Goal: Information Seeking & Learning: Learn about a topic

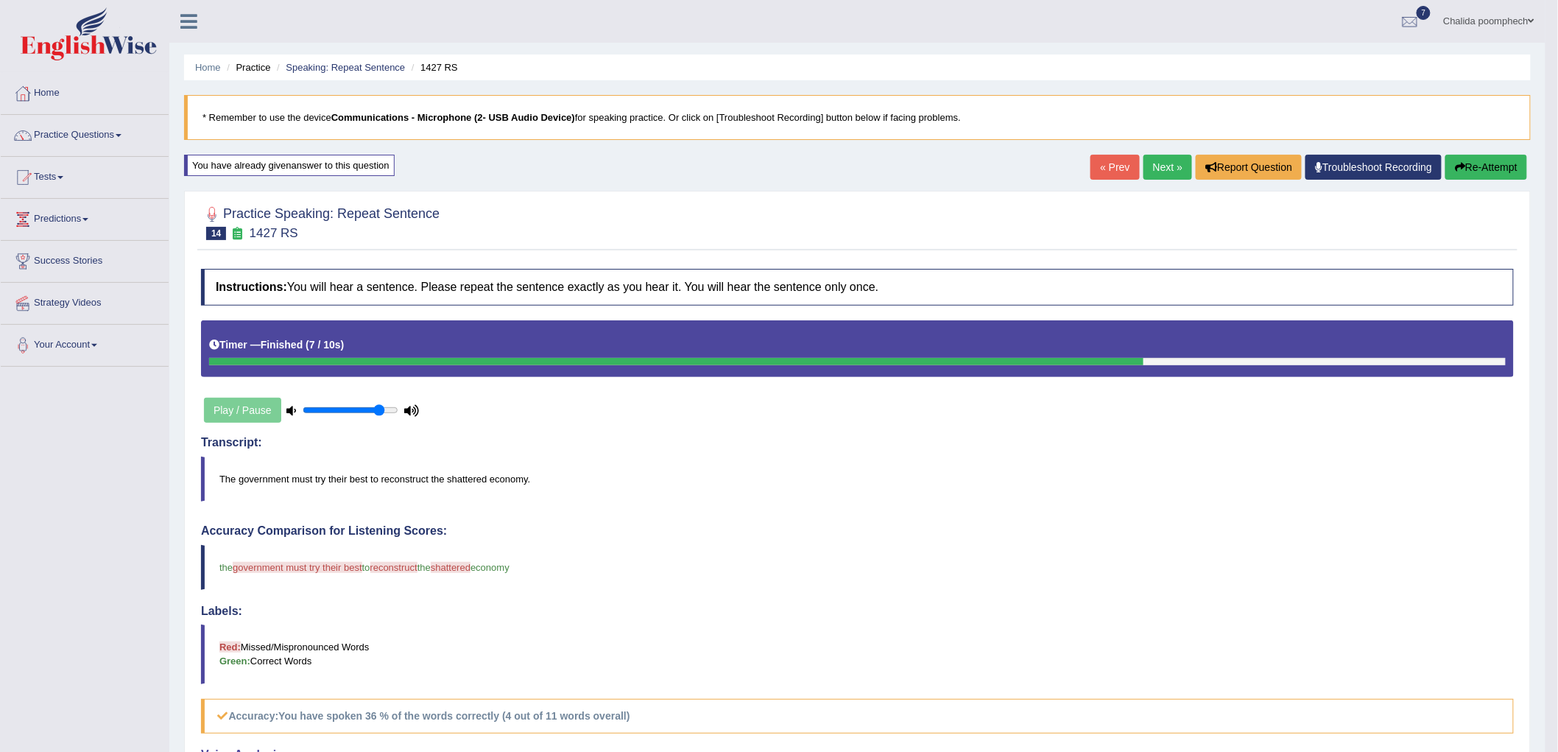
click at [1166, 171] on link "Next »" at bounding box center [1167, 167] width 49 height 25
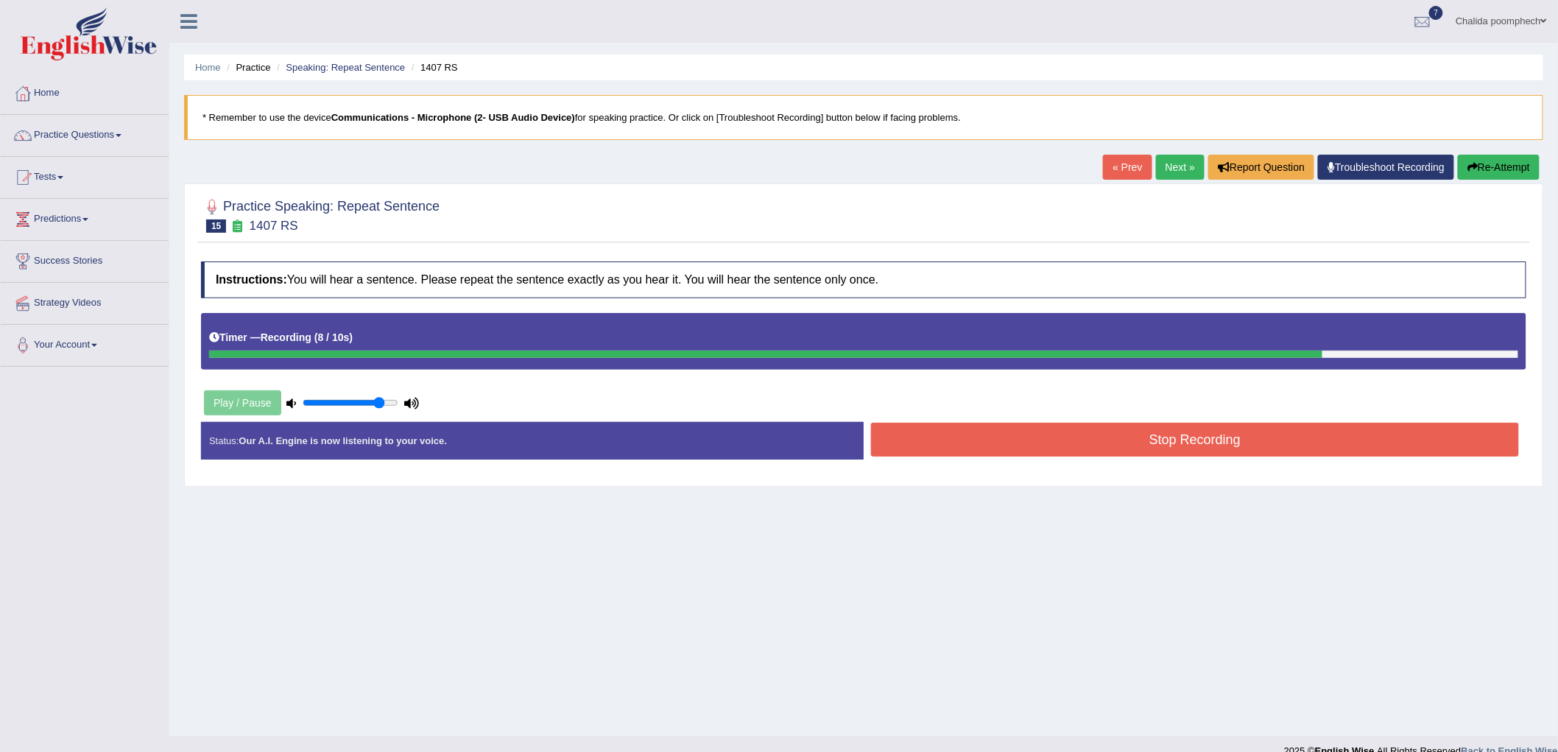
click at [1185, 439] on button "Stop Recording" at bounding box center [1195, 440] width 648 height 34
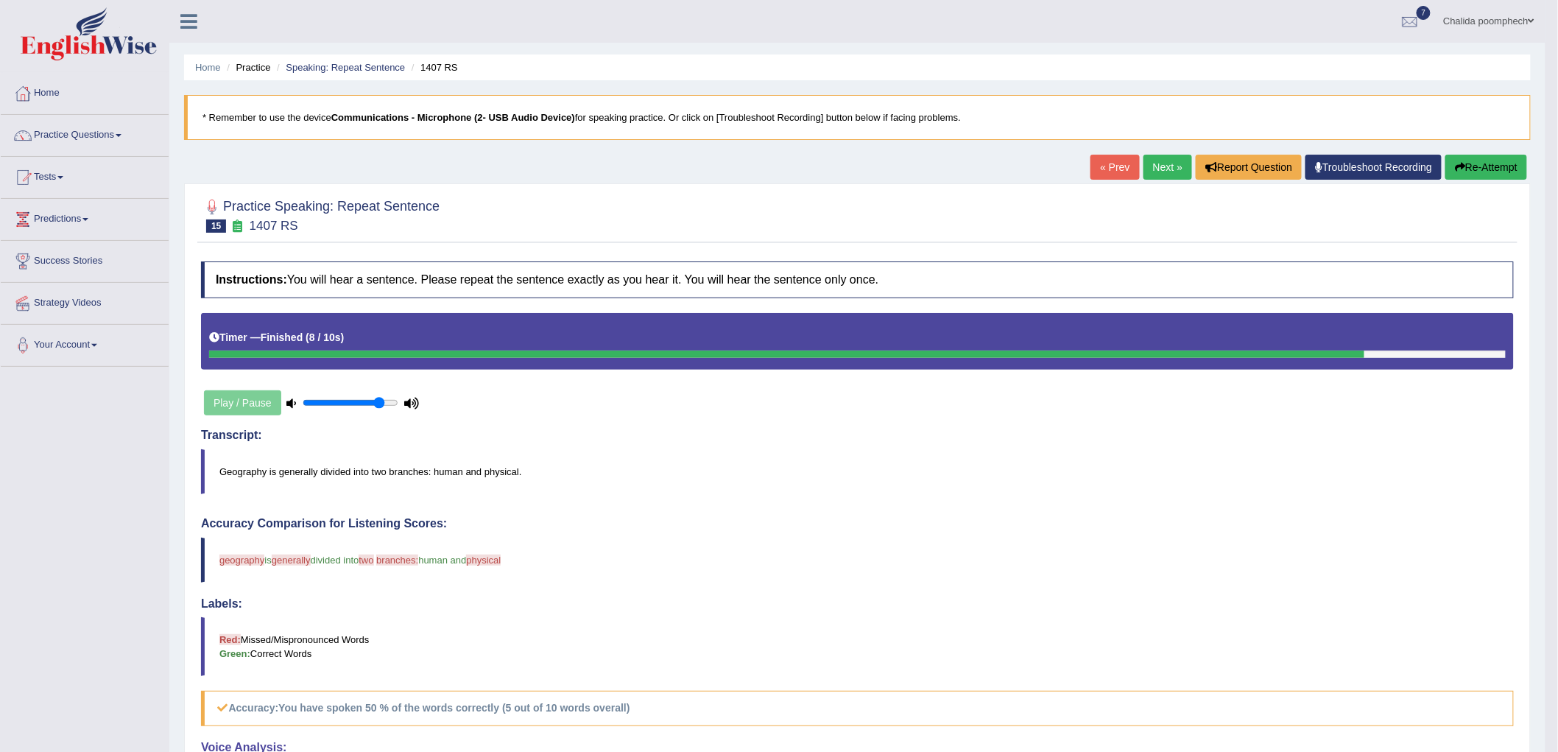
drag, startPoint x: 1474, startPoint y: 166, endPoint x: 1449, endPoint y: 175, distance: 27.2
click at [1475, 166] on button "Re-Attempt" at bounding box center [1486, 167] width 82 height 25
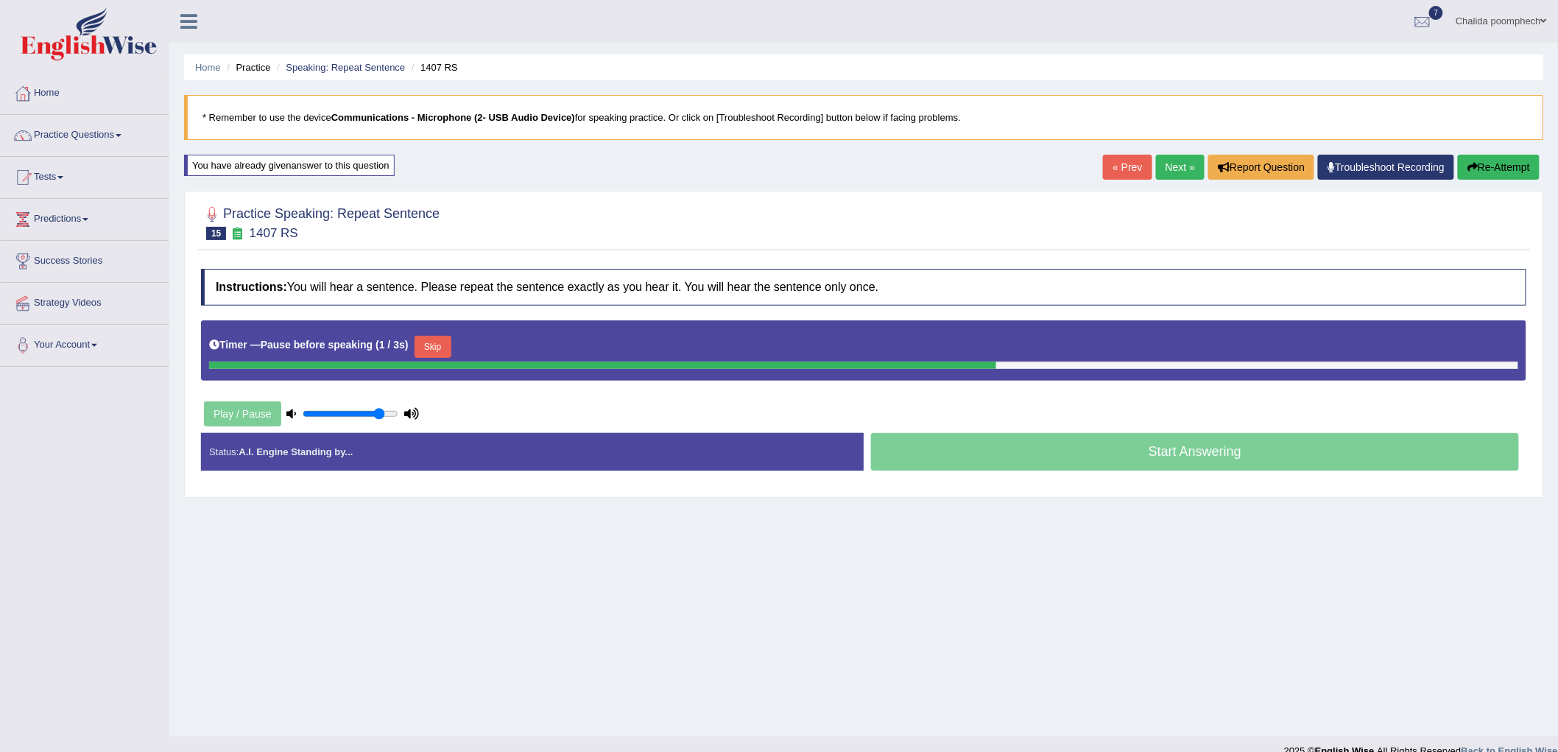
click at [439, 344] on button "Skip" at bounding box center [432, 347] width 37 height 22
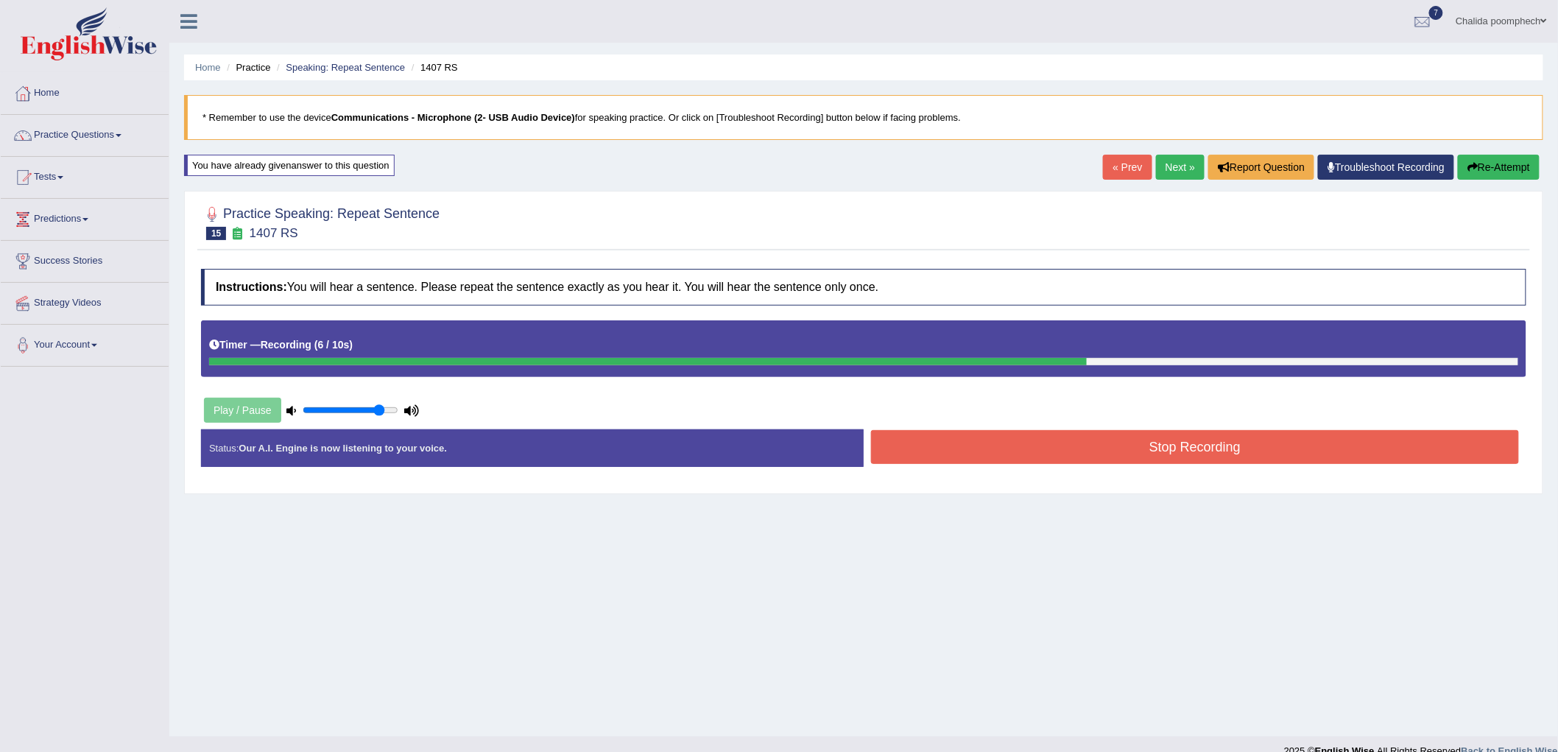
click at [1129, 451] on button "Stop Recording" at bounding box center [1195, 447] width 648 height 34
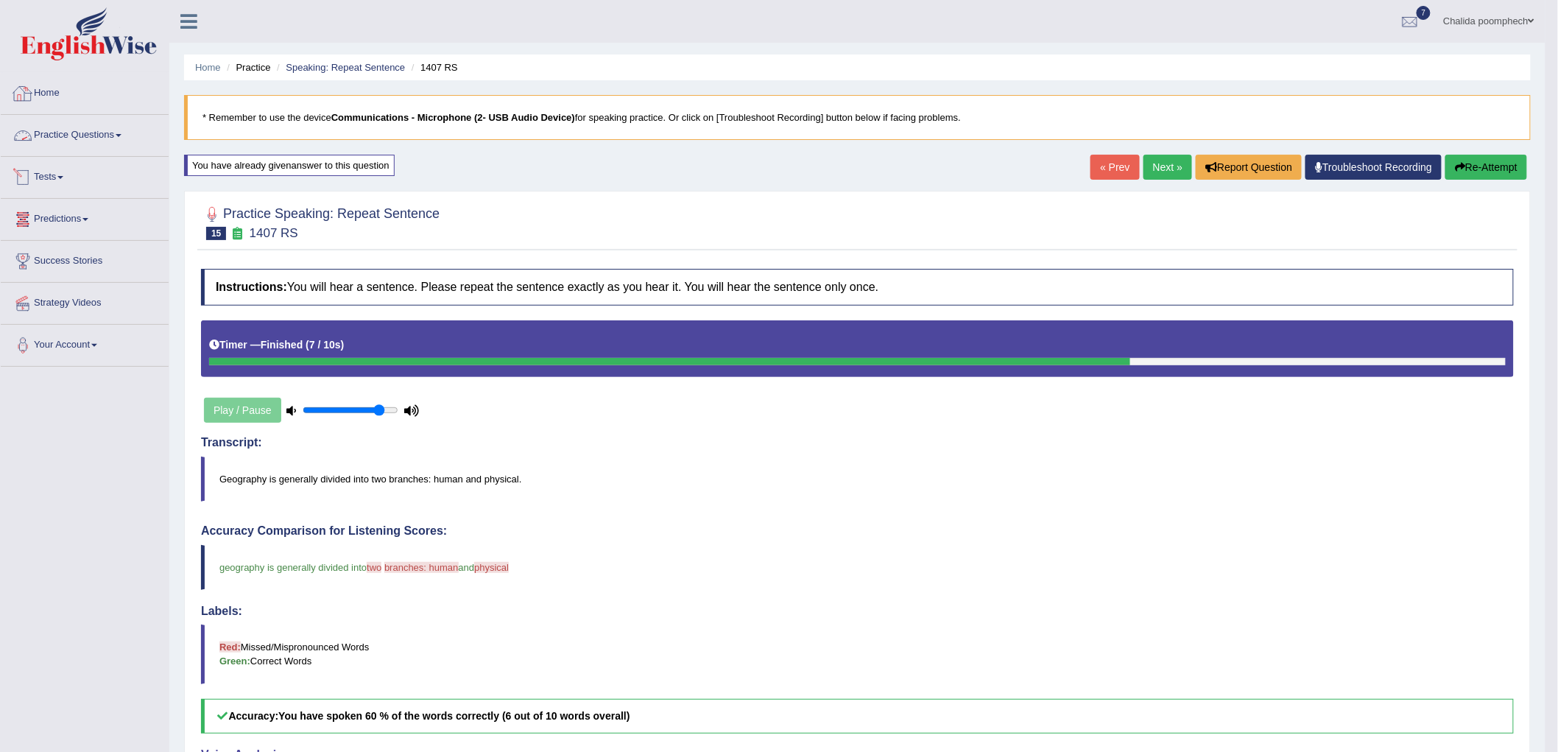
click at [43, 93] on link "Home" at bounding box center [85, 91] width 168 height 37
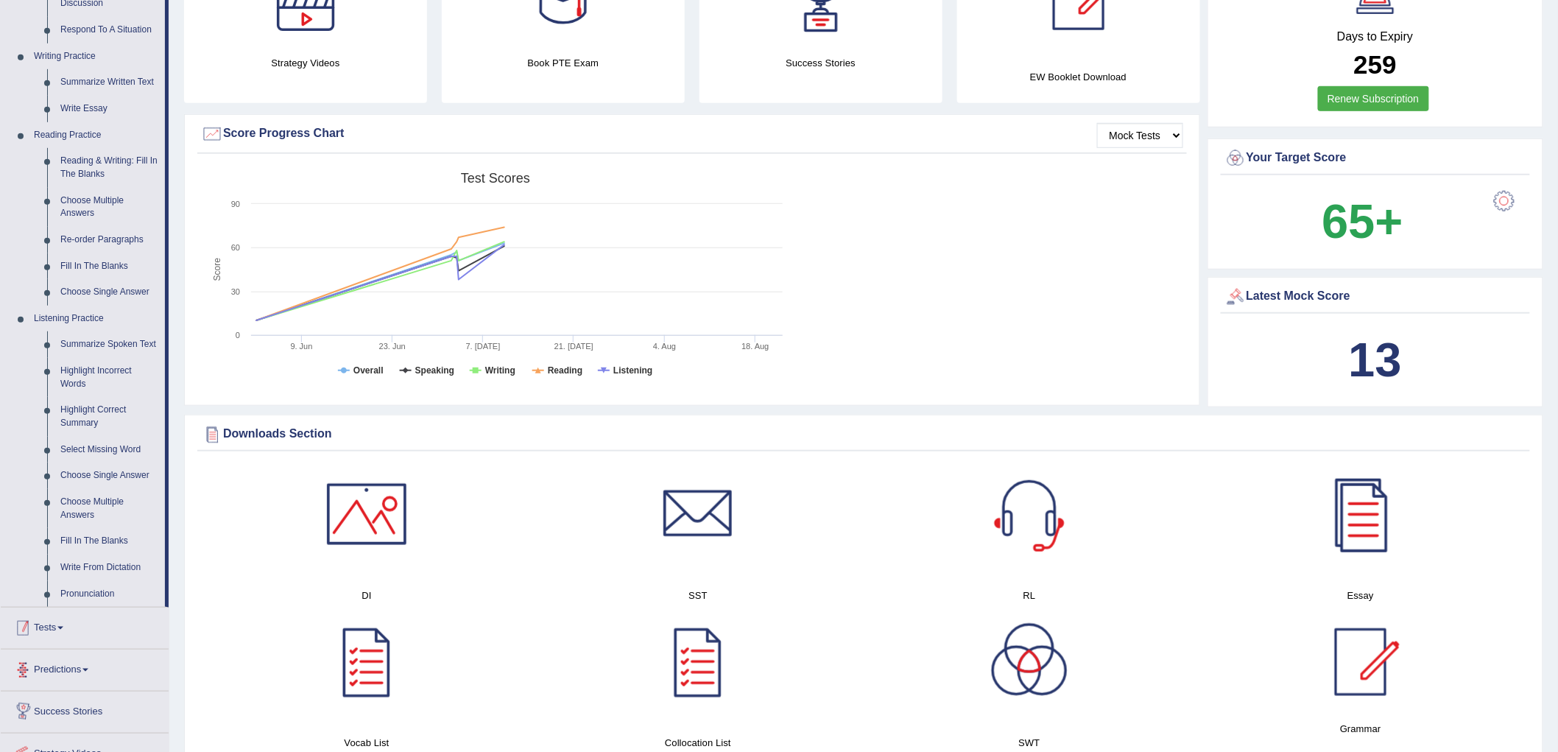
scroll to position [409, 0]
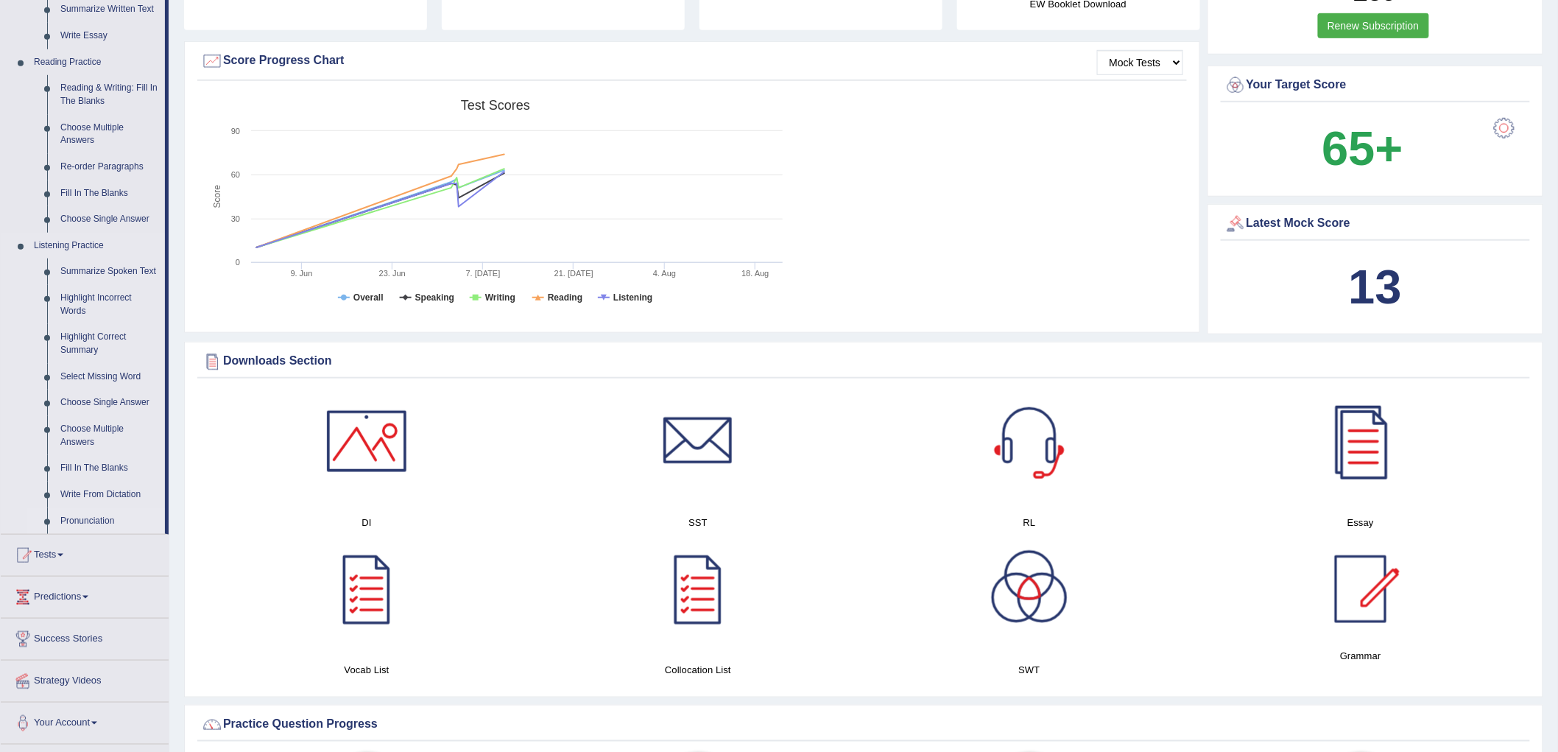
click at [97, 517] on link "Pronunciation" at bounding box center [109, 521] width 111 height 26
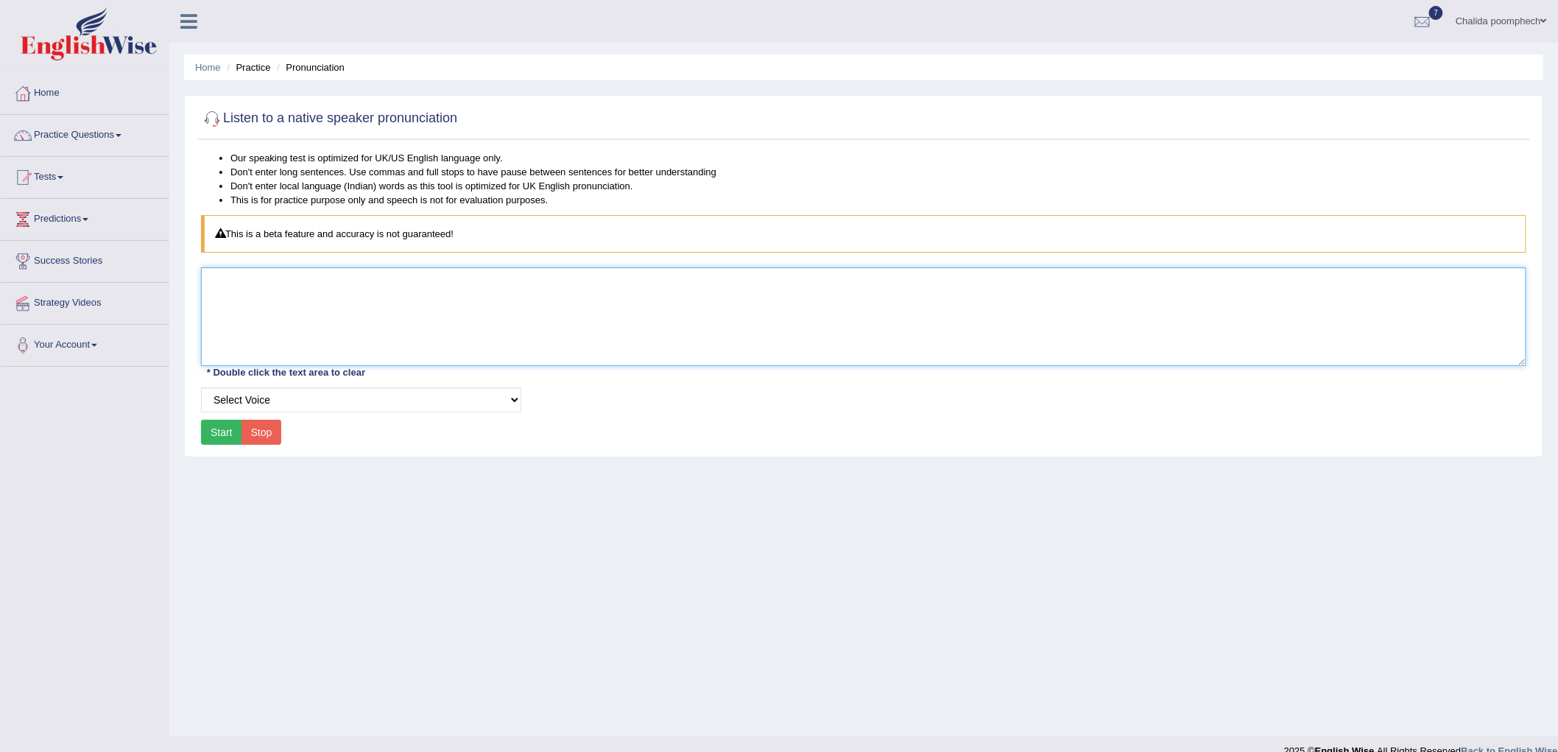
click at [423, 333] on textarea at bounding box center [863, 316] width 1325 height 99
type textarea "hello"
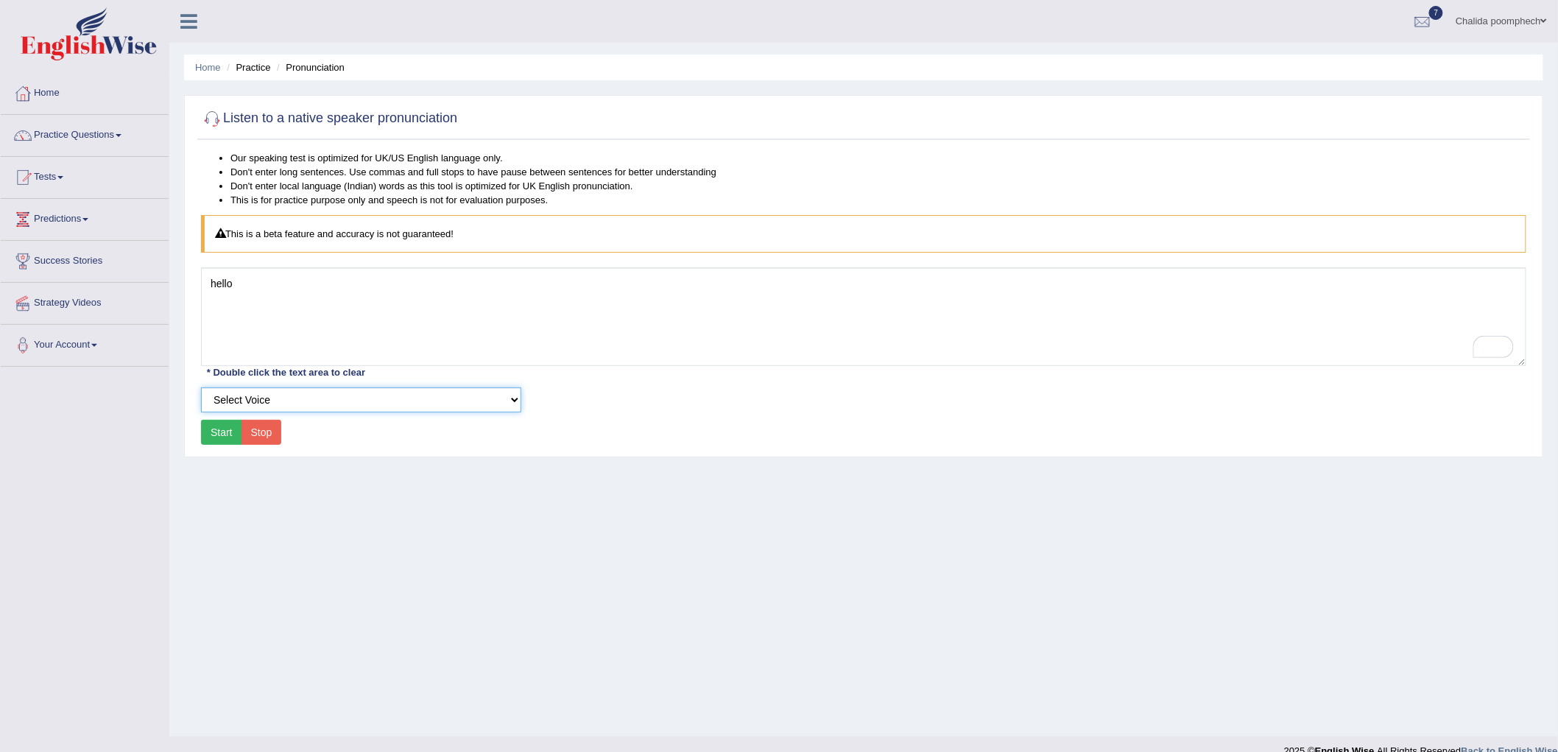
click at [401, 395] on select "Select Voice UK English [DEMOGRAPHIC_DATA] UK English [DEMOGRAPHIC_DATA]" at bounding box center [361, 399] width 320 height 25
select select "2"
click at [201, 387] on select "Select Voice UK English Female UK English Male" at bounding box center [361, 399] width 320 height 25
click at [226, 433] on button "Start" at bounding box center [221, 432] width 41 height 25
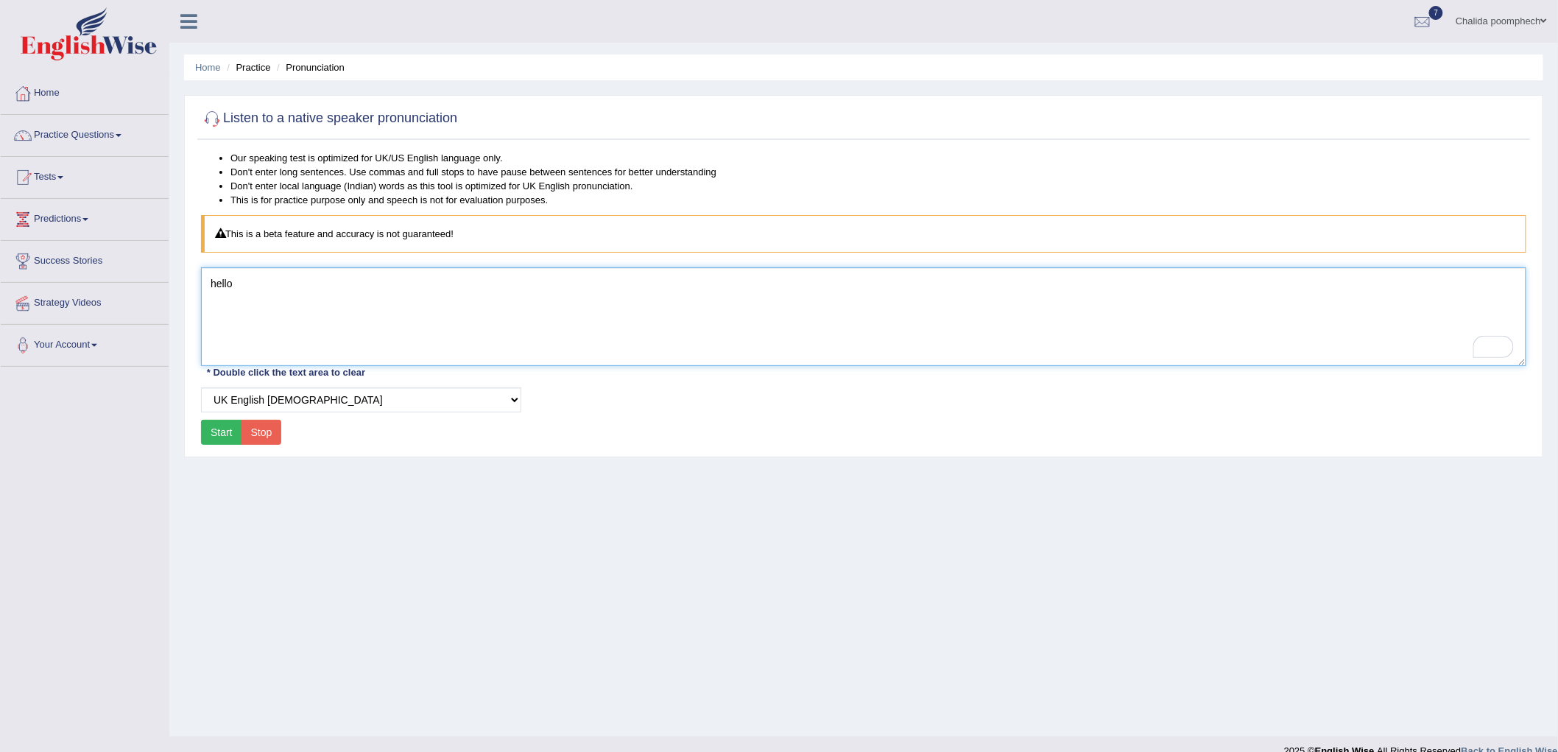
click at [287, 296] on textarea "hello" at bounding box center [863, 316] width 1325 height 99
type textarea "h"
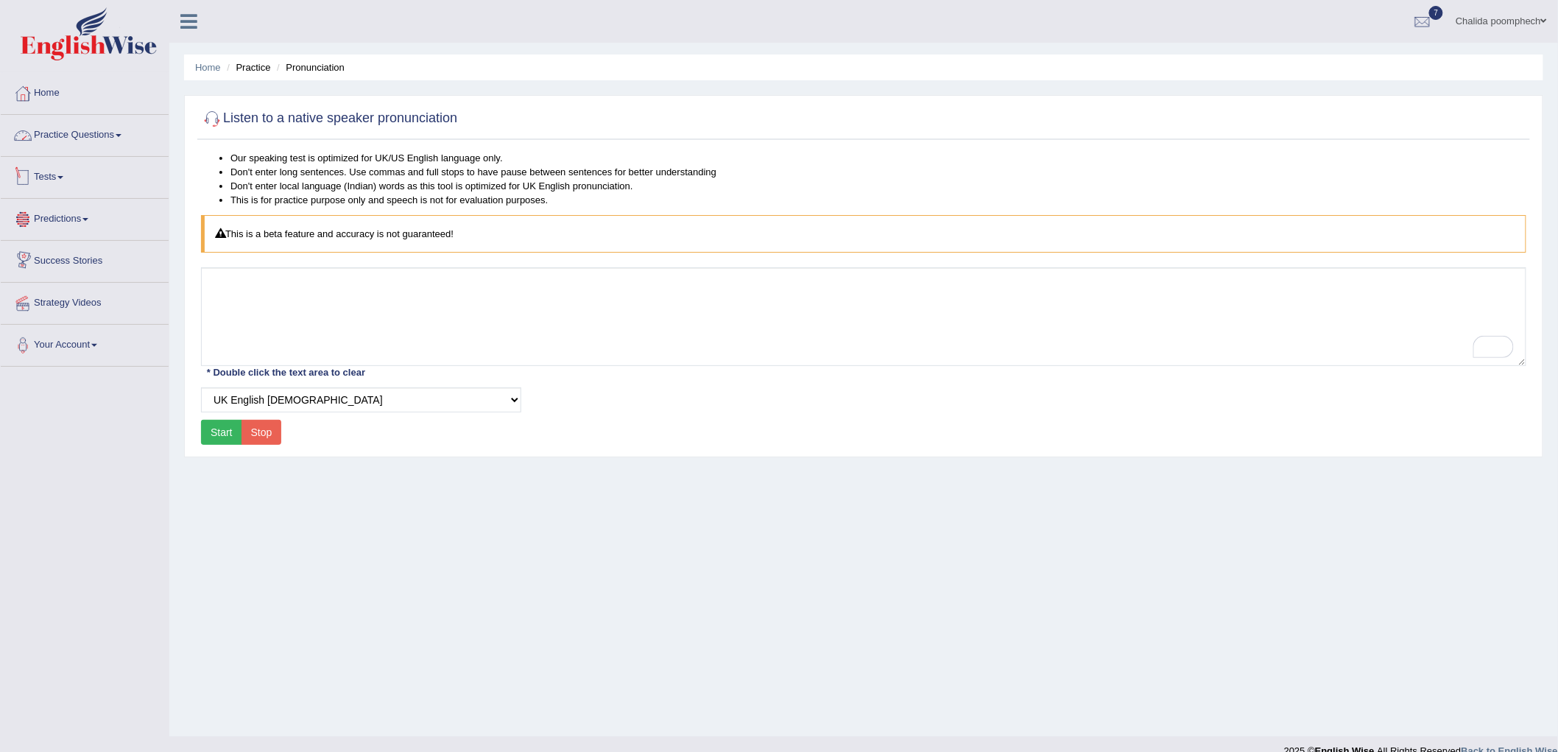
click at [54, 130] on link "Practice Questions" at bounding box center [85, 133] width 168 height 37
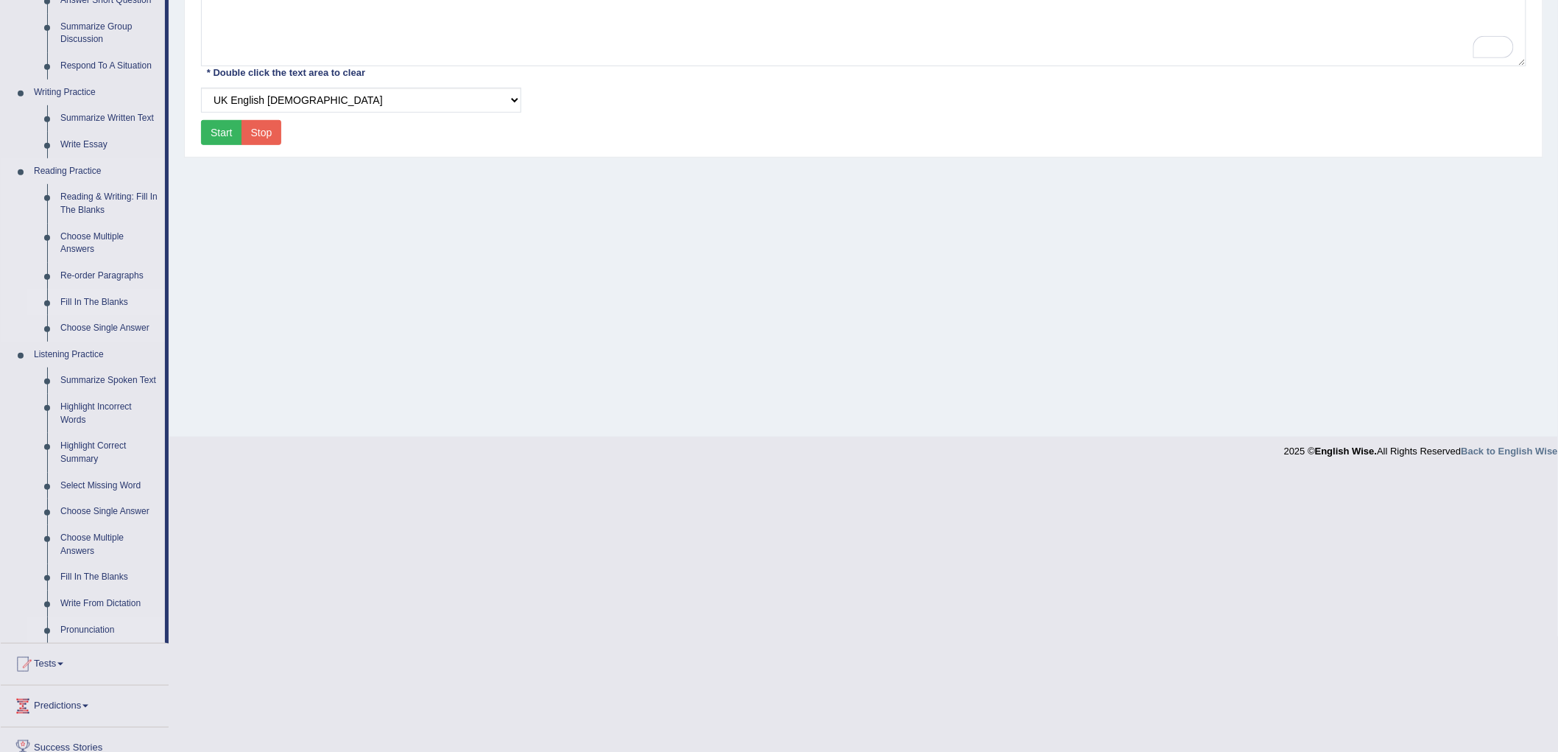
scroll to position [327, 0]
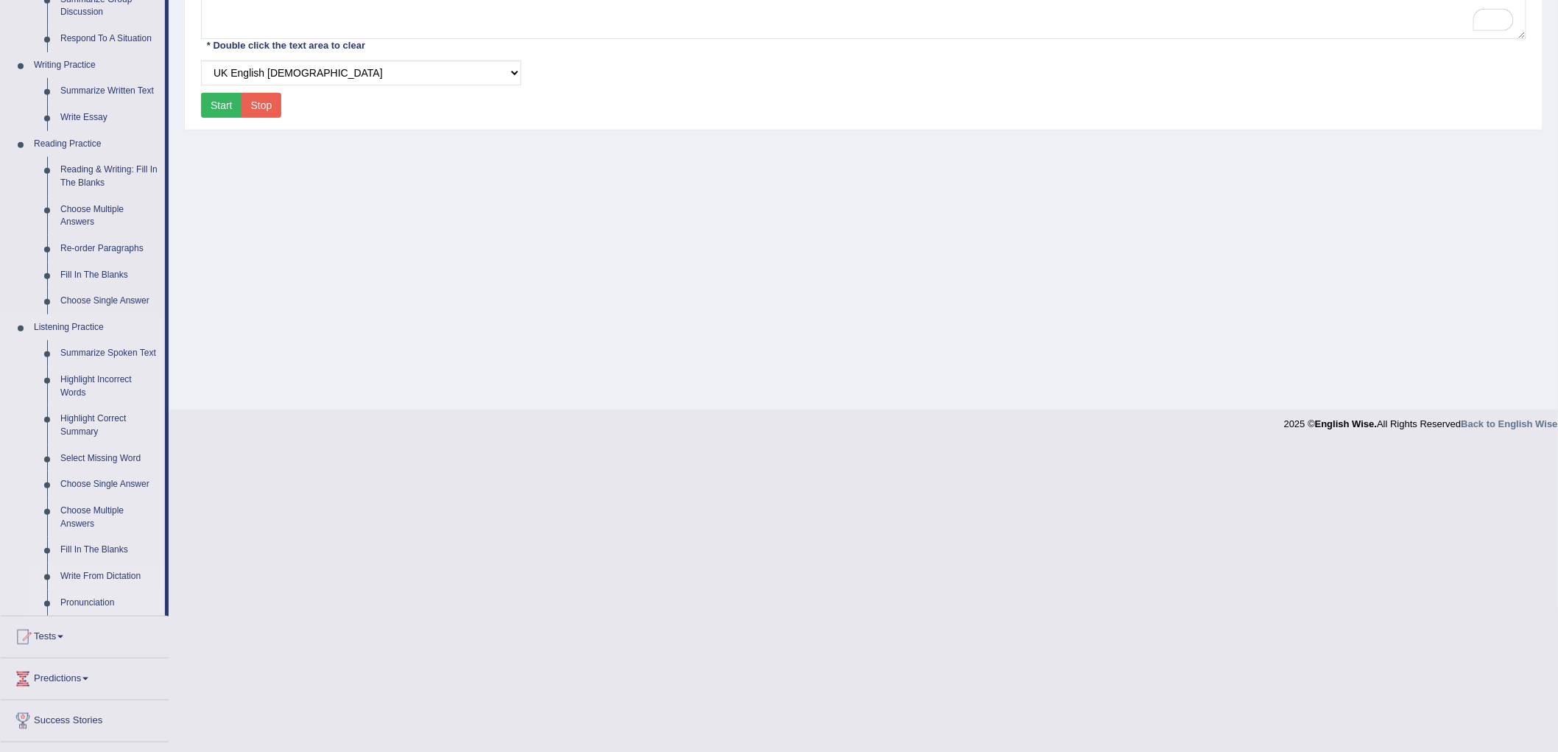
click at [110, 573] on link "Write From Dictation" at bounding box center [109, 576] width 111 height 26
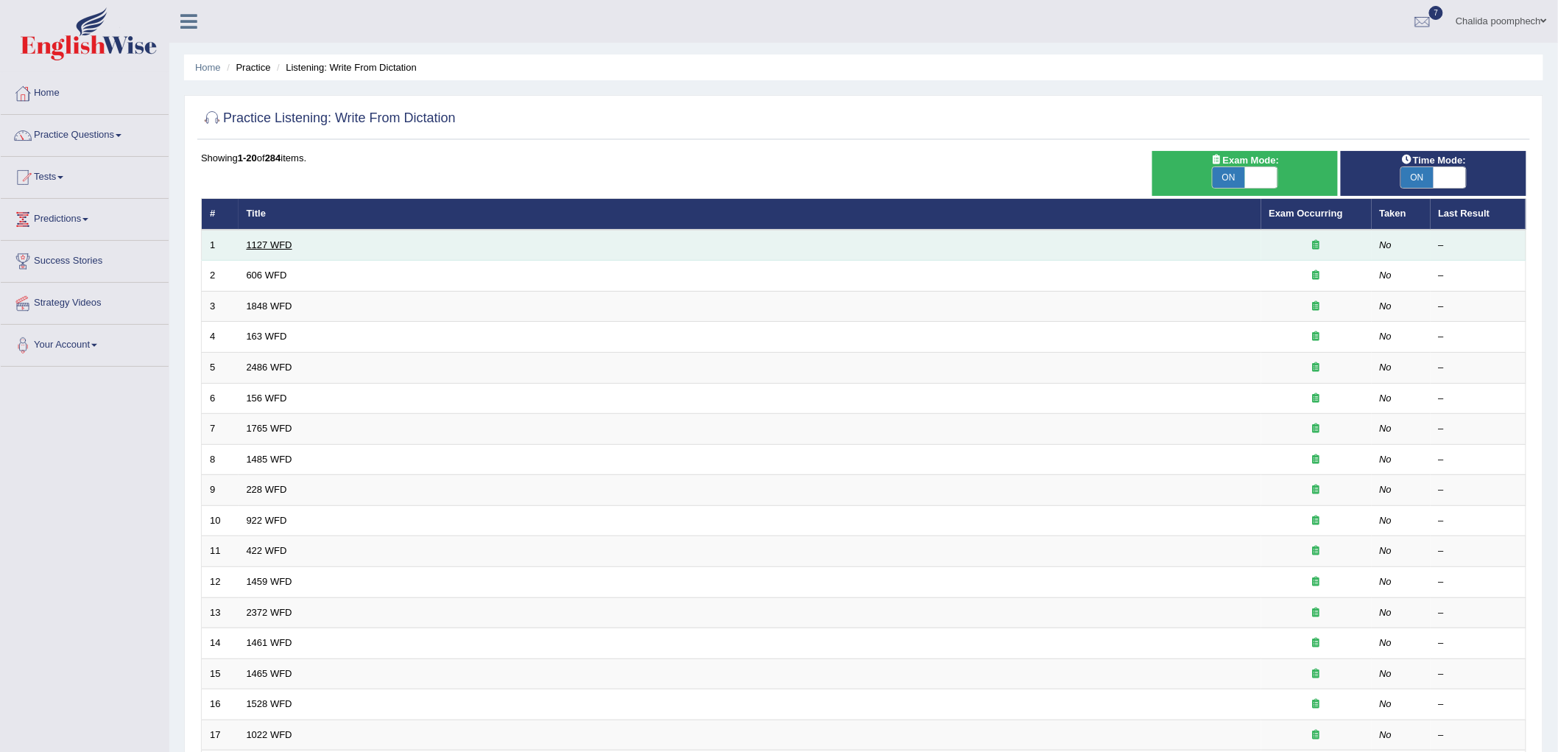
click at [265, 245] on link "1127 WFD" at bounding box center [270, 244] width 46 height 11
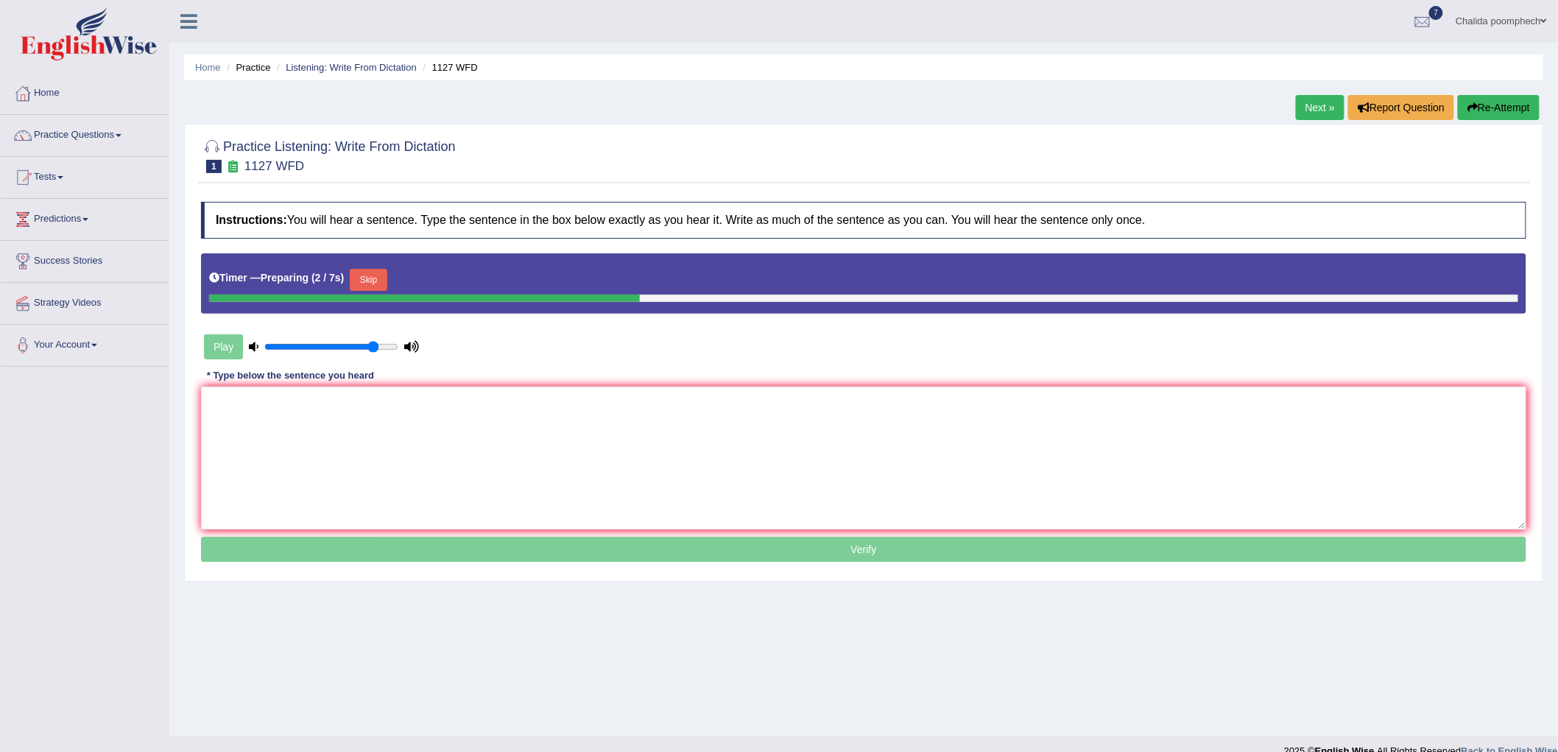
click at [380, 277] on button "Skip" at bounding box center [368, 280] width 37 height 22
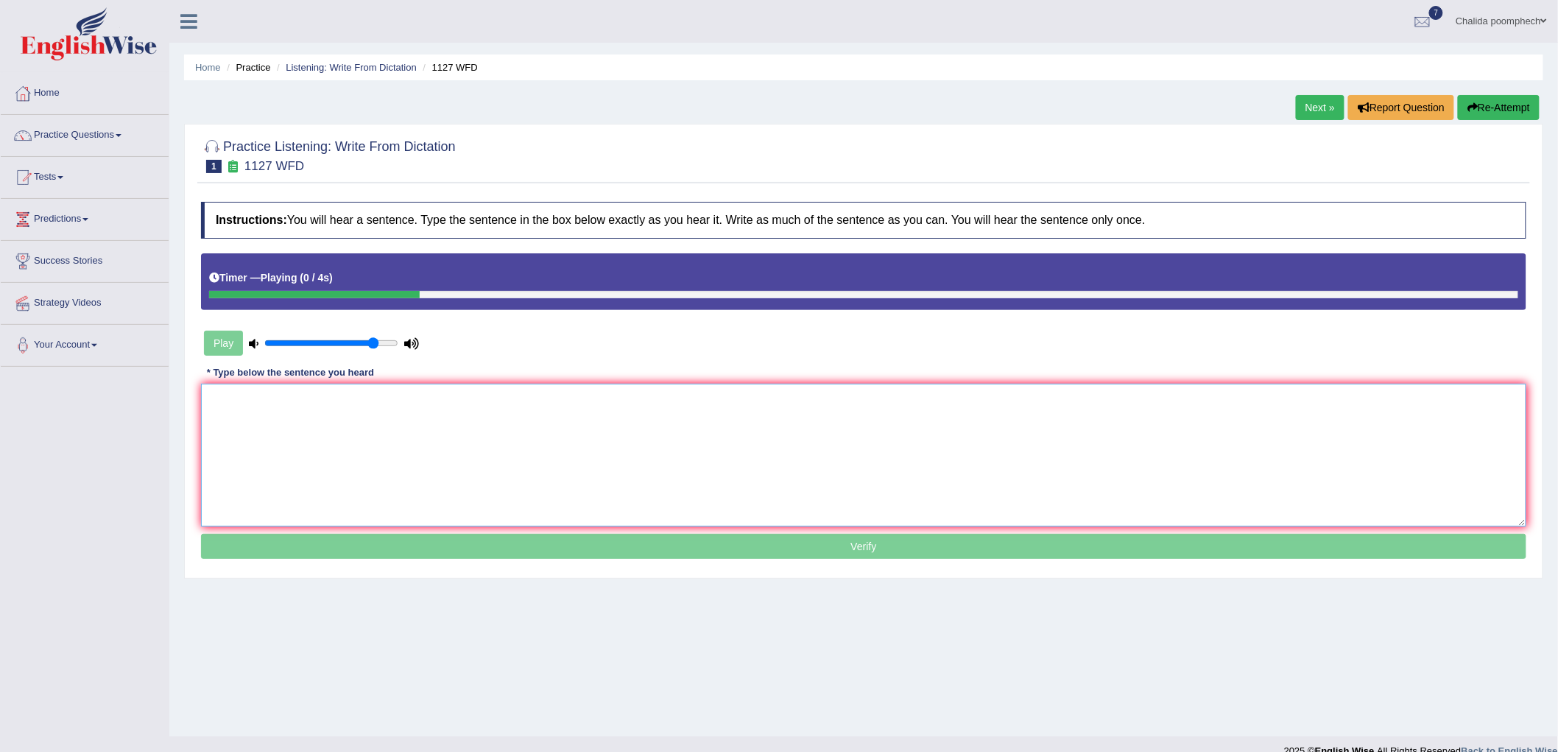
click at [331, 448] on textarea at bounding box center [863, 454] width 1325 height 143
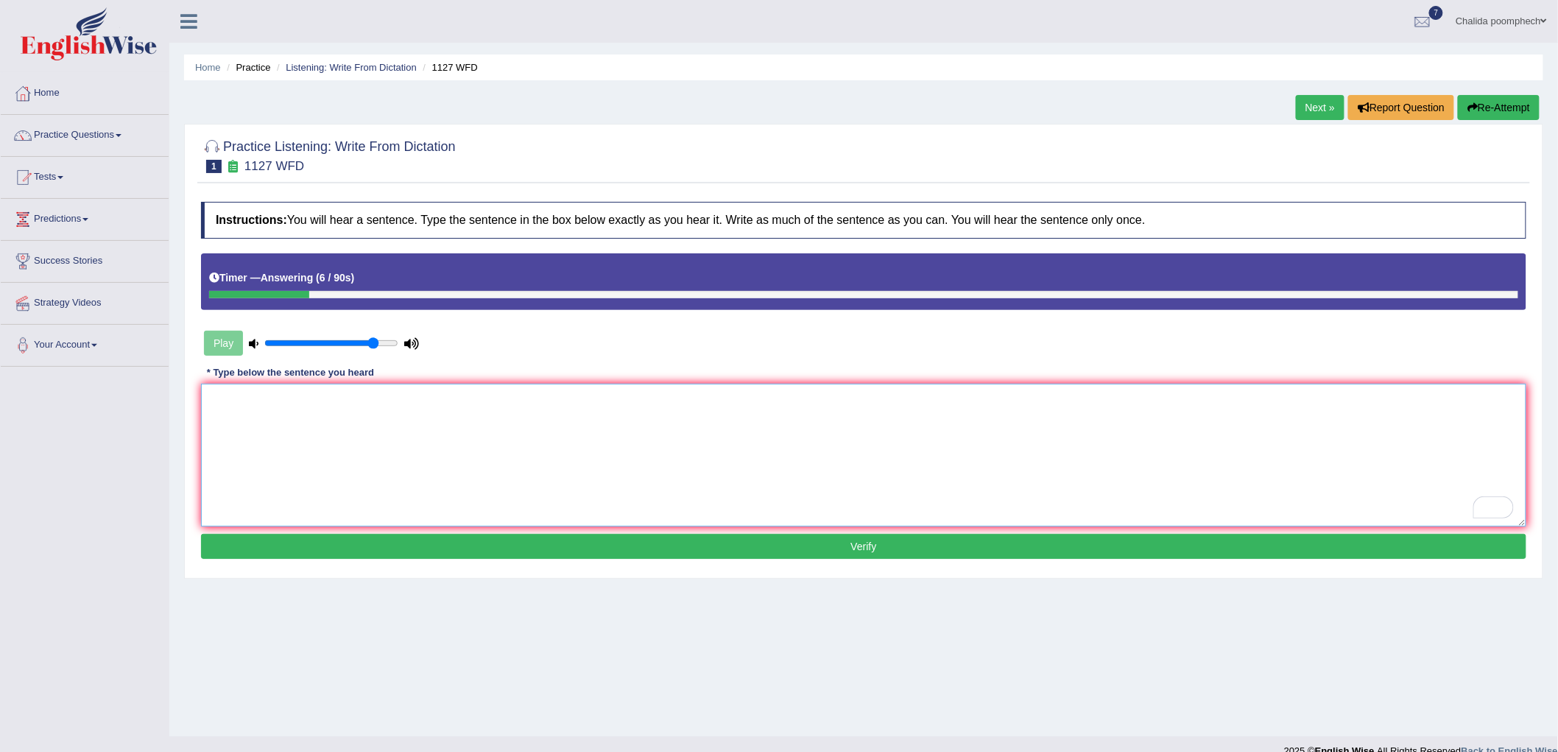
drag, startPoint x: 350, startPoint y: 416, endPoint x: 346, endPoint y: 425, distance: 10.3
click at [350, 422] on textarea "To enrich screen reader interactions, please activate Accessibility in Grammarl…" at bounding box center [863, 454] width 1325 height 143
type textarea "A university degree is a requirment o"
click at [1513, 108] on button "Re-Attempt" at bounding box center [1498, 107] width 82 height 25
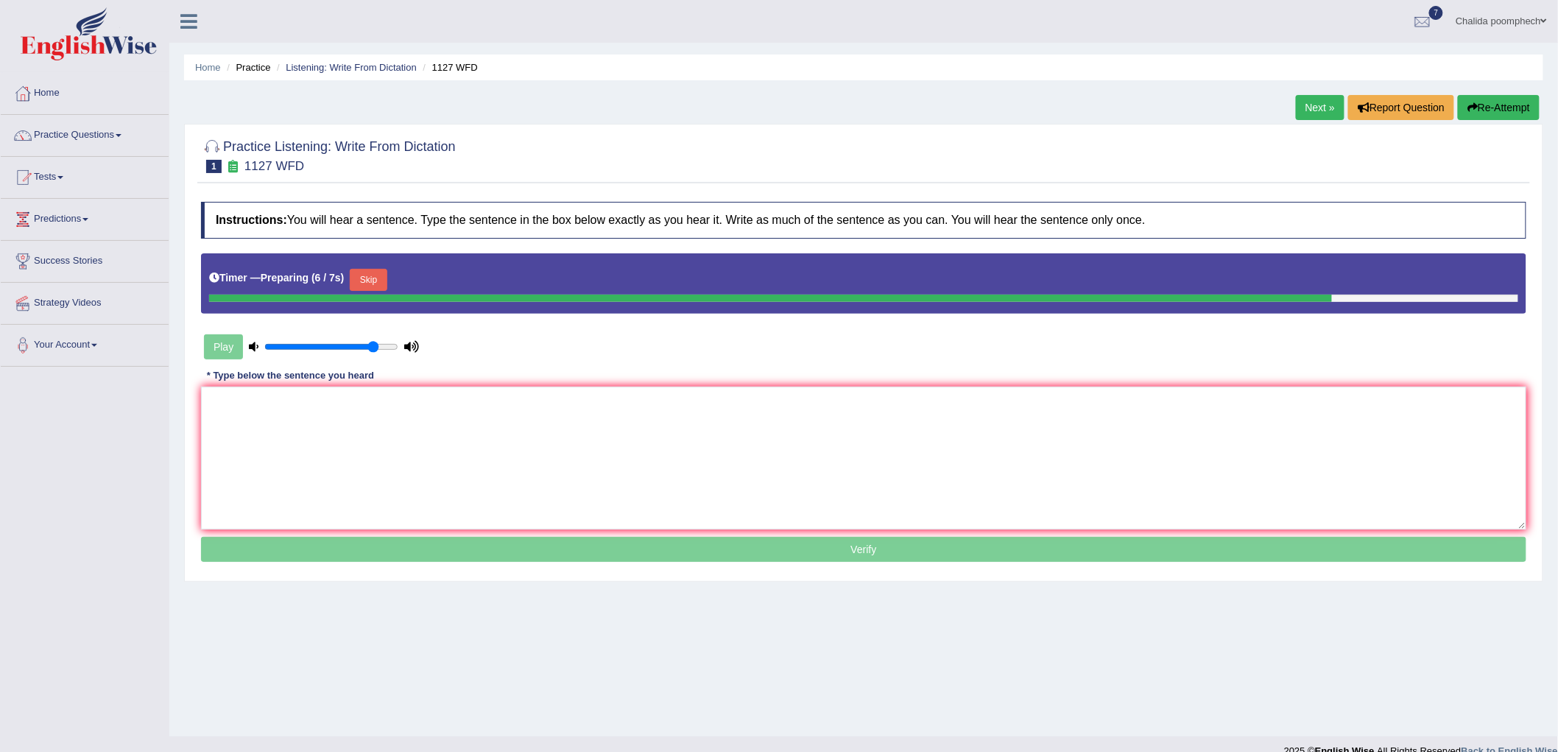
click at [386, 275] on button "Skip" at bounding box center [368, 280] width 37 height 22
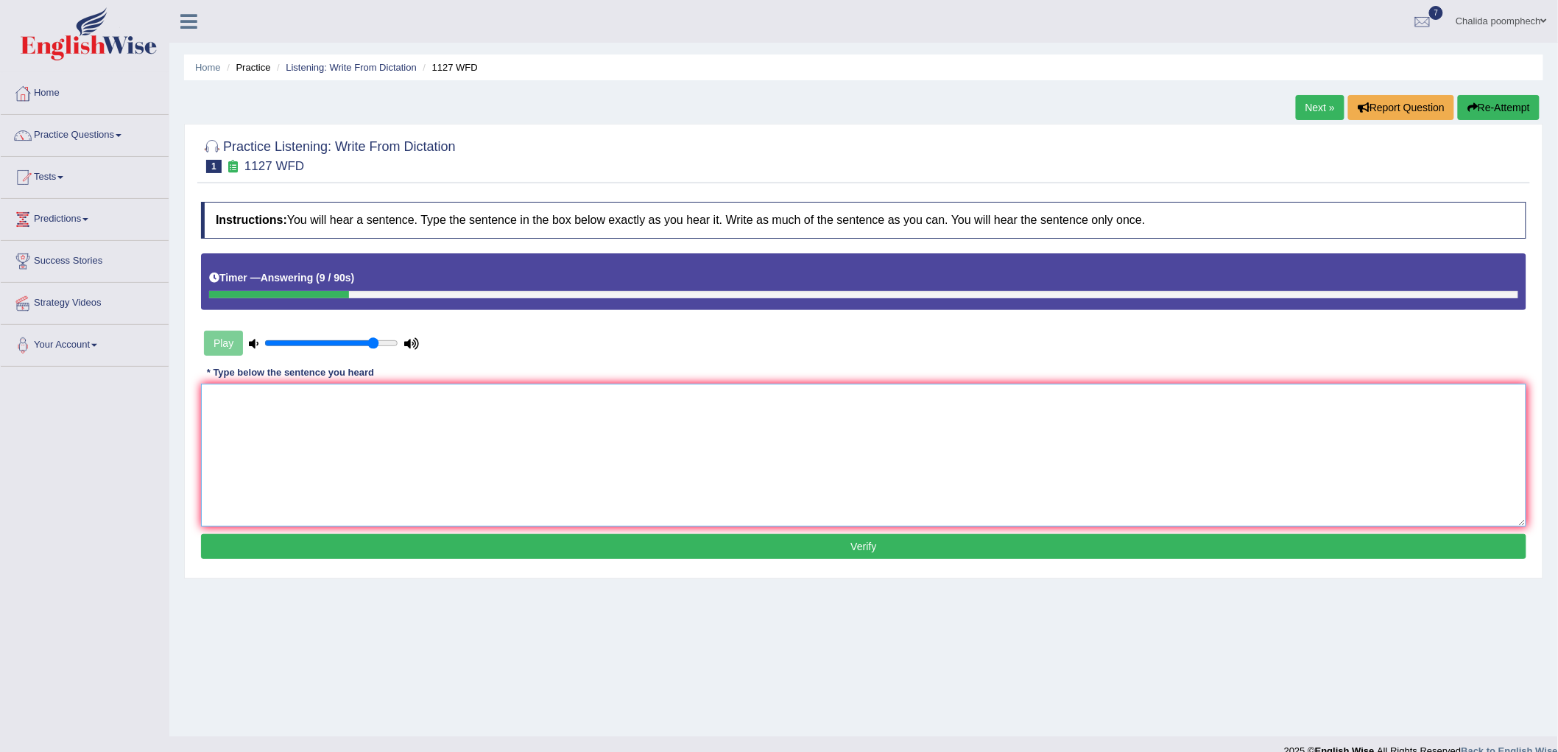
drag, startPoint x: 386, startPoint y: 433, endPoint x: 428, endPoint y: 499, distance: 78.0
click at [385, 445] on textarea at bounding box center [863, 454] width 1325 height 143
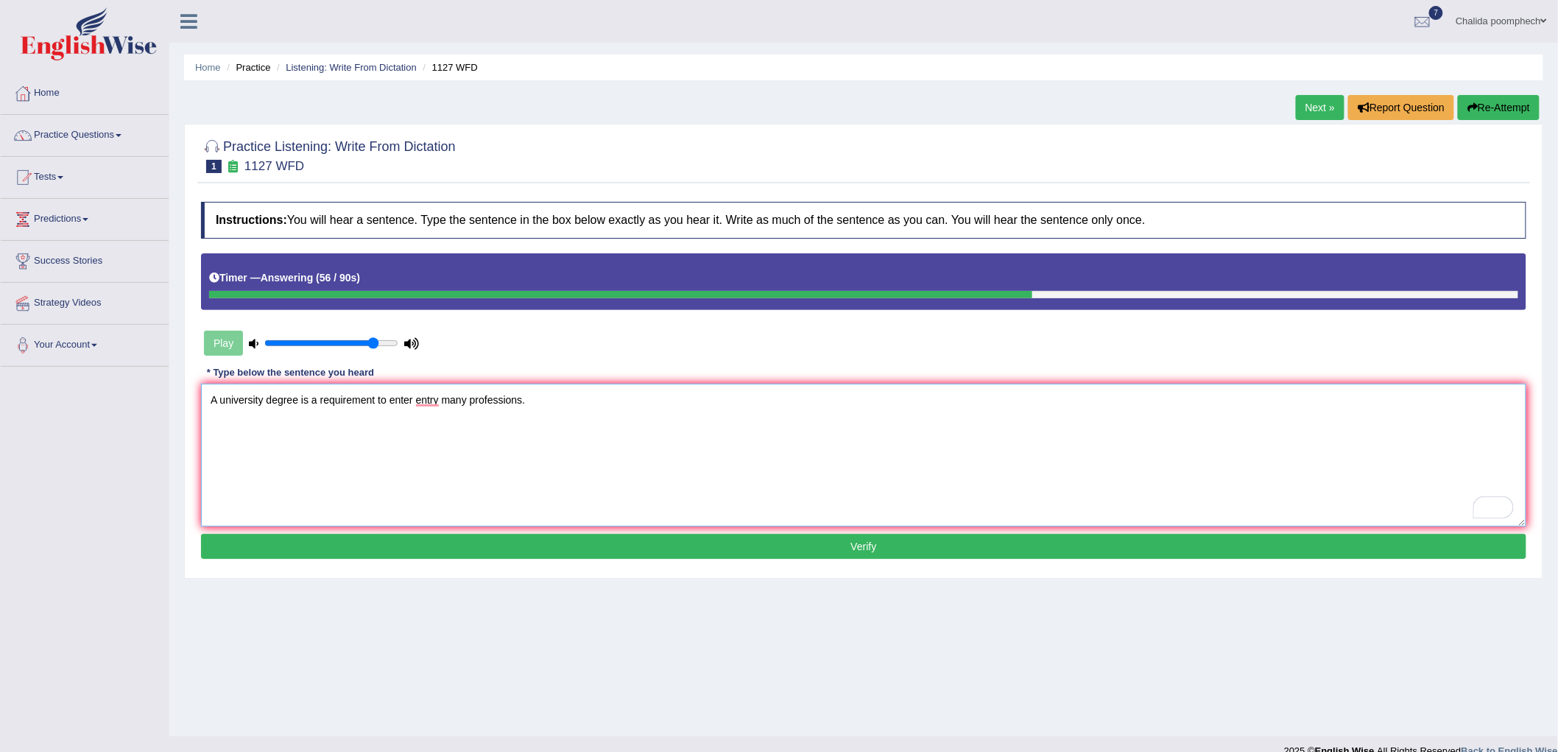
type textarea "A university degree is a requirement to enter entry many professions."
click at [498, 541] on button "Verify" at bounding box center [863, 546] width 1325 height 25
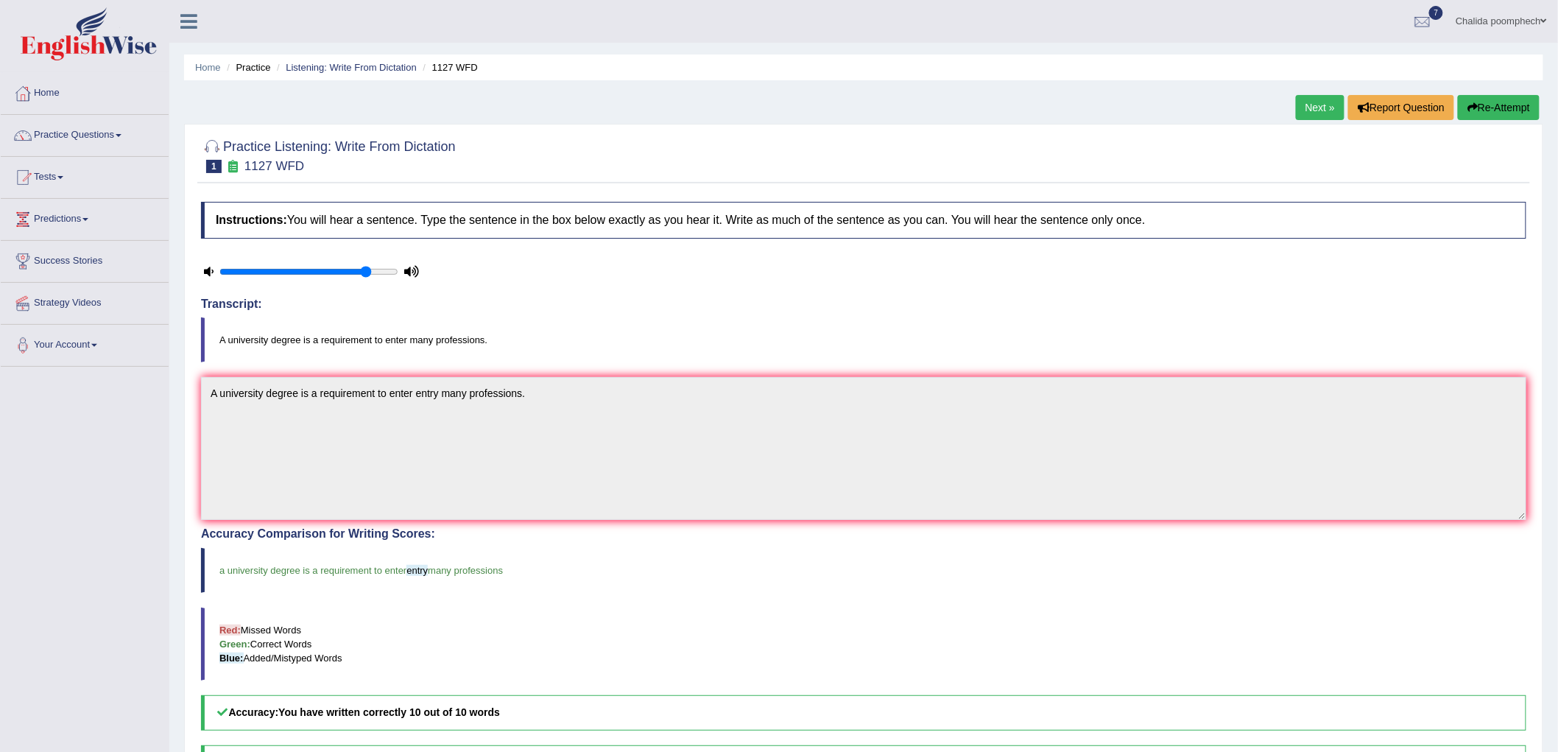
click at [1315, 110] on link "Next »" at bounding box center [1319, 107] width 49 height 25
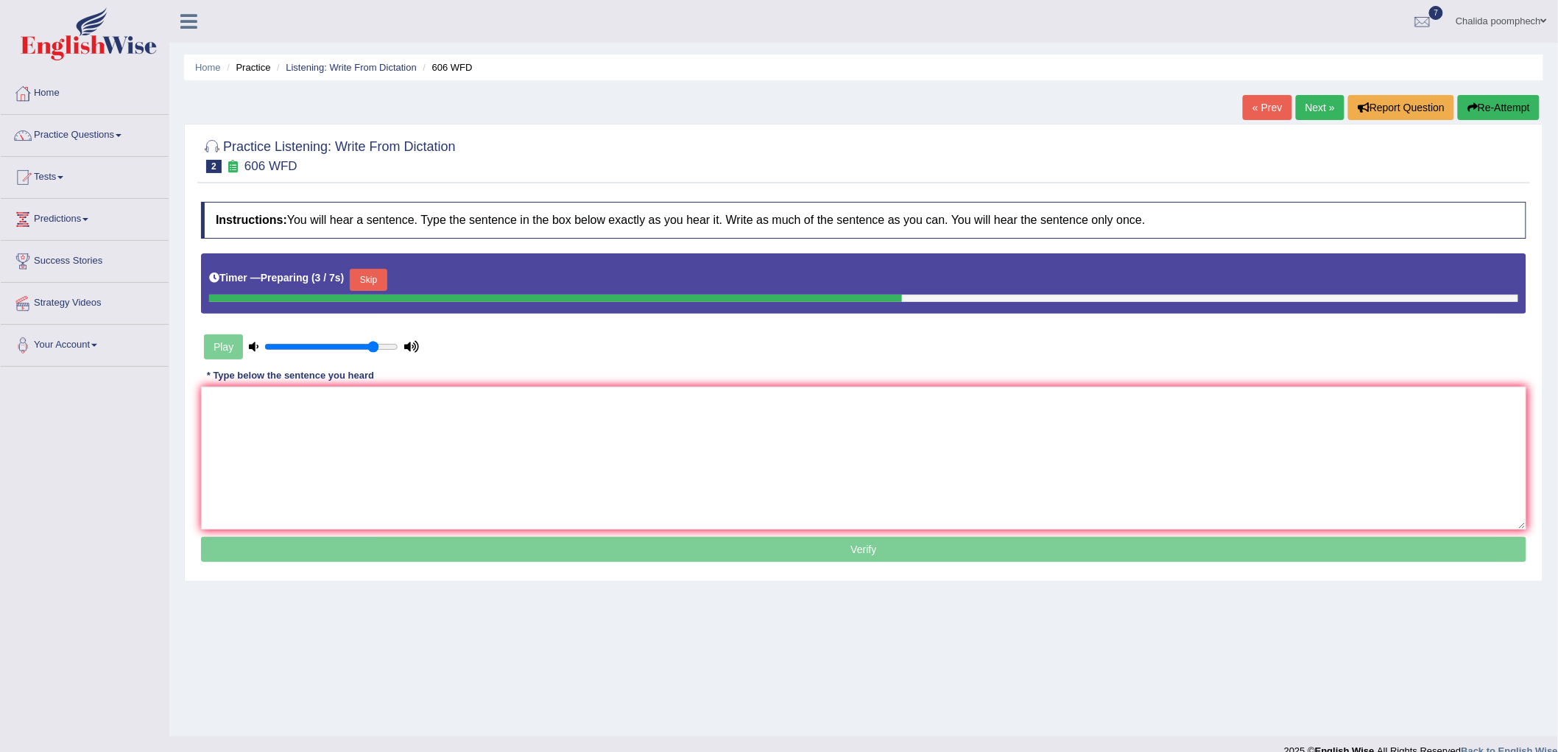
click at [383, 276] on button "Skip" at bounding box center [368, 280] width 37 height 22
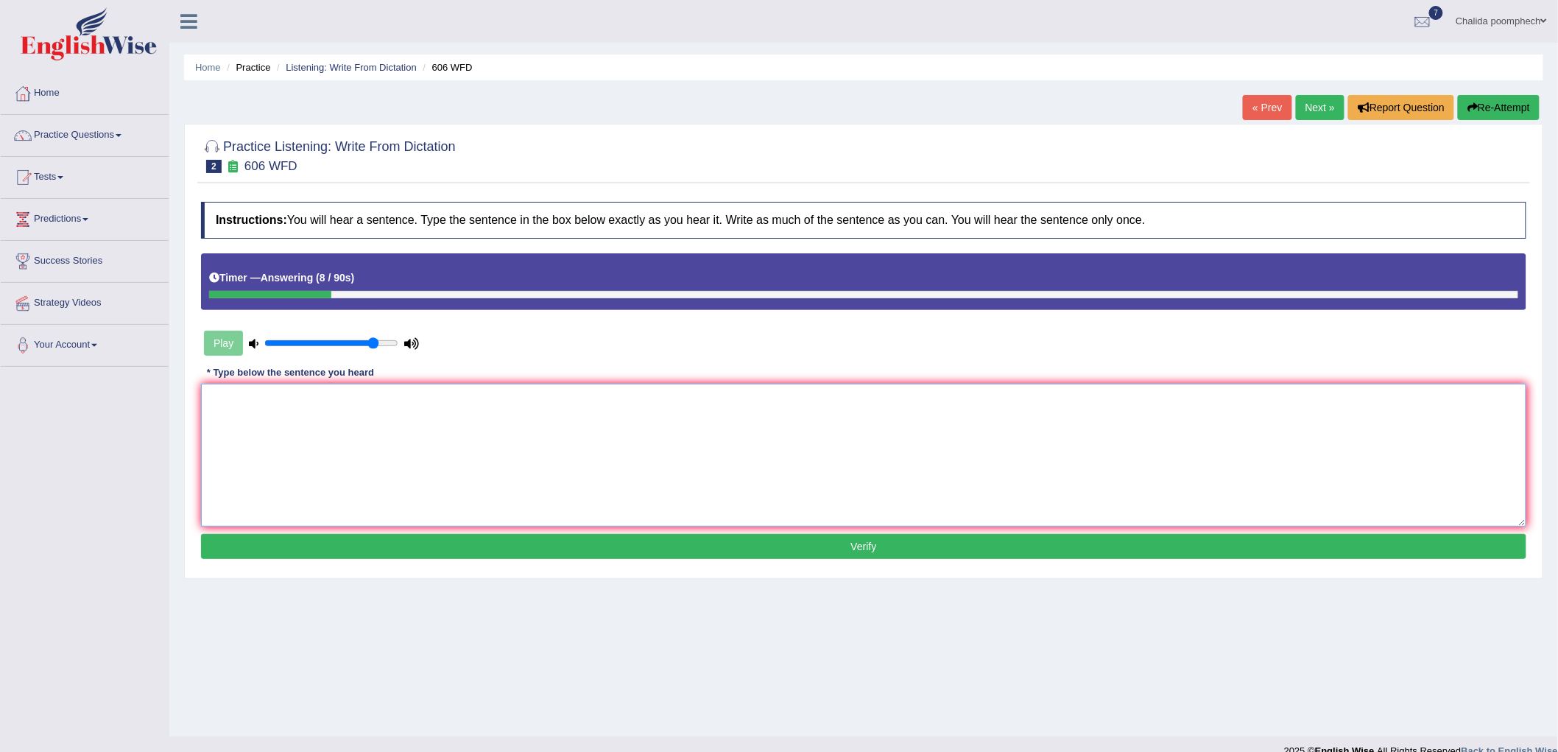
click at [388, 444] on textarea at bounding box center [863, 454] width 1325 height 143
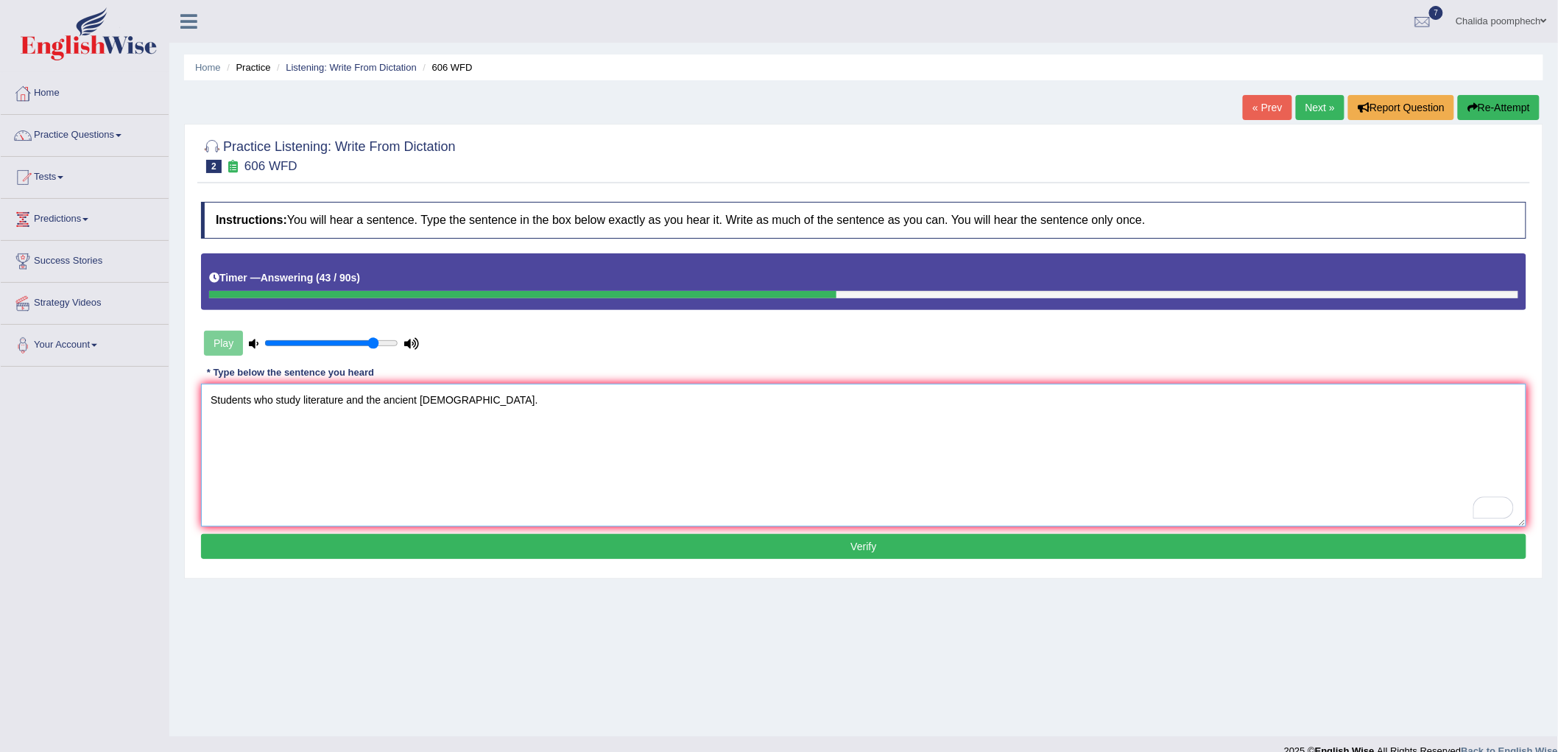
type textarea "Students who study literature and the ancient Greeks."
click at [563, 547] on button "Verify" at bounding box center [863, 546] width 1325 height 25
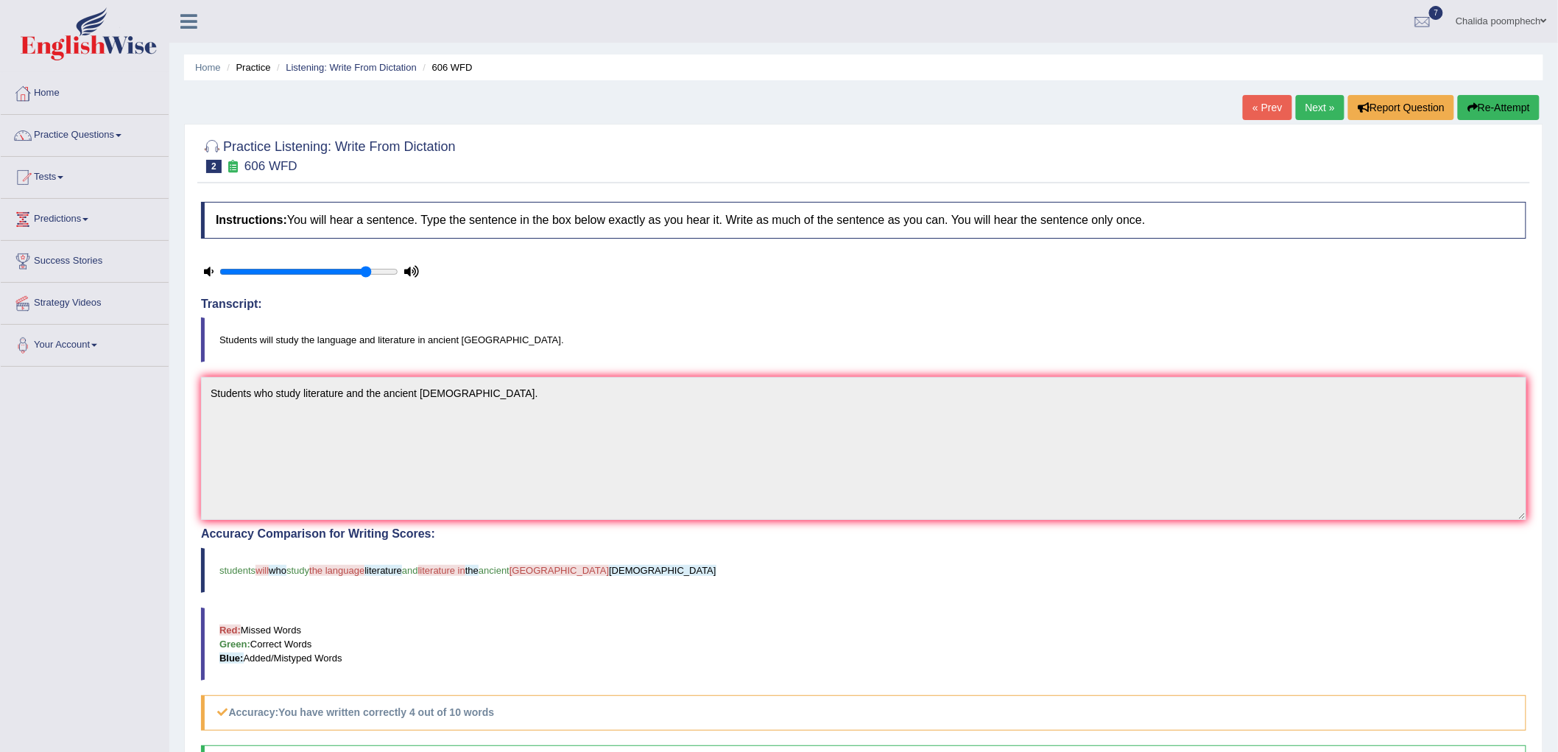
click at [1495, 111] on button "Re-Attempt" at bounding box center [1498, 107] width 82 height 25
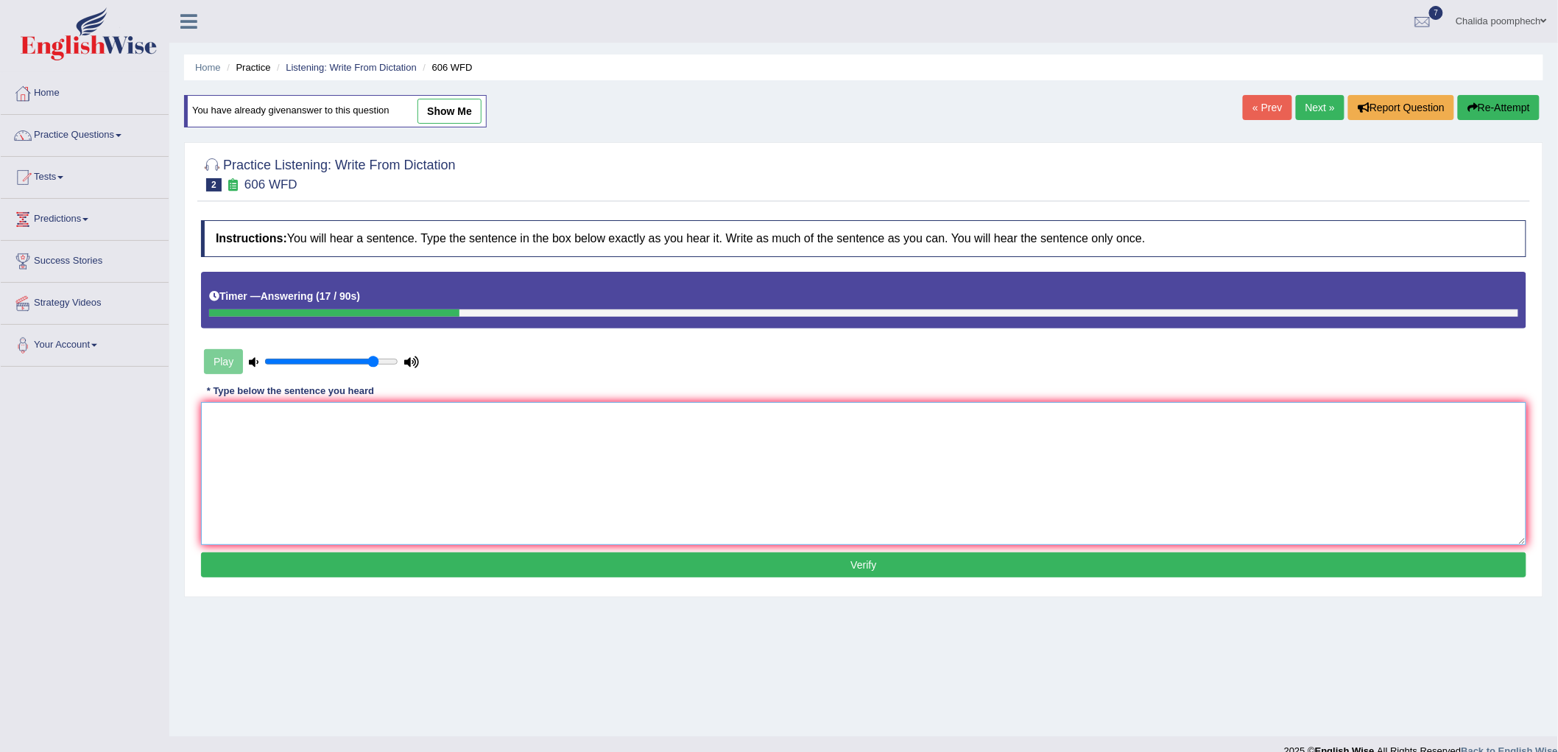
click at [629, 476] on textarea at bounding box center [863, 473] width 1325 height 143
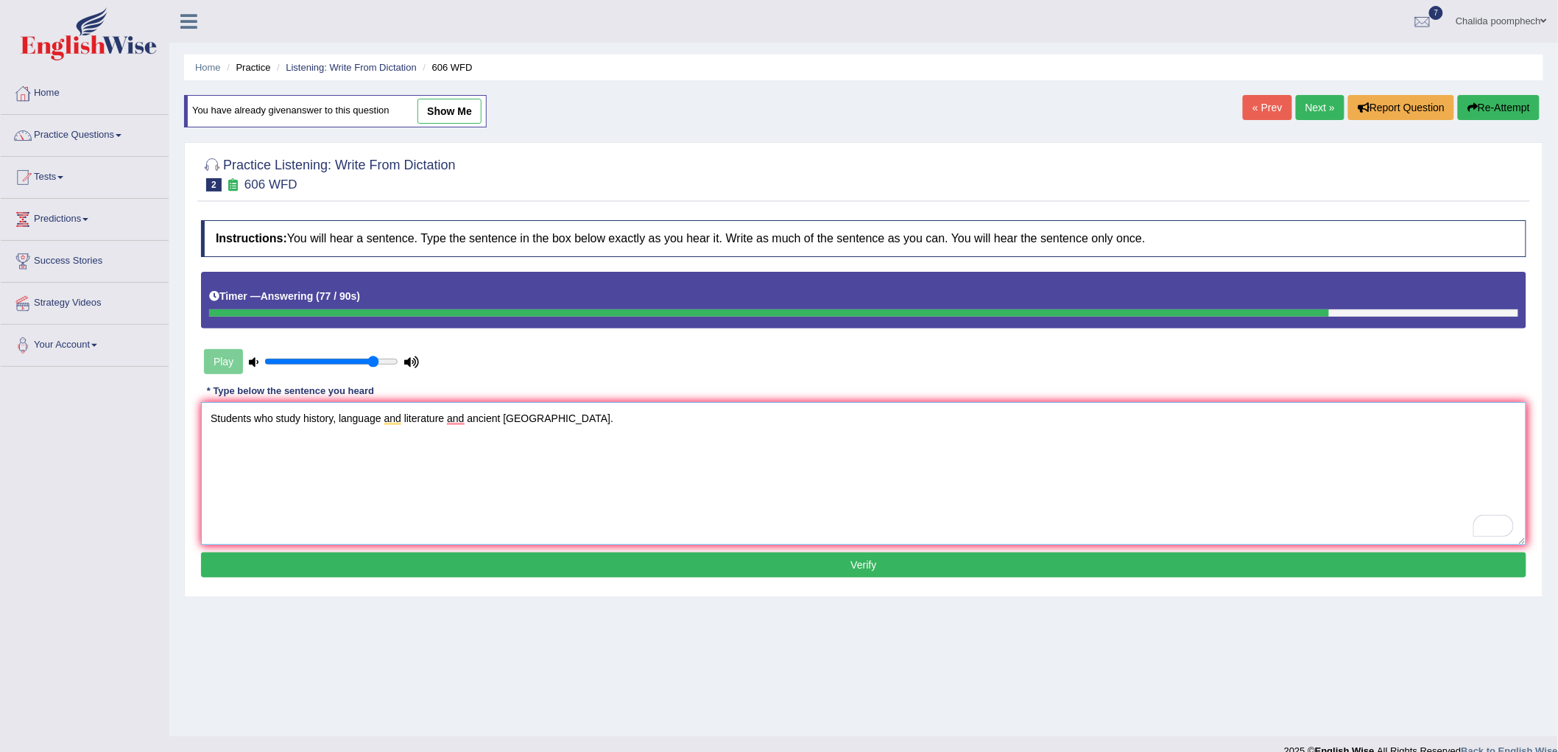
type textarea "Students who study history, language and literature and ancient [GEOGRAPHIC_DAT…"
drag, startPoint x: 532, startPoint y: 561, endPoint x: 526, endPoint y: 565, distance: 7.6
click at [531, 562] on button "Verify" at bounding box center [863, 564] width 1325 height 25
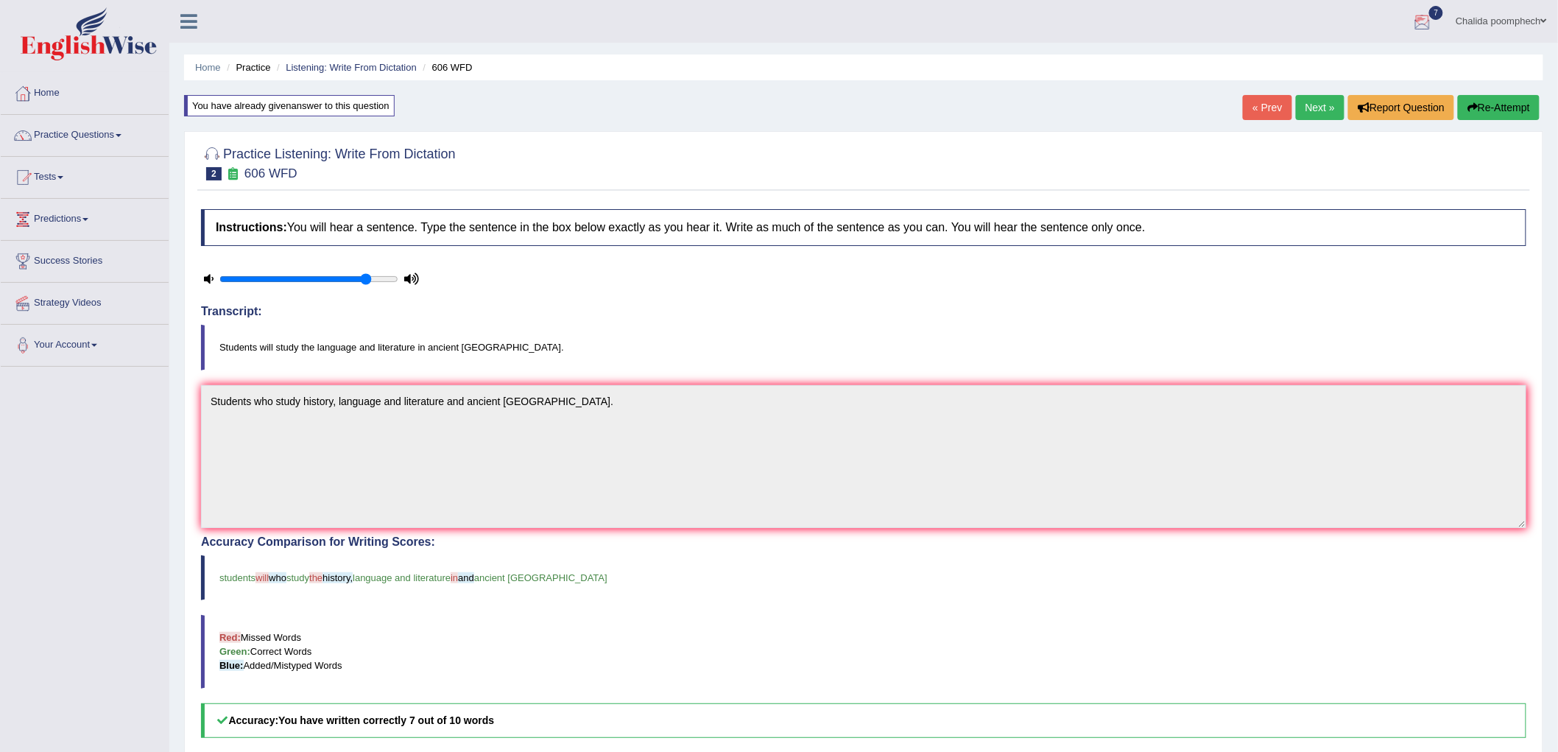
click at [1304, 100] on link "Next »" at bounding box center [1319, 107] width 49 height 25
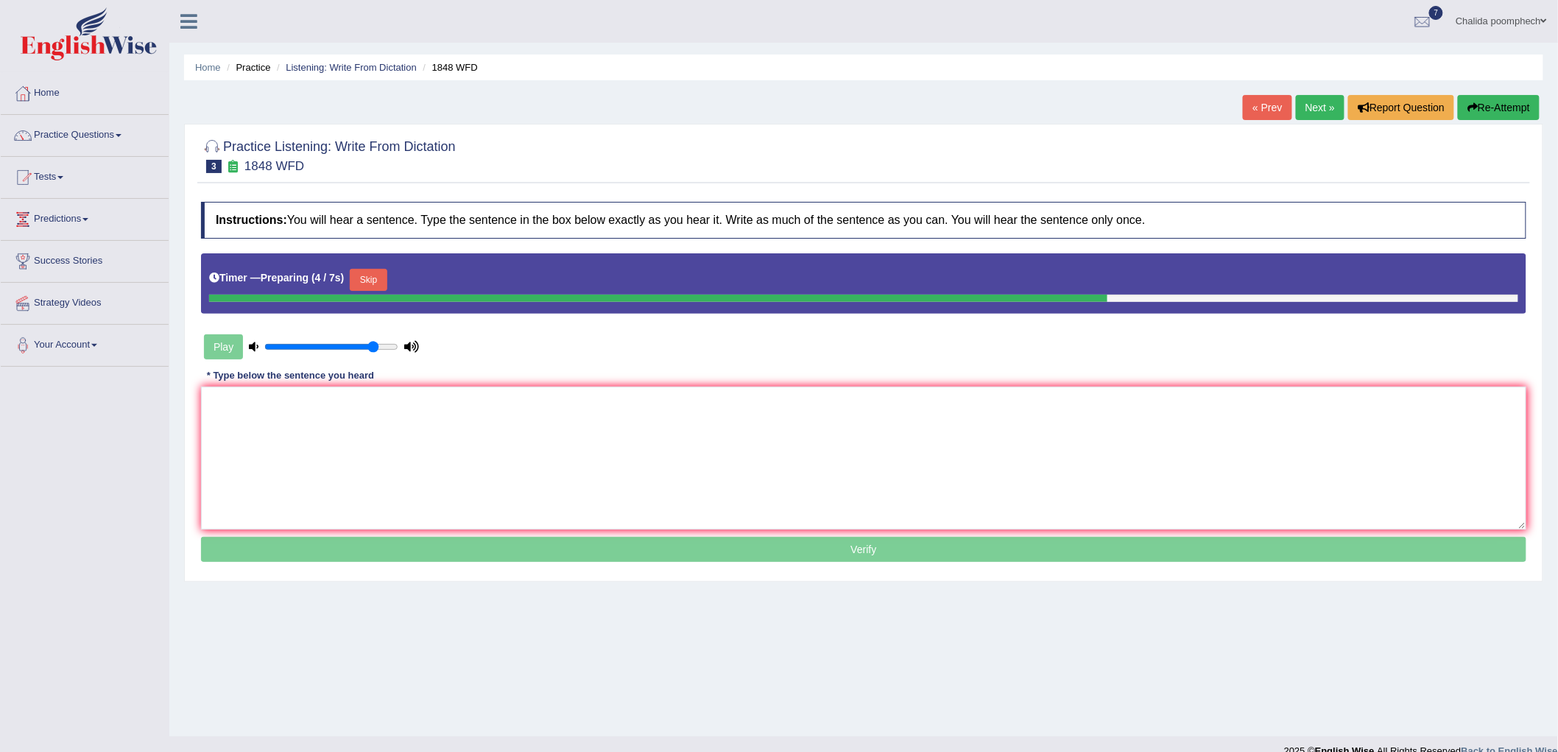
click at [364, 275] on button "Skip" at bounding box center [368, 280] width 37 height 22
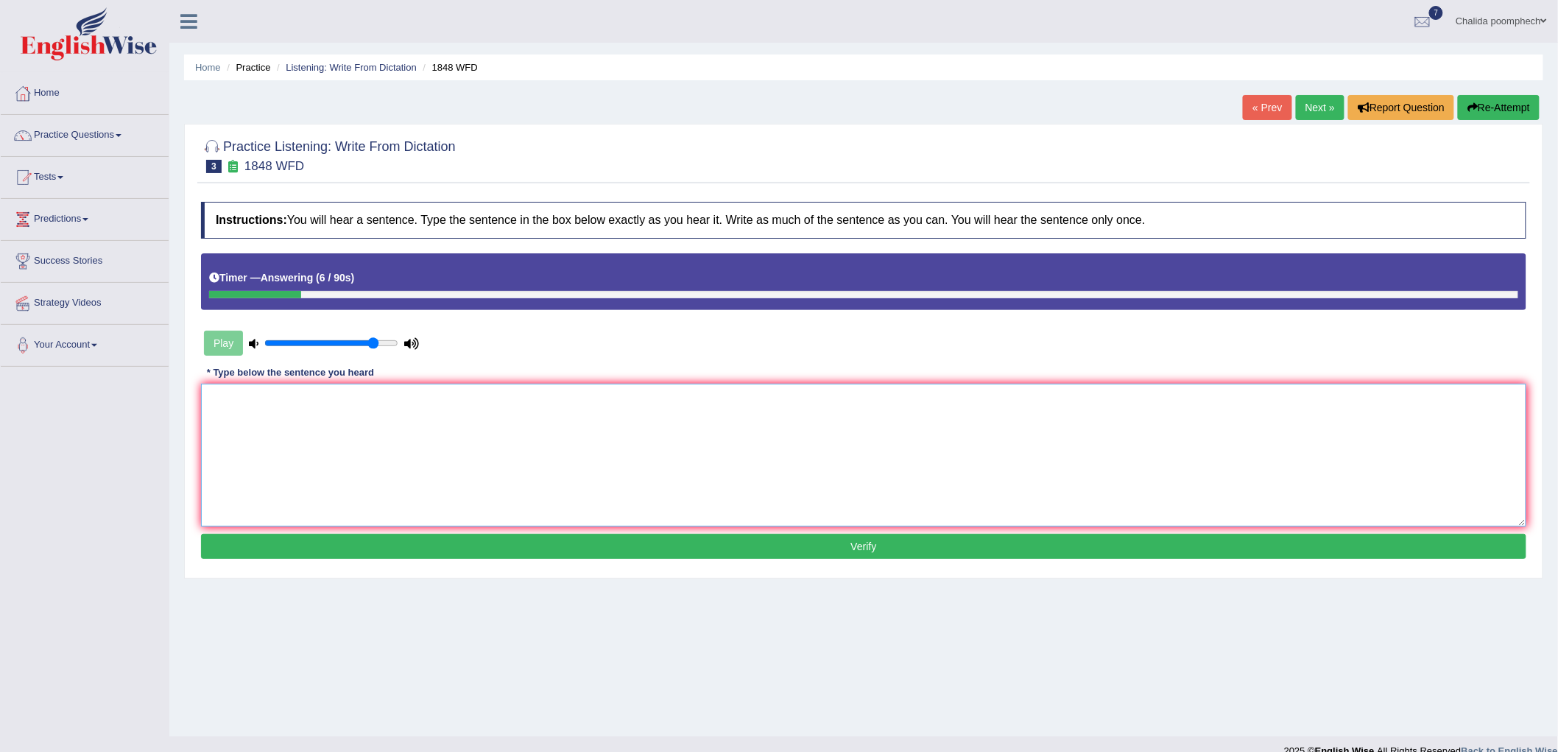
click at [423, 417] on textarea at bounding box center [863, 454] width 1325 height 143
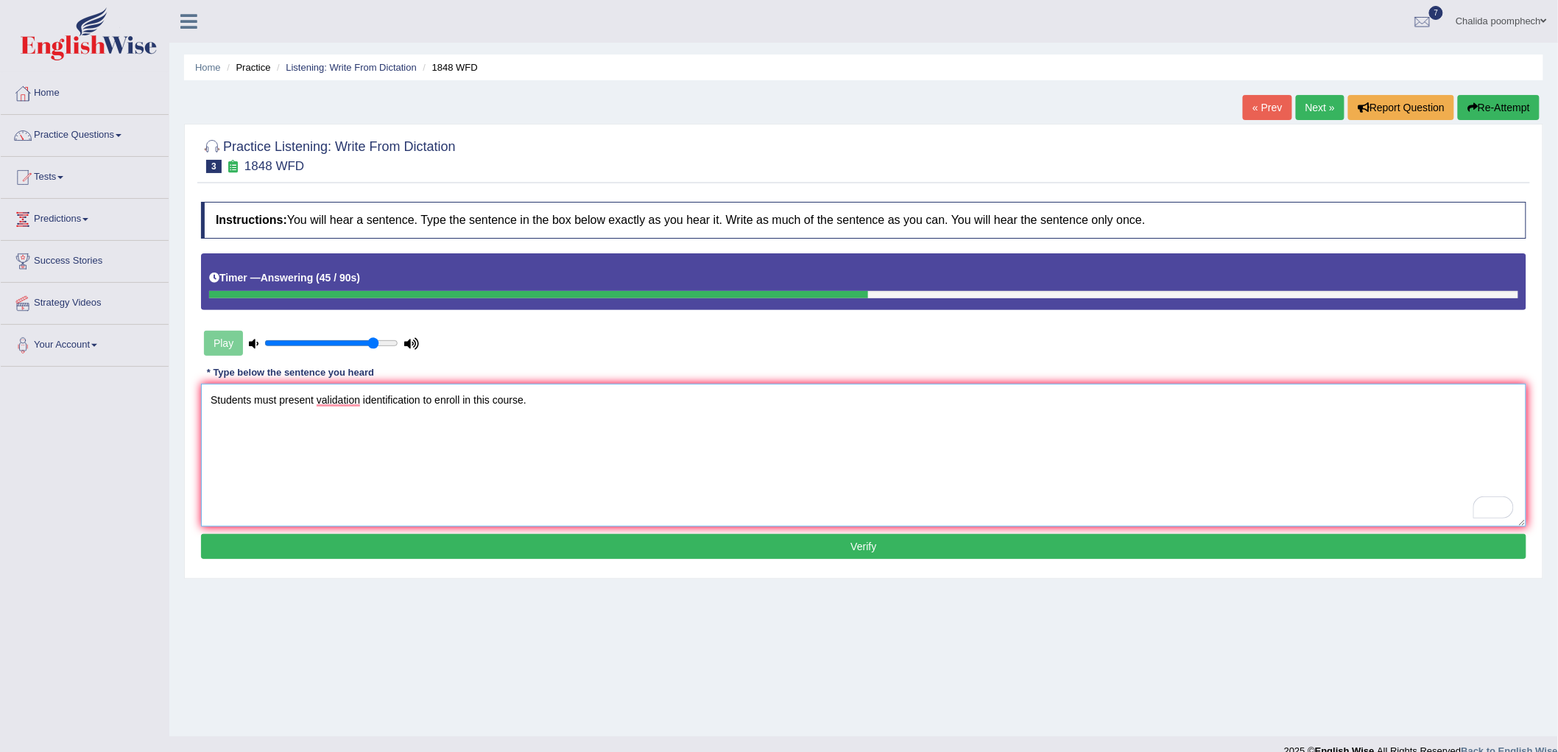
type textarea "Students must present validation identification to enroll in this course."
click at [534, 546] on button "Verify" at bounding box center [863, 546] width 1325 height 25
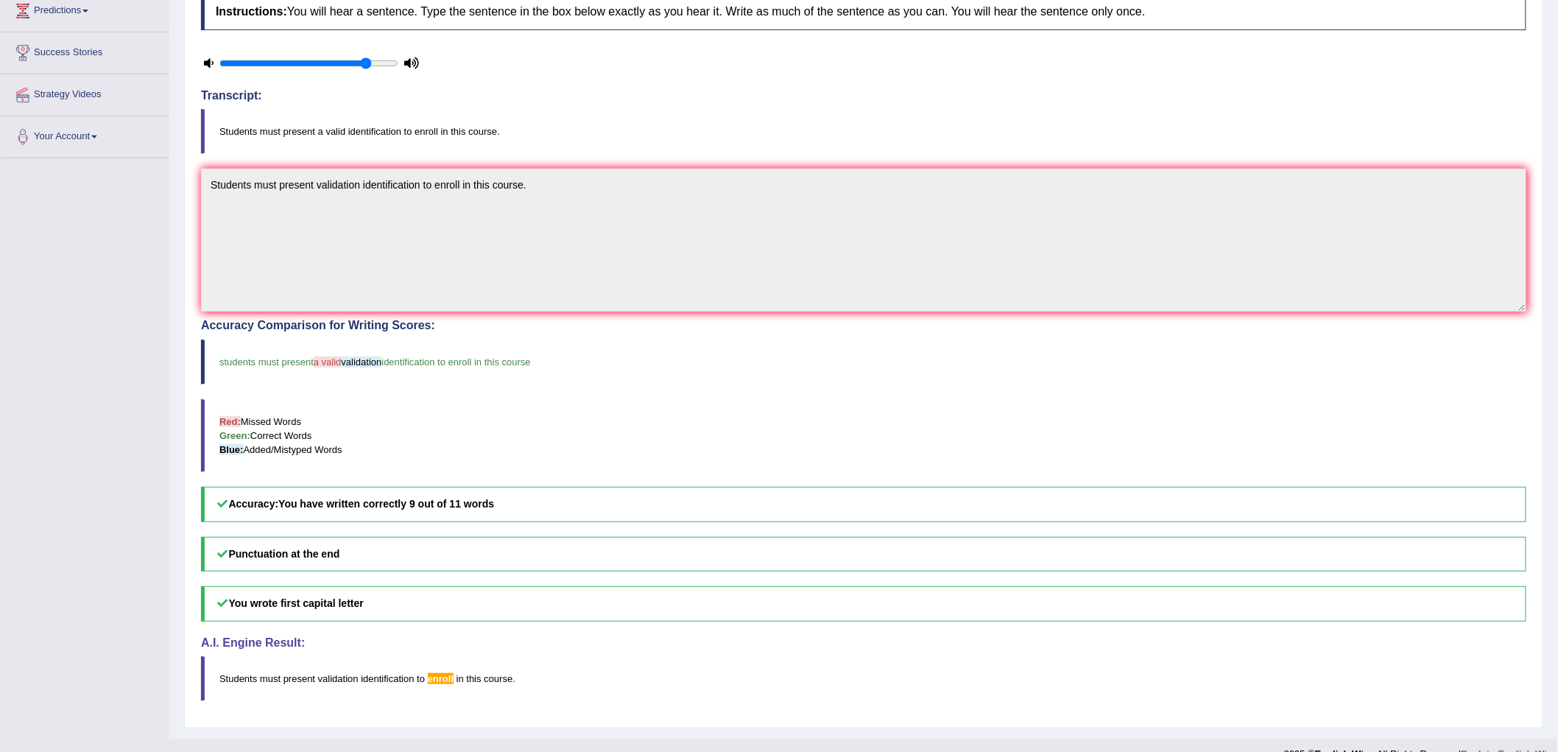
scroll to position [233, 0]
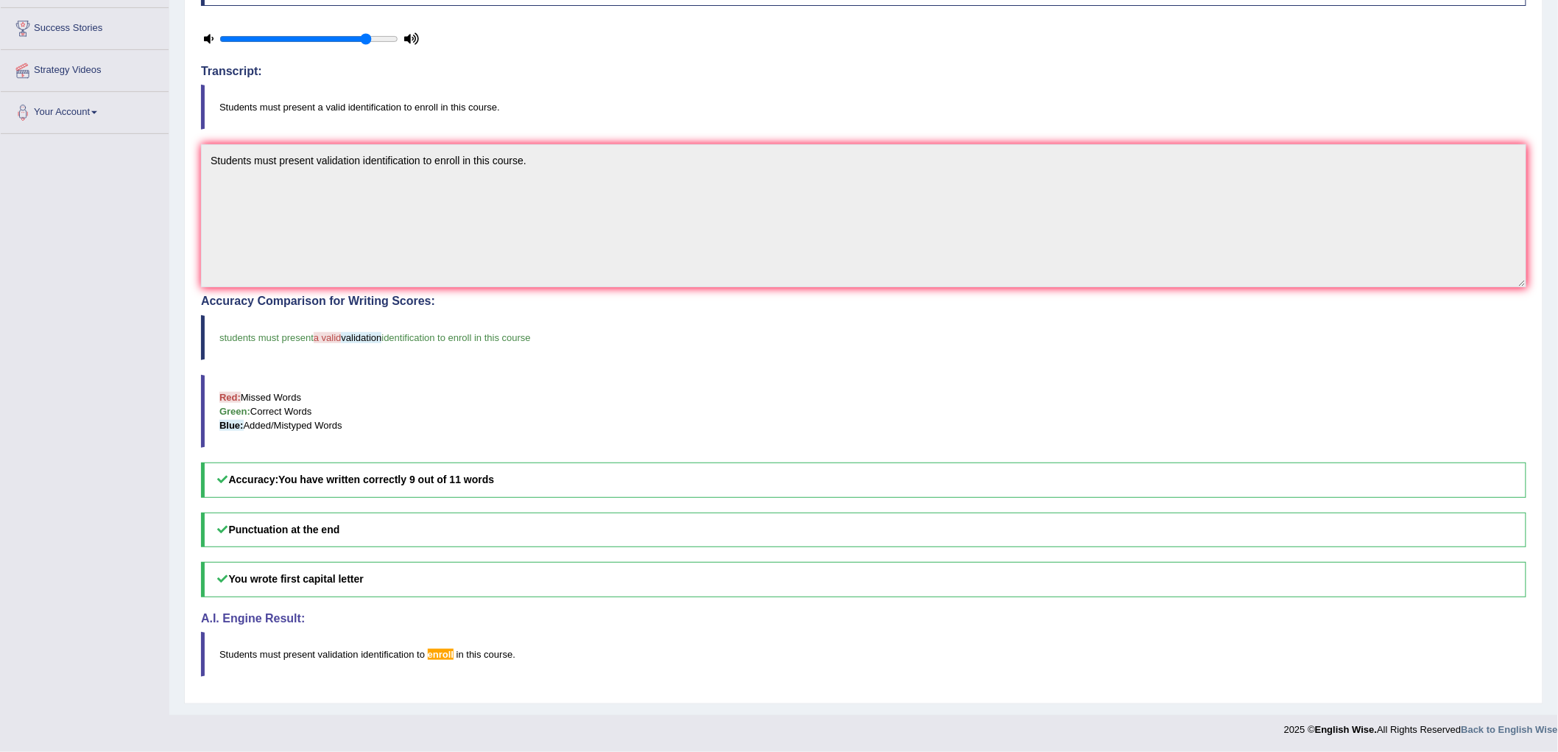
click at [574, 488] on h5 "Accuracy: You have written correctly 9 out of 11 words" at bounding box center [863, 479] width 1325 height 35
click at [574, 484] on h5 "Accuracy: You have written correctly 9 out of 11 words" at bounding box center [863, 479] width 1325 height 35
drag, startPoint x: 513, startPoint y: 472, endPoint x: 489, endPoint y: 471, distance: 24.3
click at [489, 483] on b "You have written correctly 9 out of 11 words" at bounding box center [386, 479] width 216 height 12
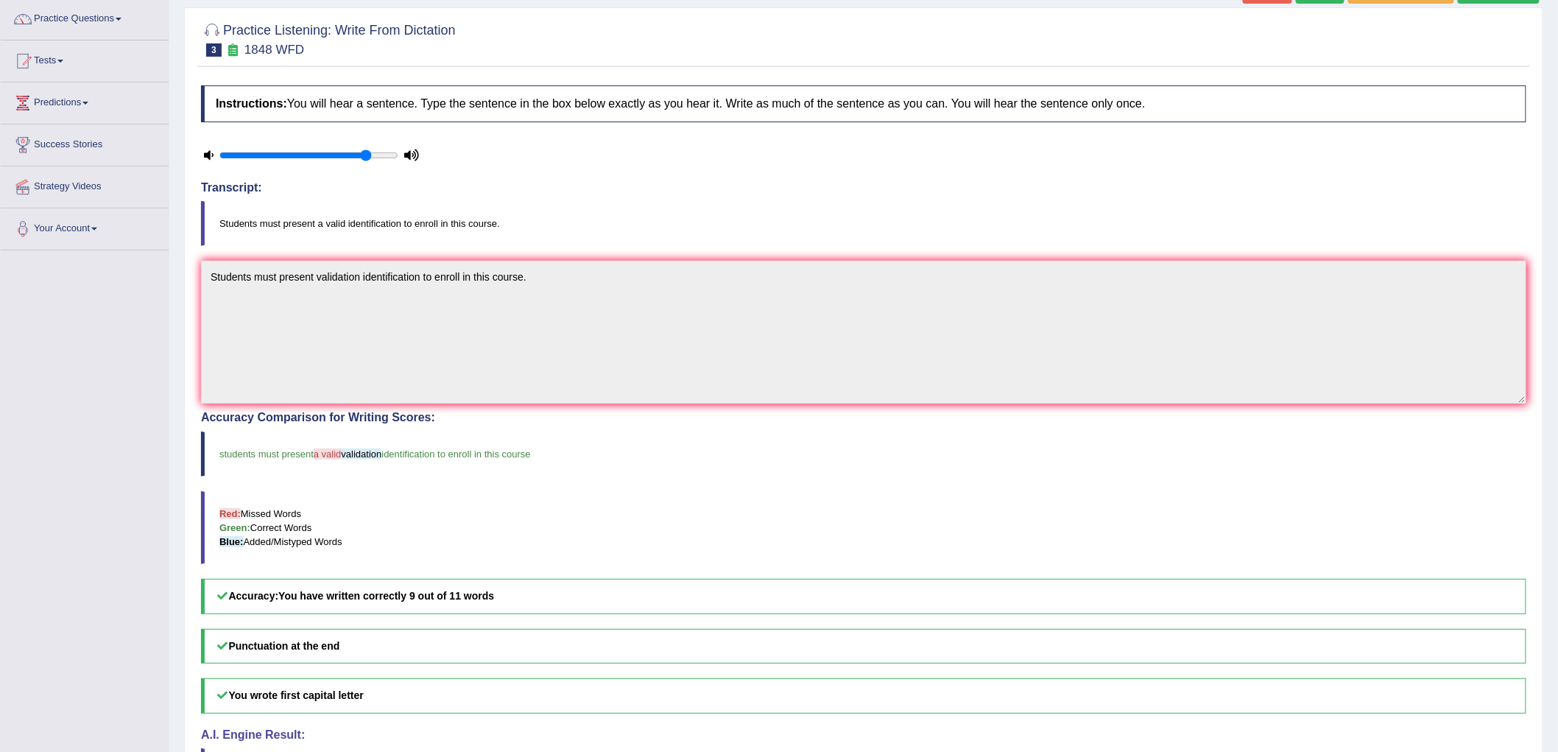
scroll to position [0, 0]
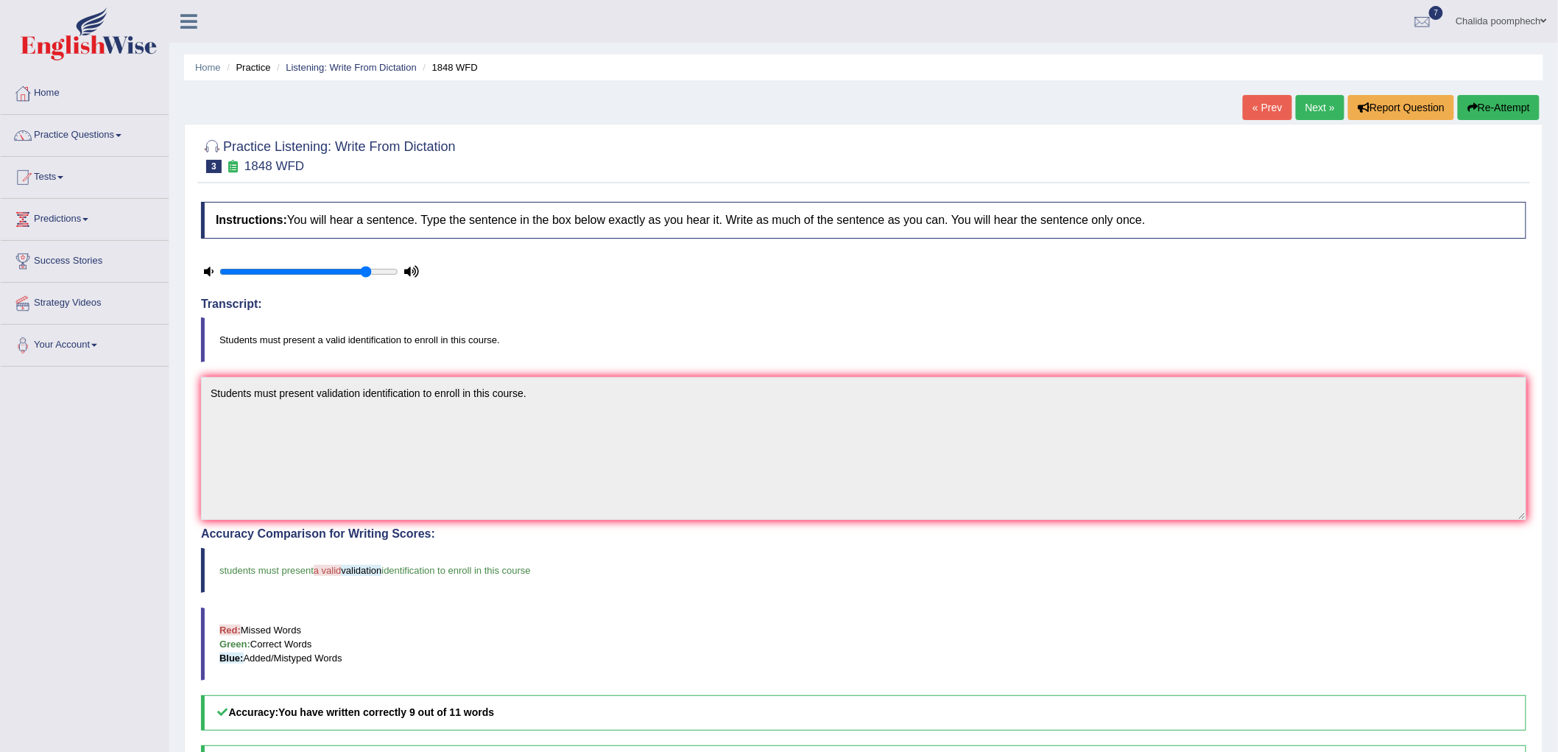
click at [1298, 106] on link "Next »" at bounding box center [1319, 107] width 49 height 25
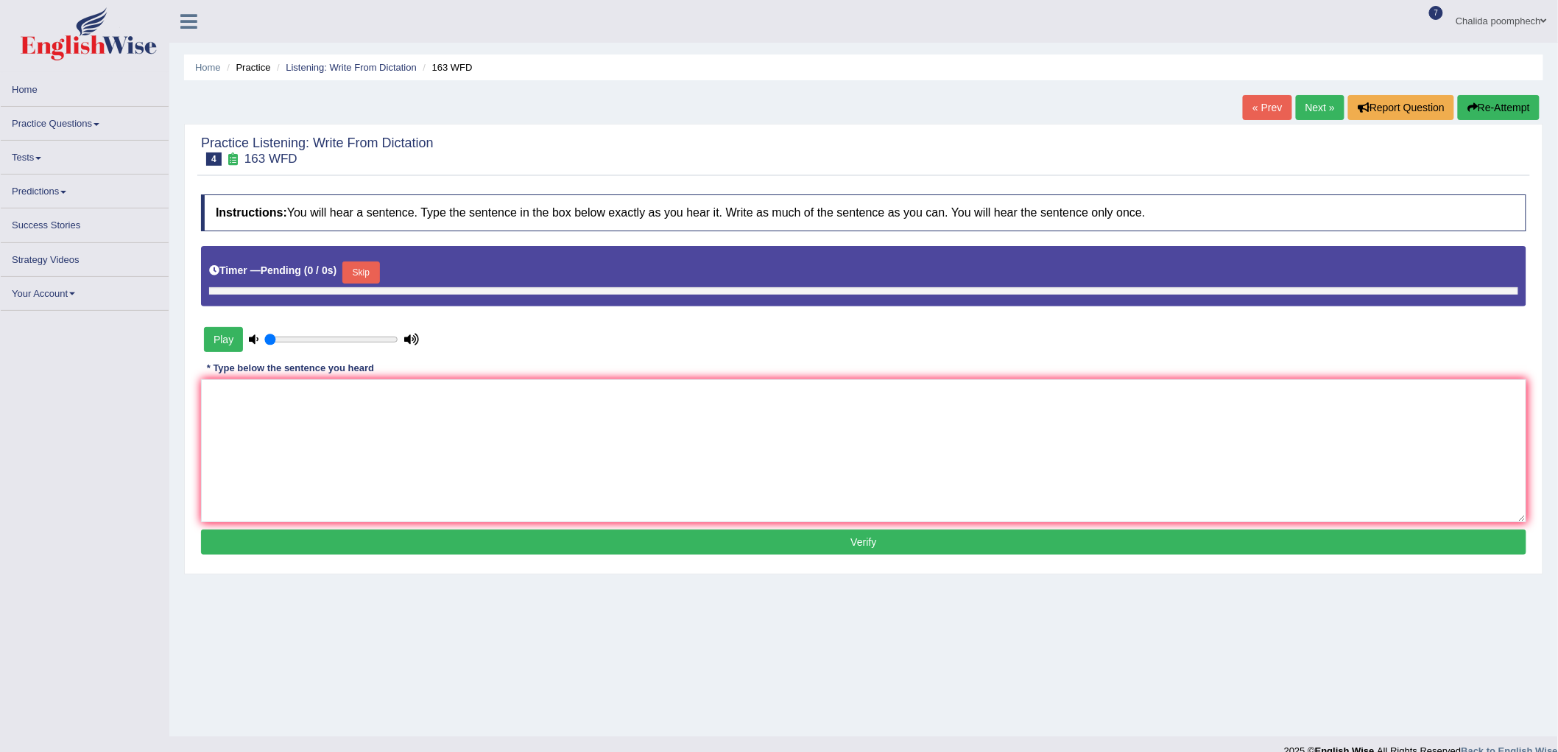
type input "0.85"
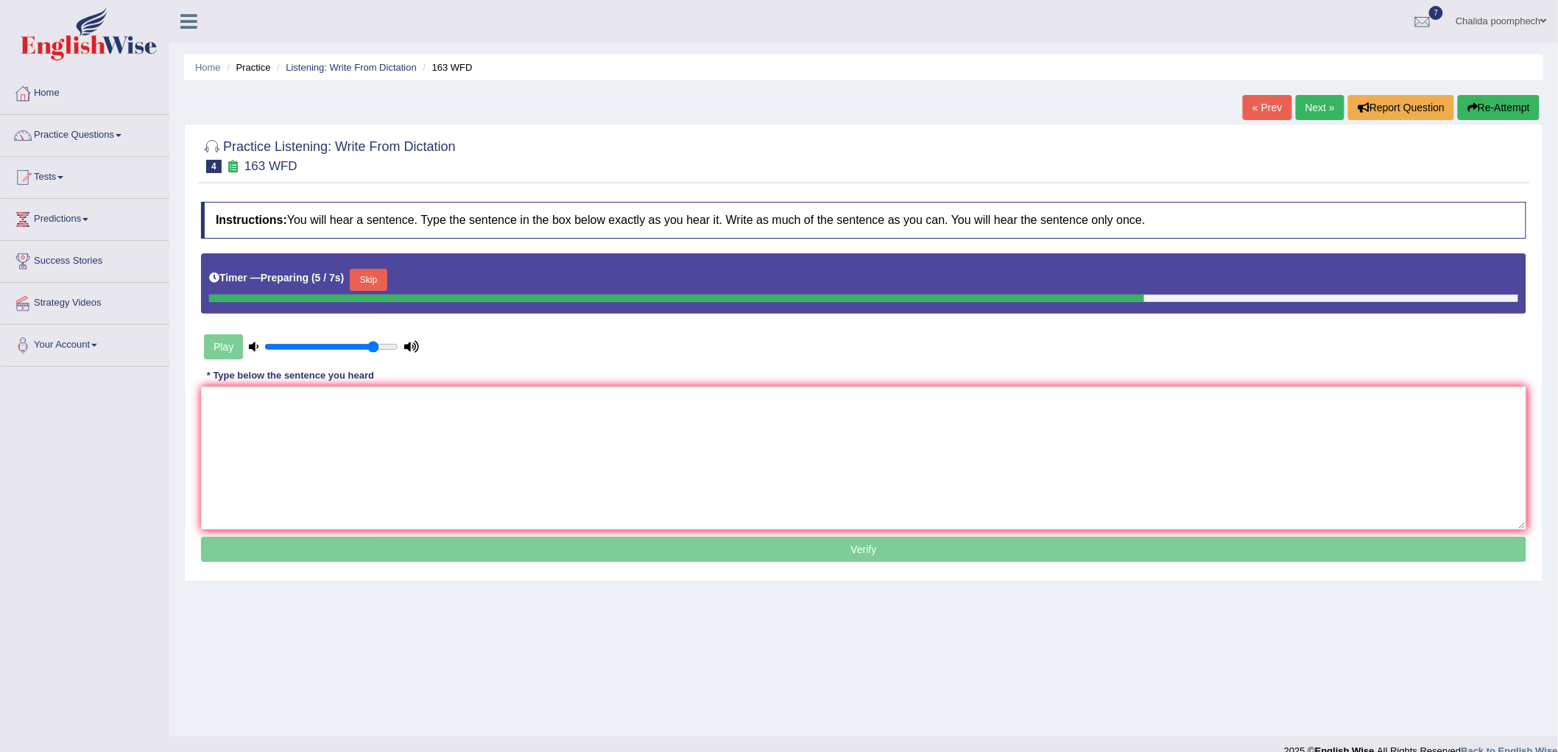
click at [373, 277] on button "Skip" at bounding box center [368, 280] width 37 height 22
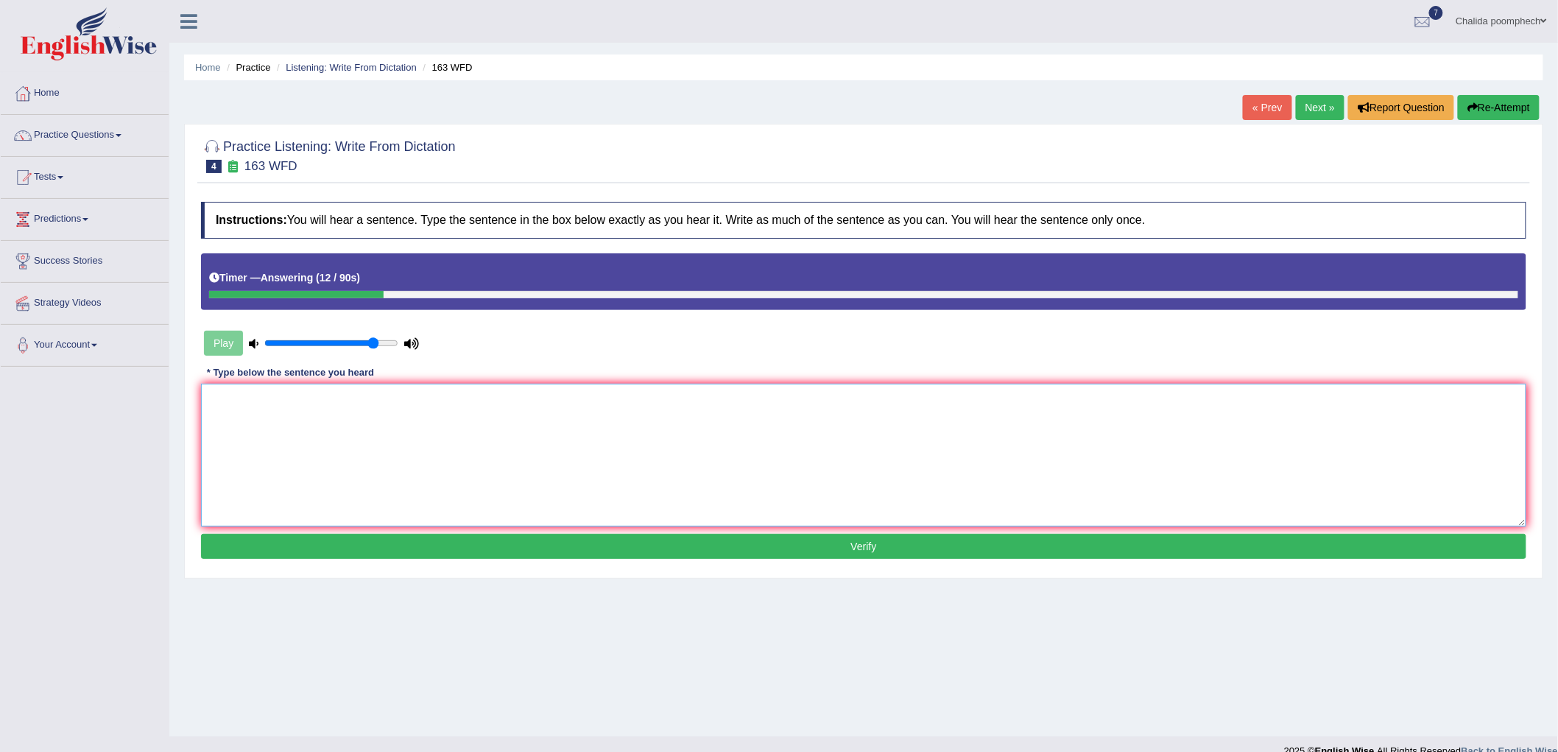
drag, startPoint x: 469, startPoint y: 464, endPoint x: 521, endPoint y: 444, distance: 55.9
click at [474, 462] on textarea at bounding box center [863, 454] width 1325 height 143
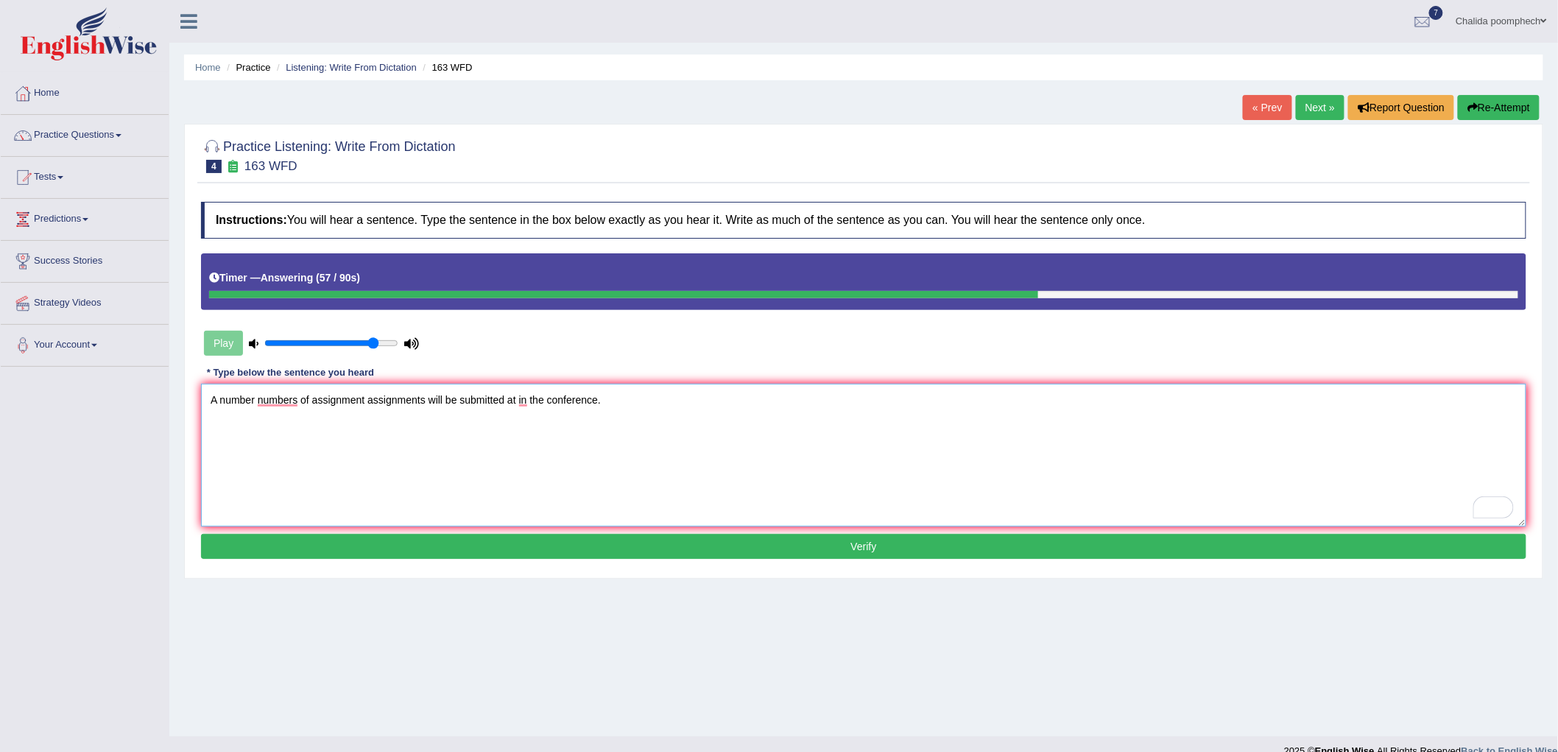
type textarea "A number numbers of assignment assignments will be submitted at in the conferen…"
click at [444, 542] on button "Verify" at bounding box center [863, 546] width 1325 height 25
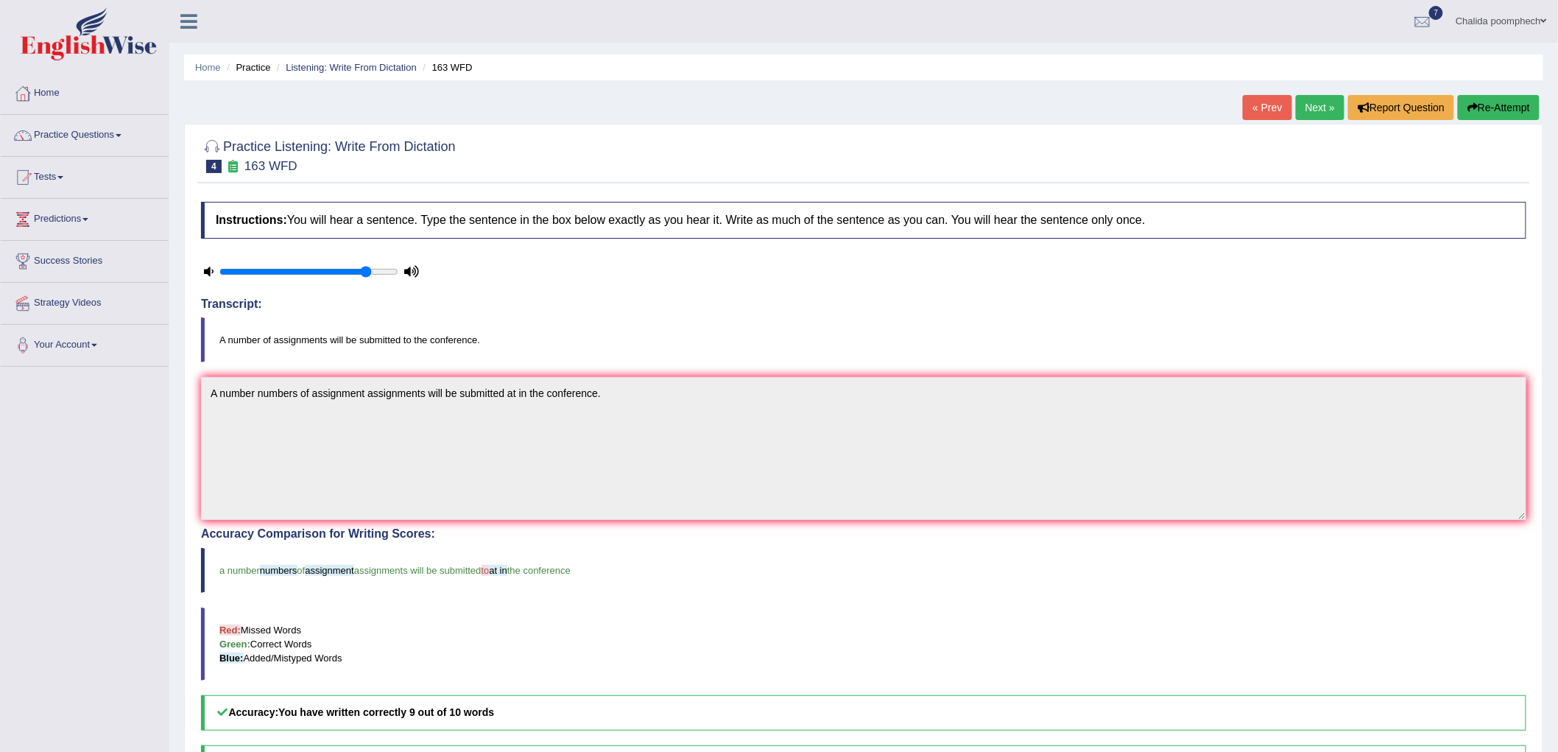
click at [1323, 111] on link "Next »" at bounding box center [1319, 107] width 49 height 25
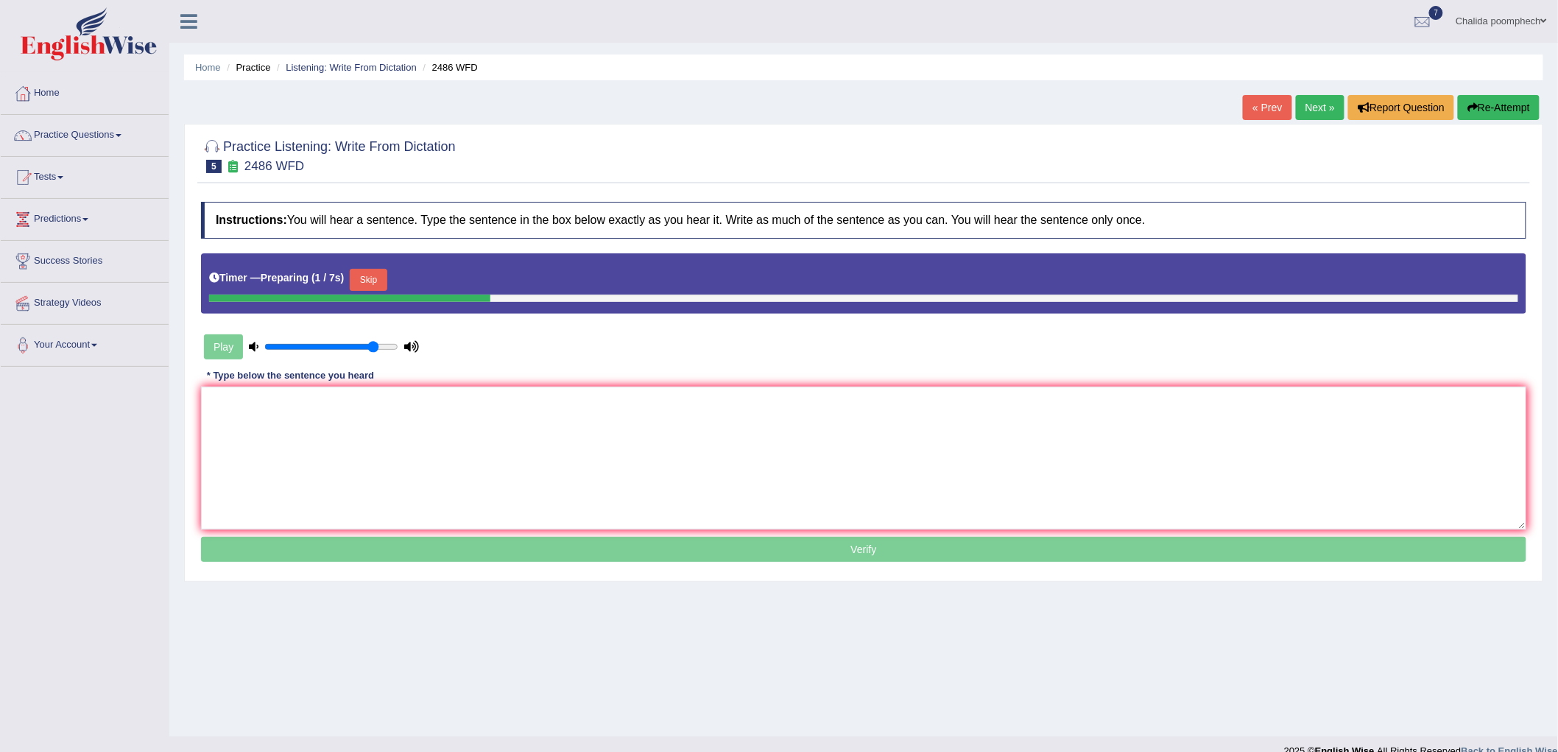
drag, startPoint x: 383, startPoint y: 283, endPoint x: 383, endPoint y: 259, distance: 23.6
click at [383, 280] on button "Skip" at bounding box center [368, 280] width 37 height 22
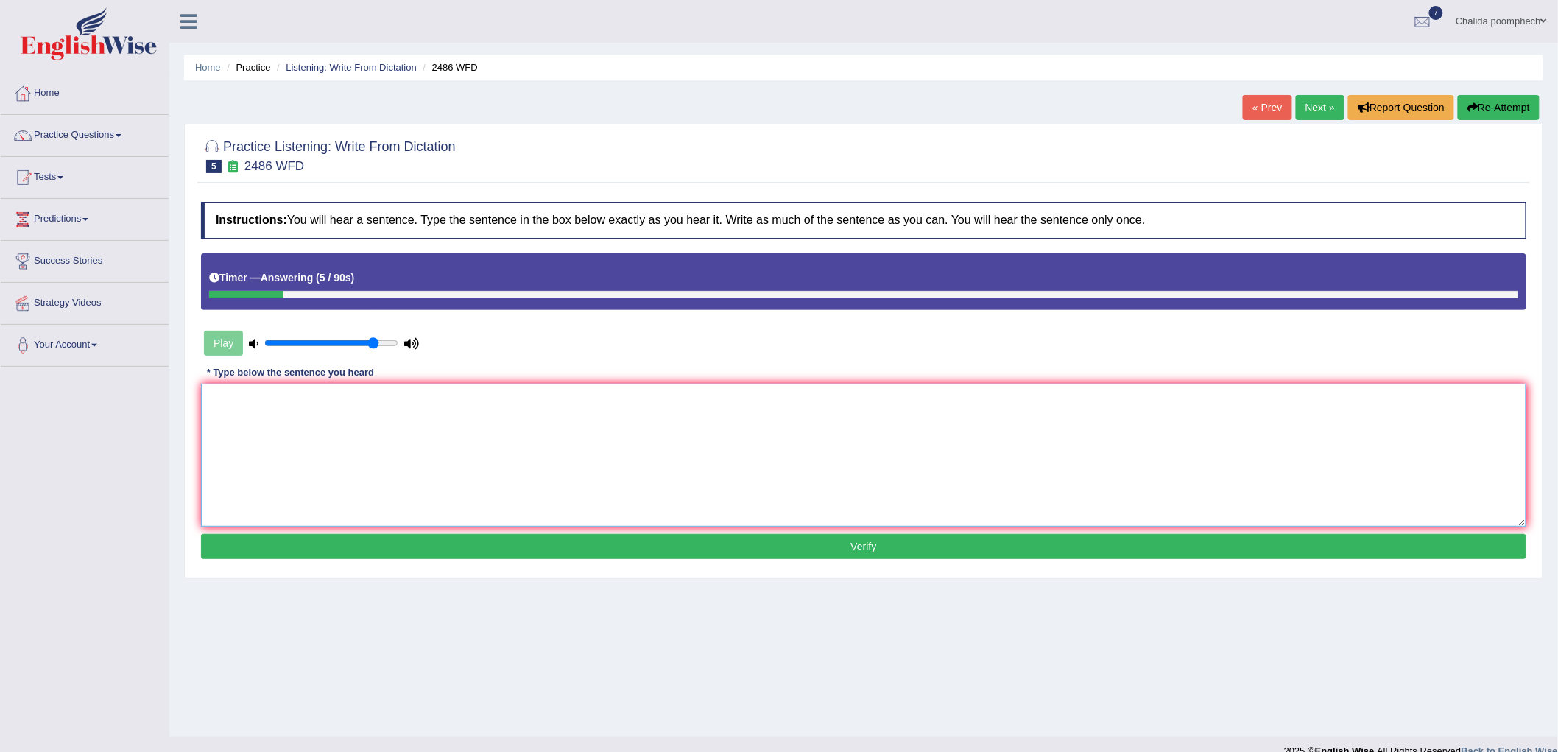
drag, startPoint x: 349, startPoint y: 442, endPoint x: 332, endPoint y: 435, distance: 18.2
click at [350, 442] on textarea at bounding box center [863, 454] width 1325 height 143
click at [392, 399] on textarea "It is quite sure that facial expression will across the world" at bounding box center [863, 454] width 1325 height 143
click at [495, 407] on textarea "It is quite sure that facial expression across the world" at bounding box center [863, 454] width 1325 height 143
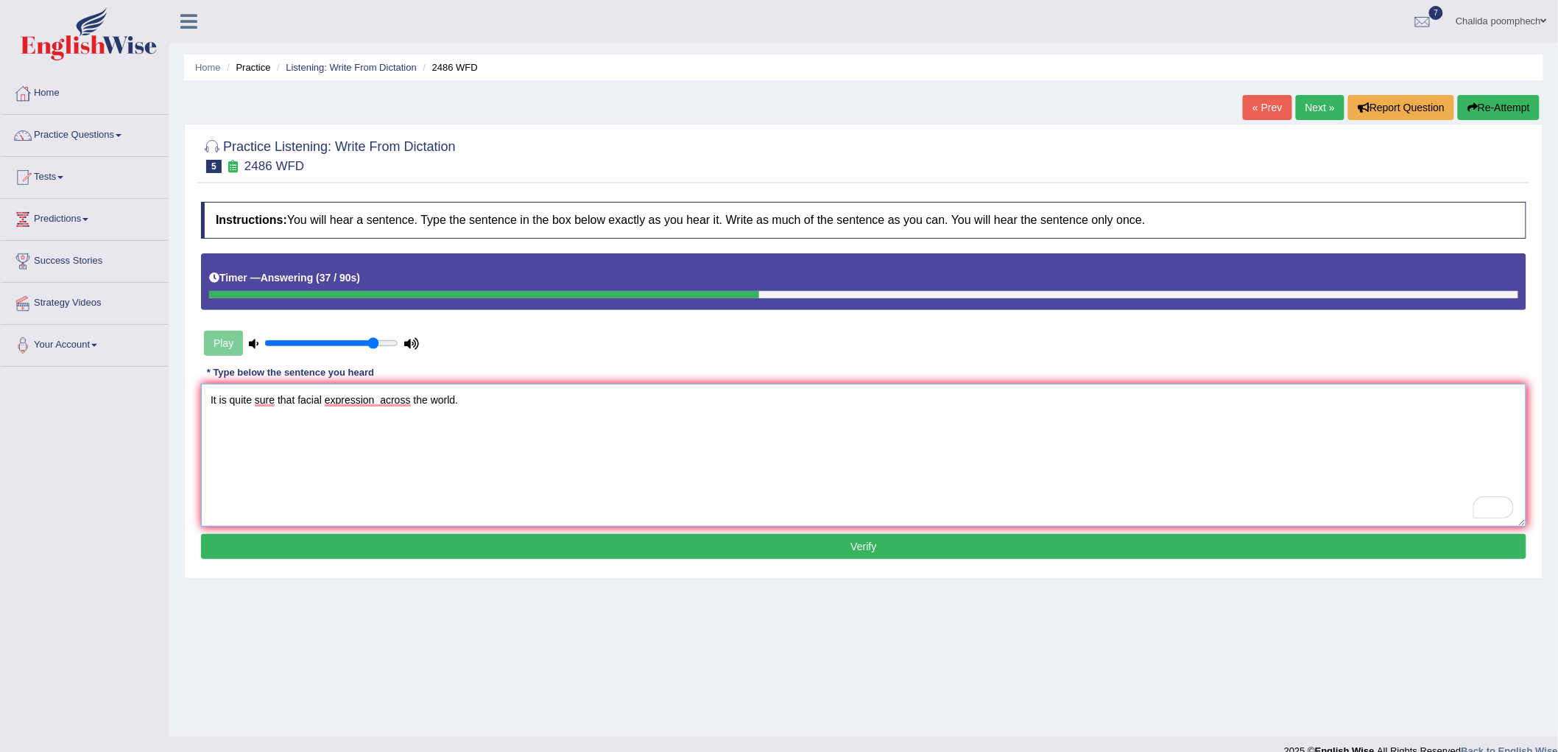
type textarea "It is quite sure that facial expression across the world."
click at [471, 548] on button "Verify" at bounding box center [863, 546] width 1325 height 25
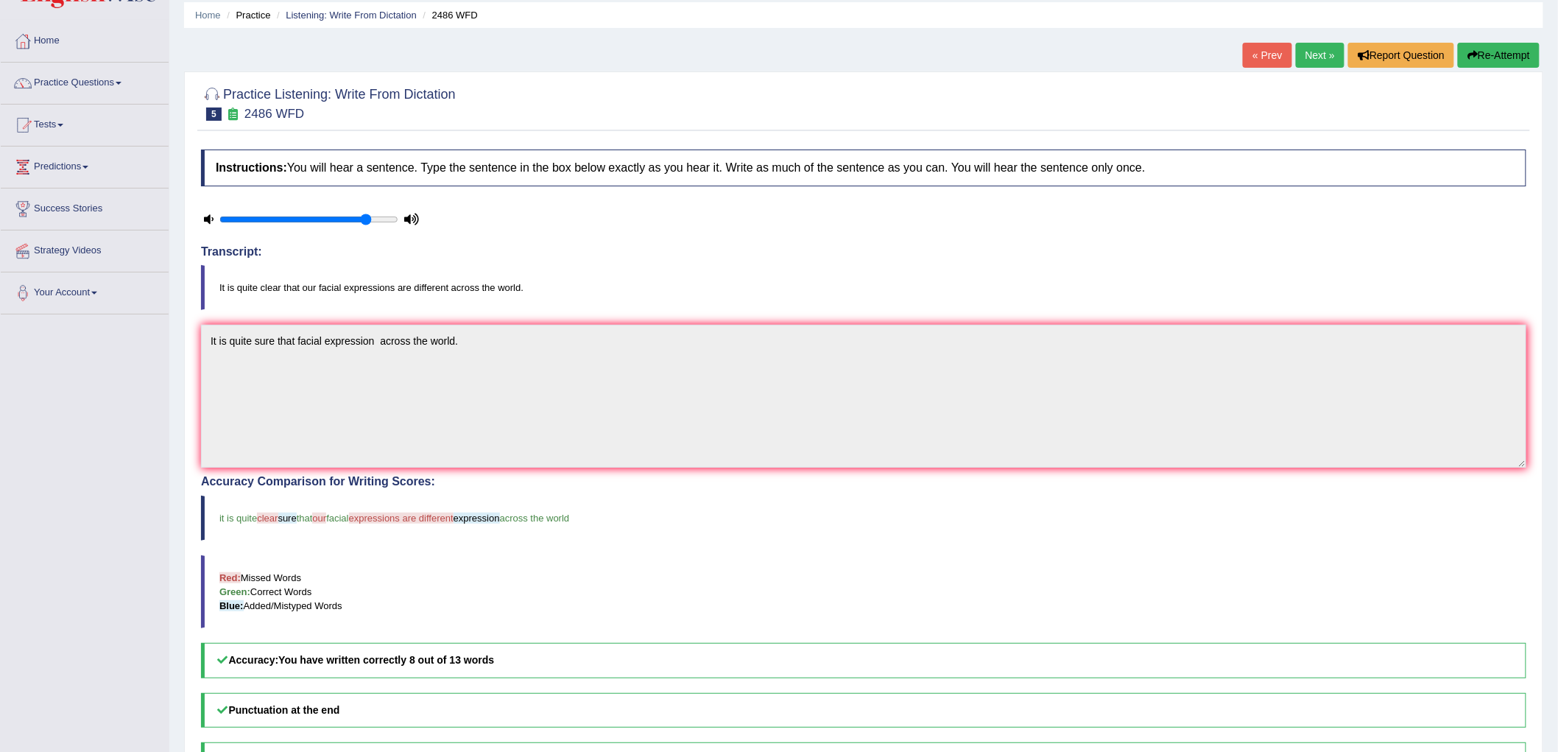
scroll to position [82, 0]
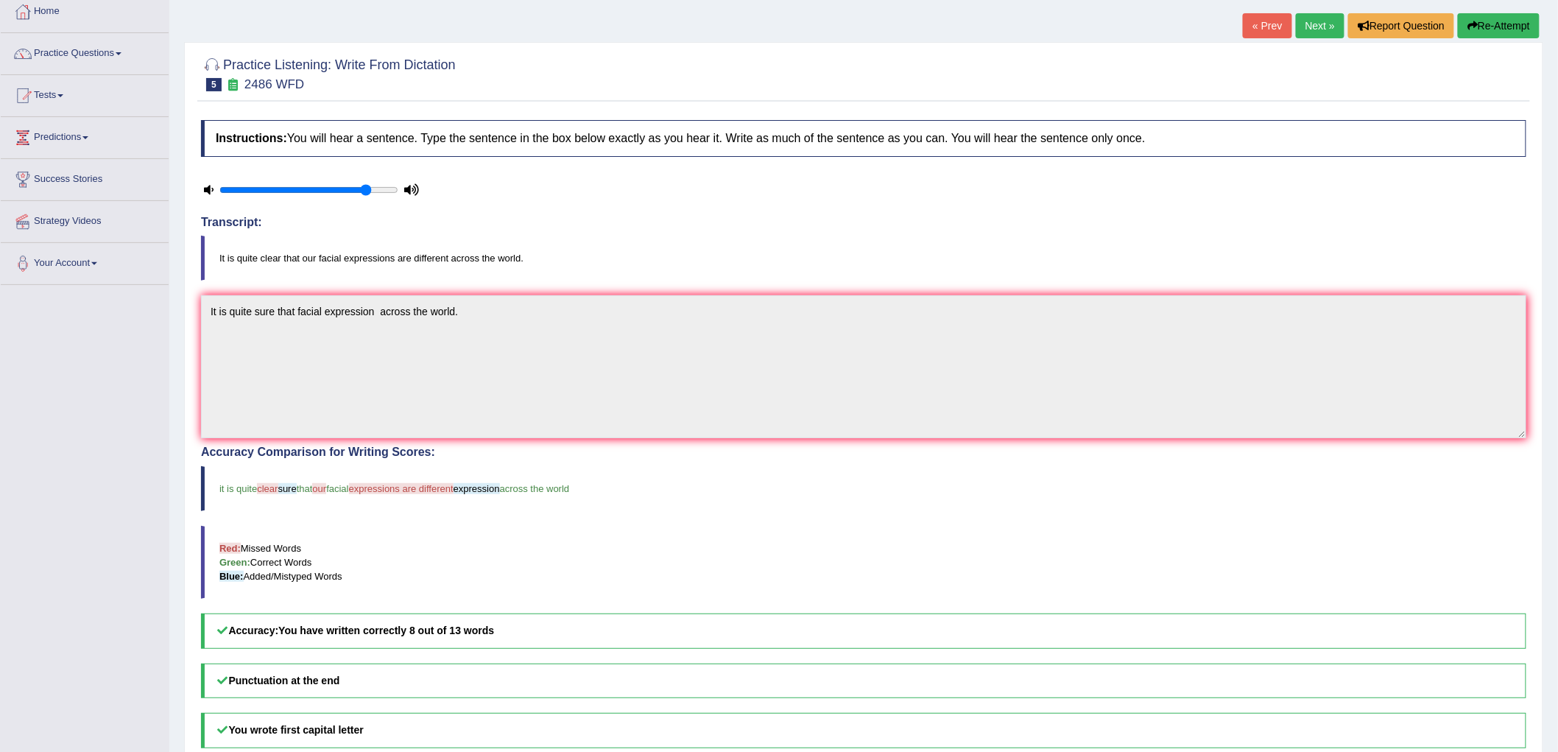
click at [1496, 25] on button "Re-Attempt" at bounding box center [1498, 25] width 82 height 25
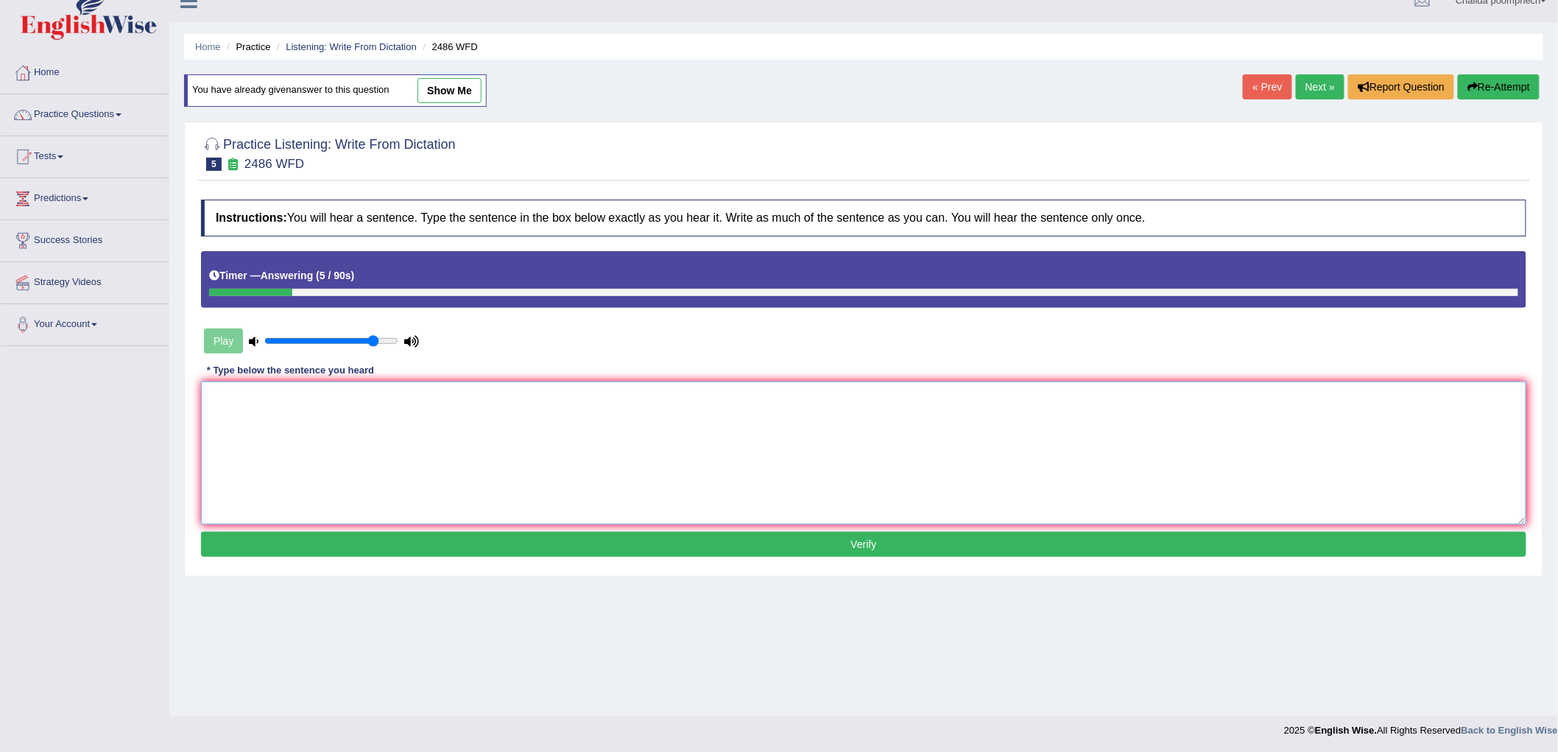
click at [952, 394] on textarea at bounding box center [863, 452] width 1325 height 143
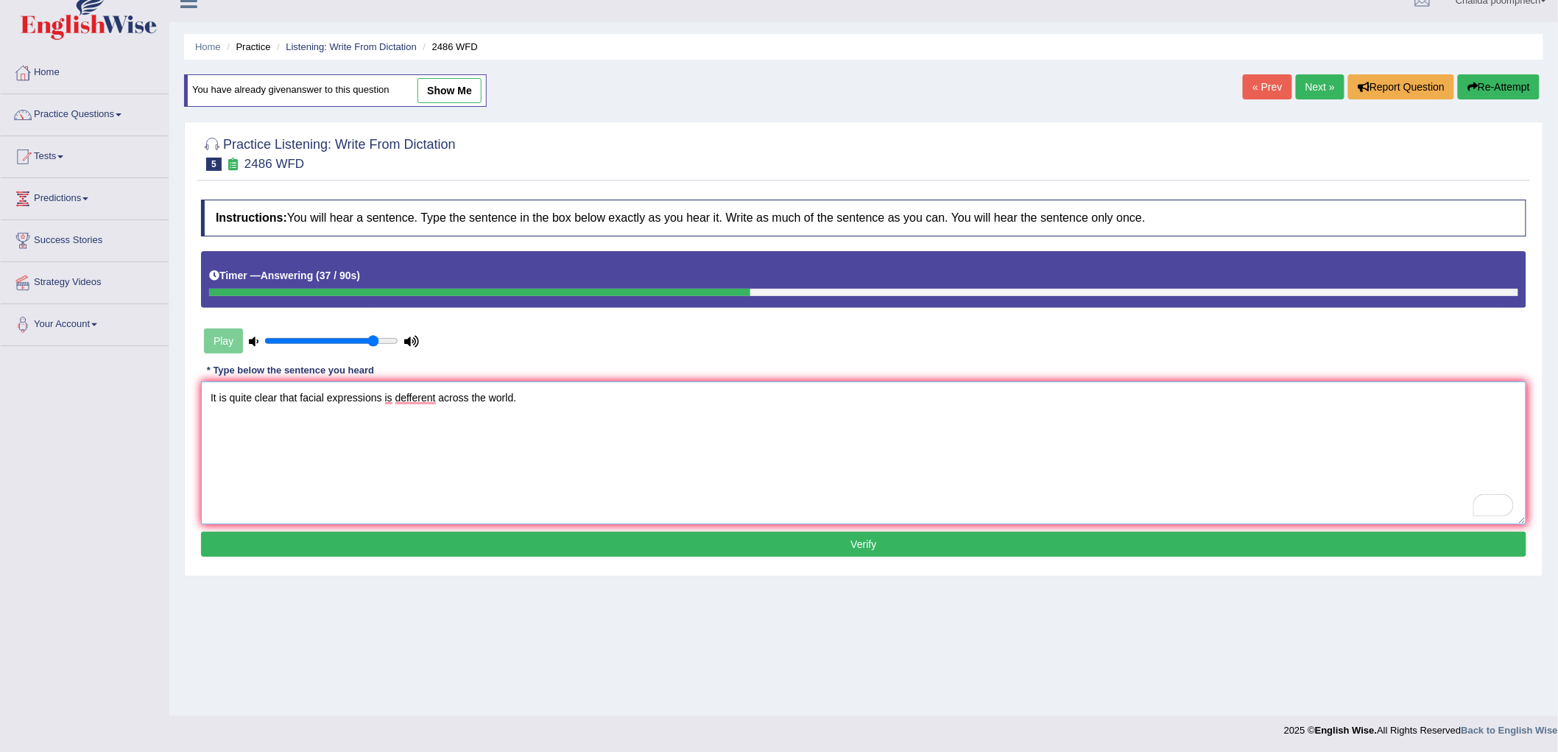
type textarea "It is quite clear that facial expressions is defferent across the world."
click at [590, 537] on button "Verify" at bounding box center [863, 543] width 1325 height 25
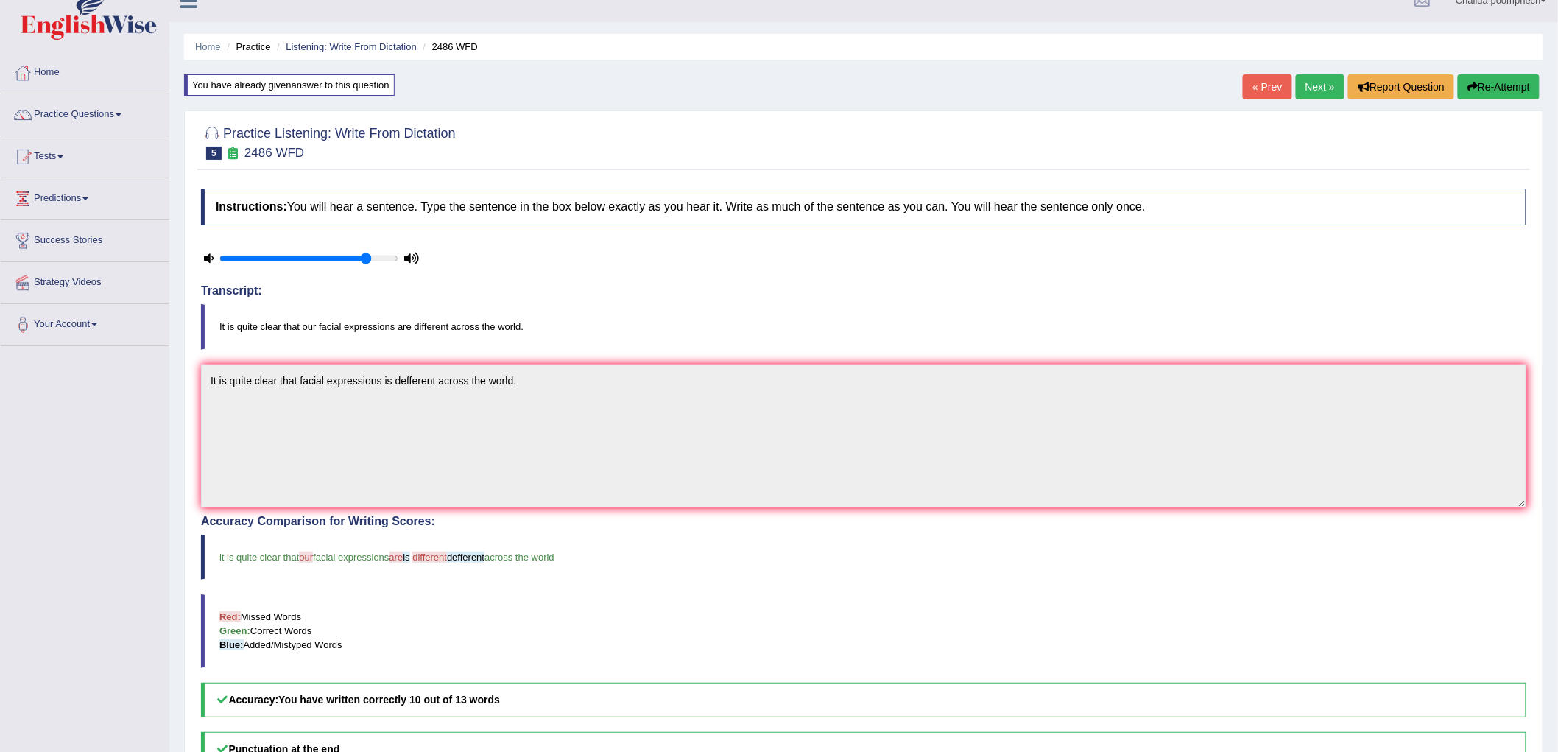
click at [1312, 87] on link "Next »" at bounding box center [1319, 86] width 49 height 25
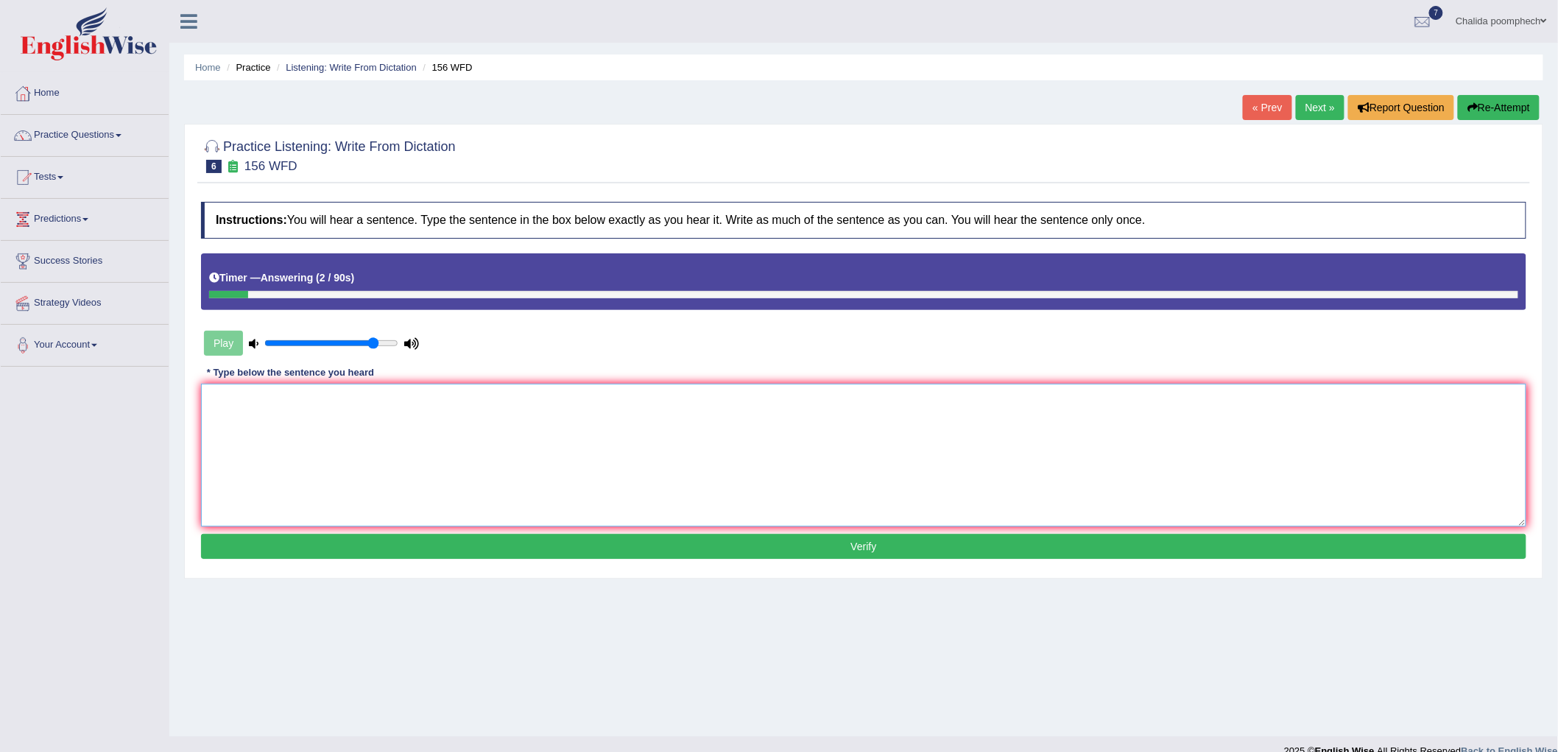
click at [1008, 459] on textarea at bounding box center [863, 454] width 1325 height 143
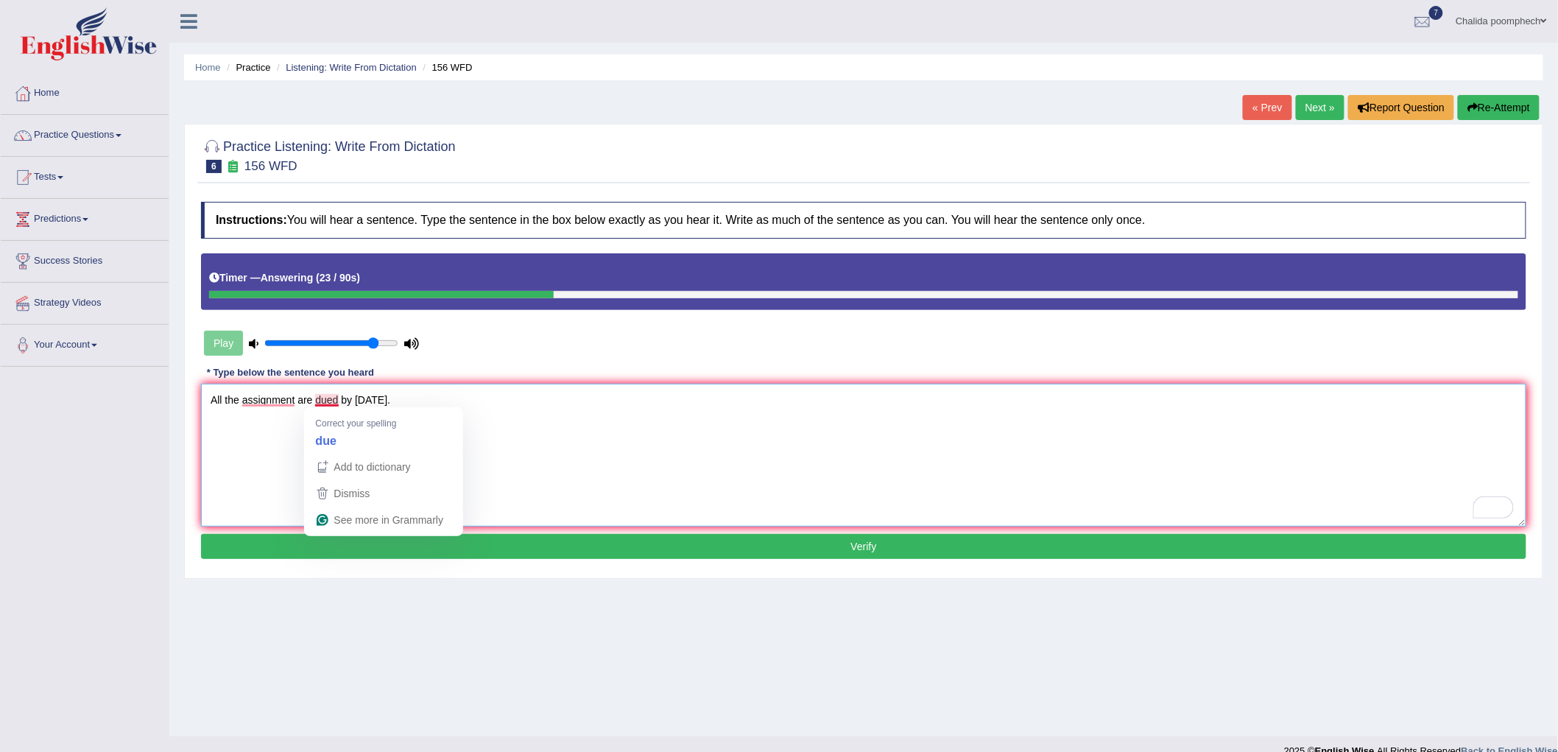
click at [342, 400] on textarea "All the assignment are dued by tomorrow." at bounding box center [863, 454] width 1325 height 143
type textarea "All the assignment are dued due by tomorrow."
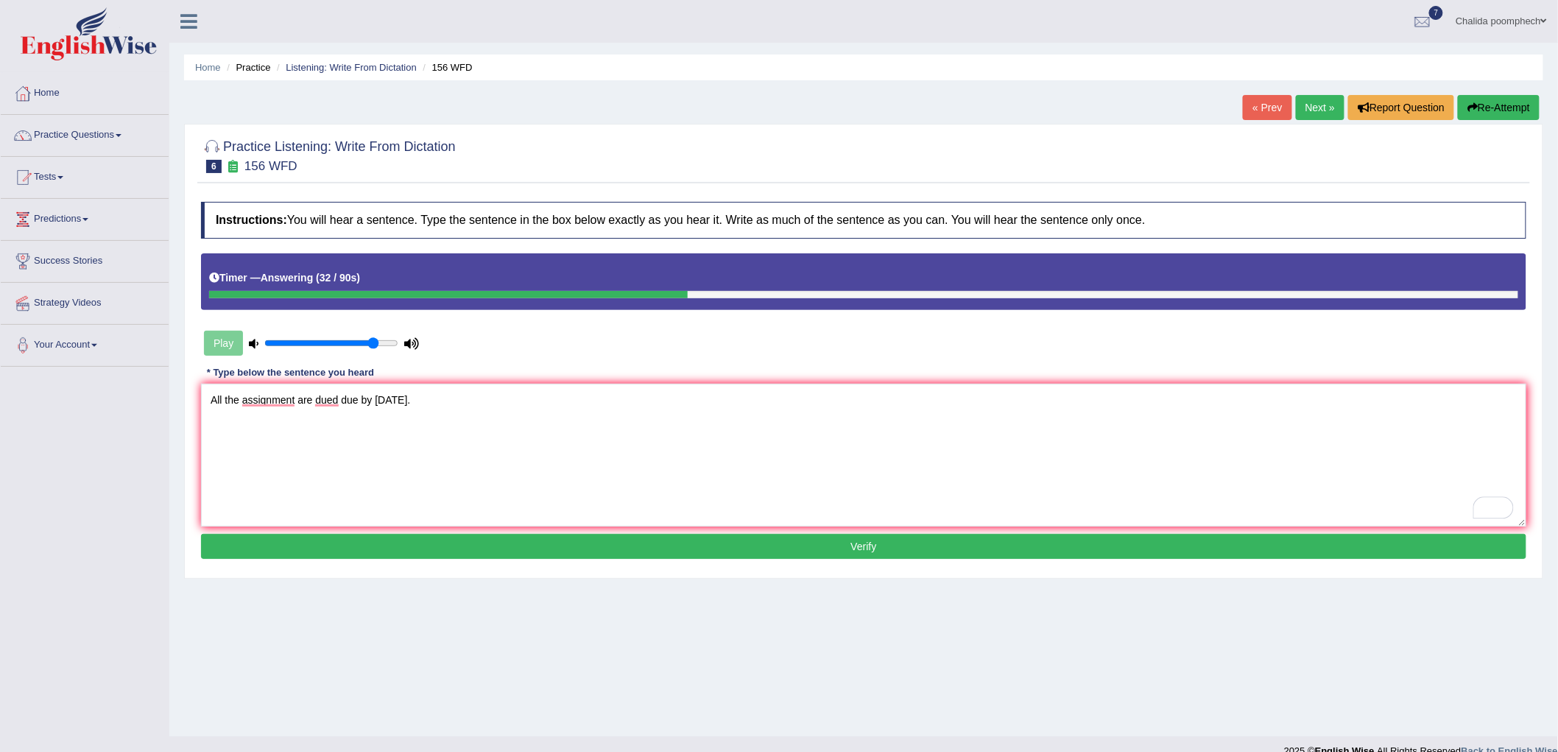
click at [397, 545] on button "Verify" at bounding box center [863, 546] width 1325 height 25
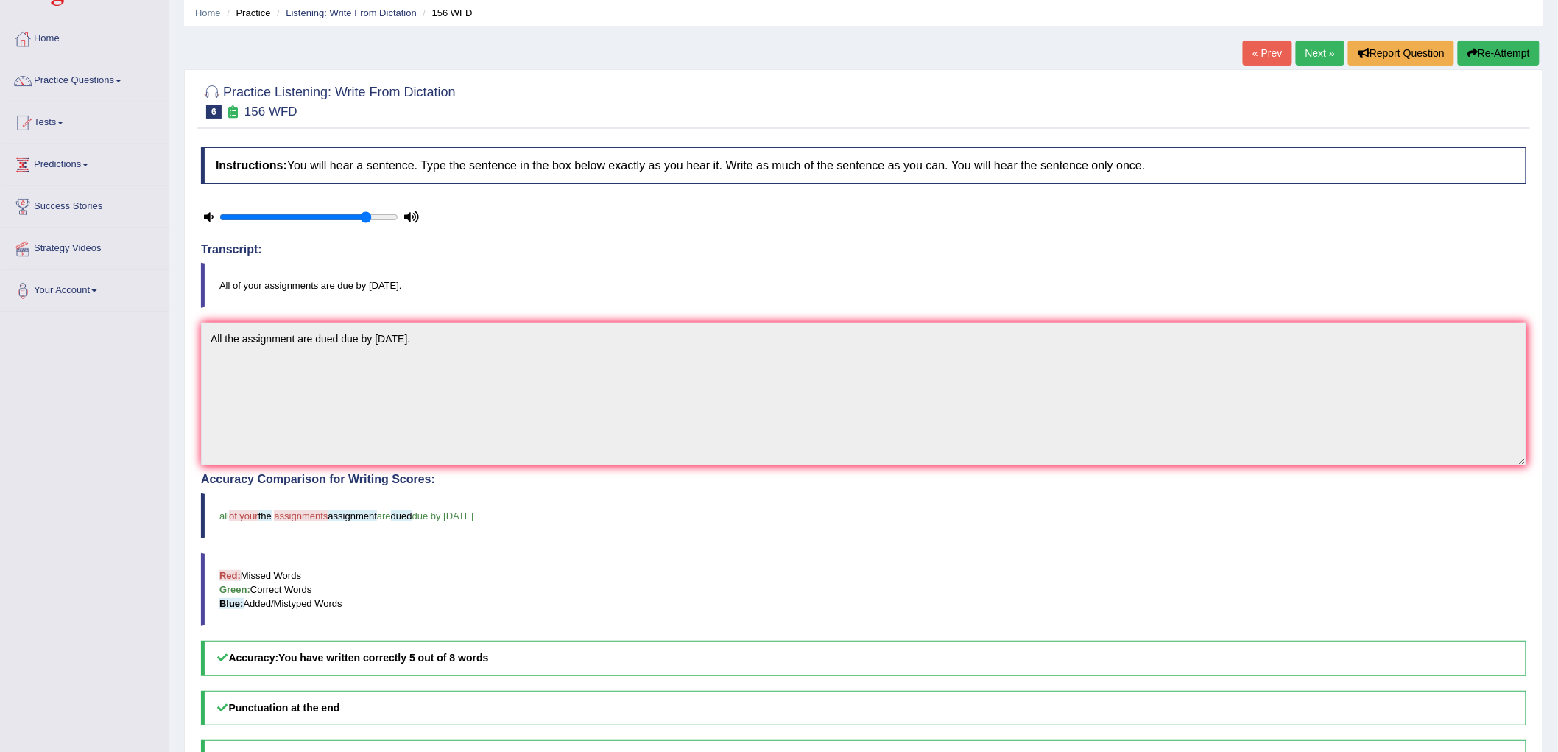
scroll to position [82, 0]
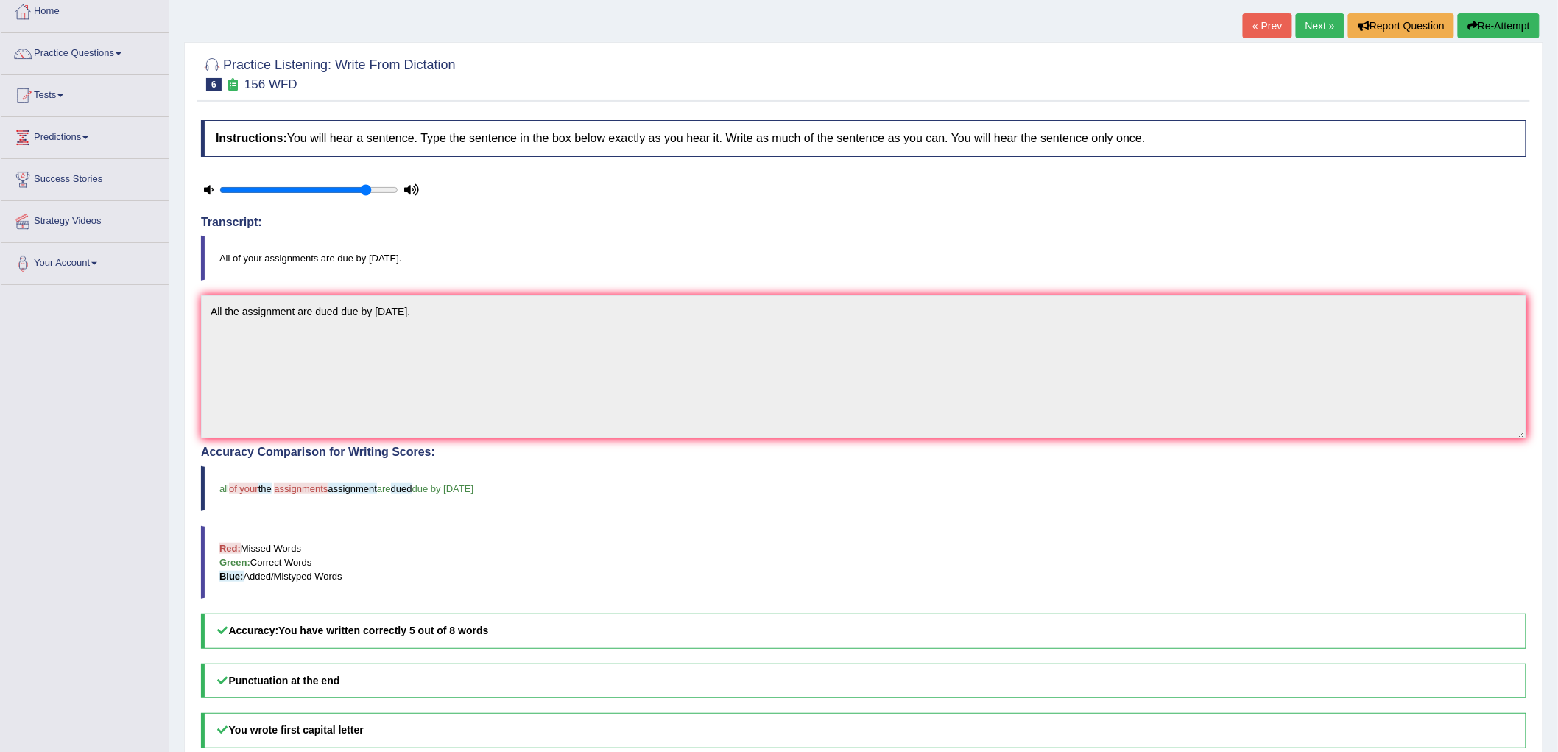
click at [1498, 27] on button "Re-Attempt" at bounding box center [1498, 25] width 82 height 25
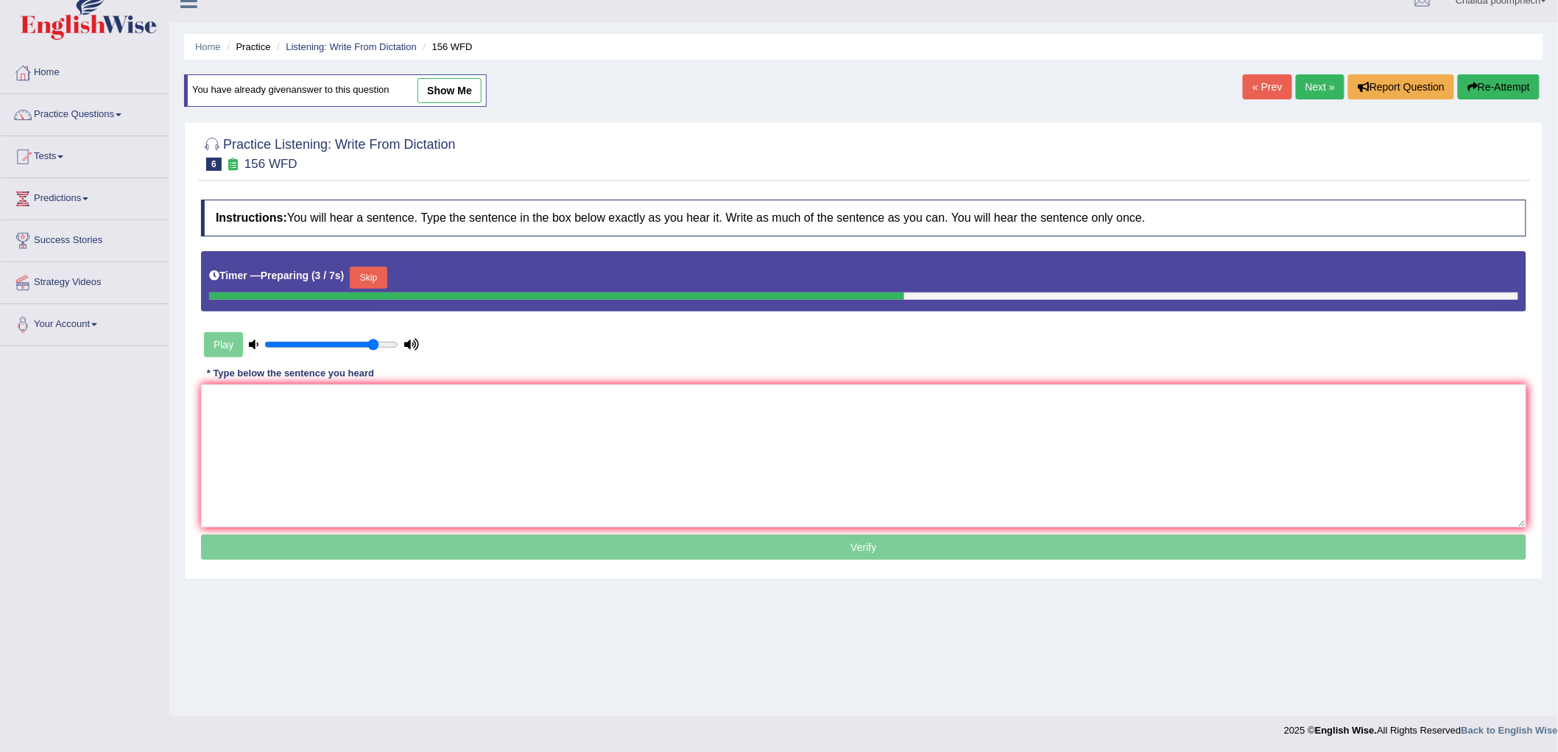
click at [376, 273] on button "Skip" at bounding box center [368, 277] width 37 height 22
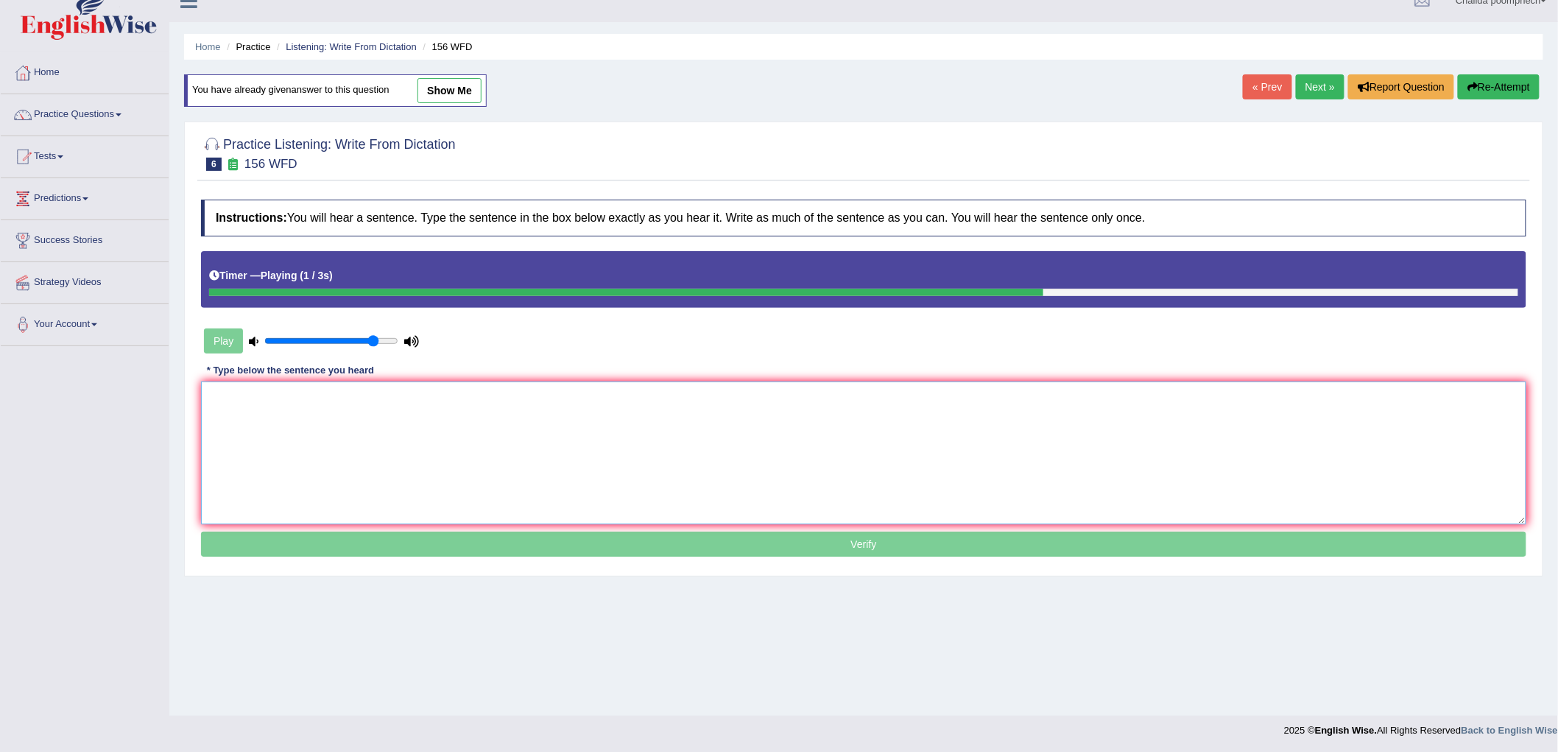
click at [403, 420] on textarea at bounding box center [863, 452] width 1325 height 143
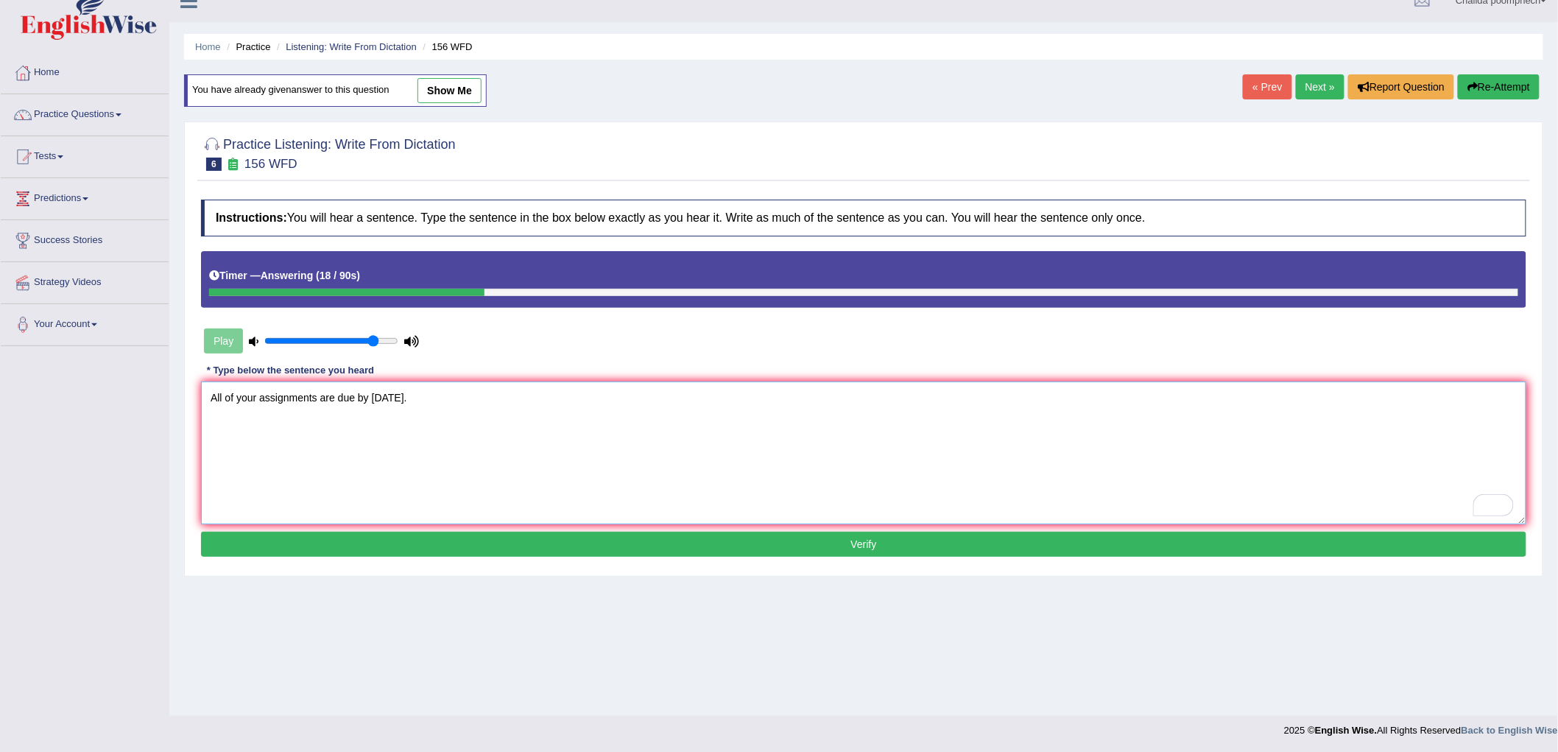
type textarea "All of your assignments are due by tomorrow."
click at [417, 538] on button "Verify" at bounding box center [863, 543] width 1325 height 25
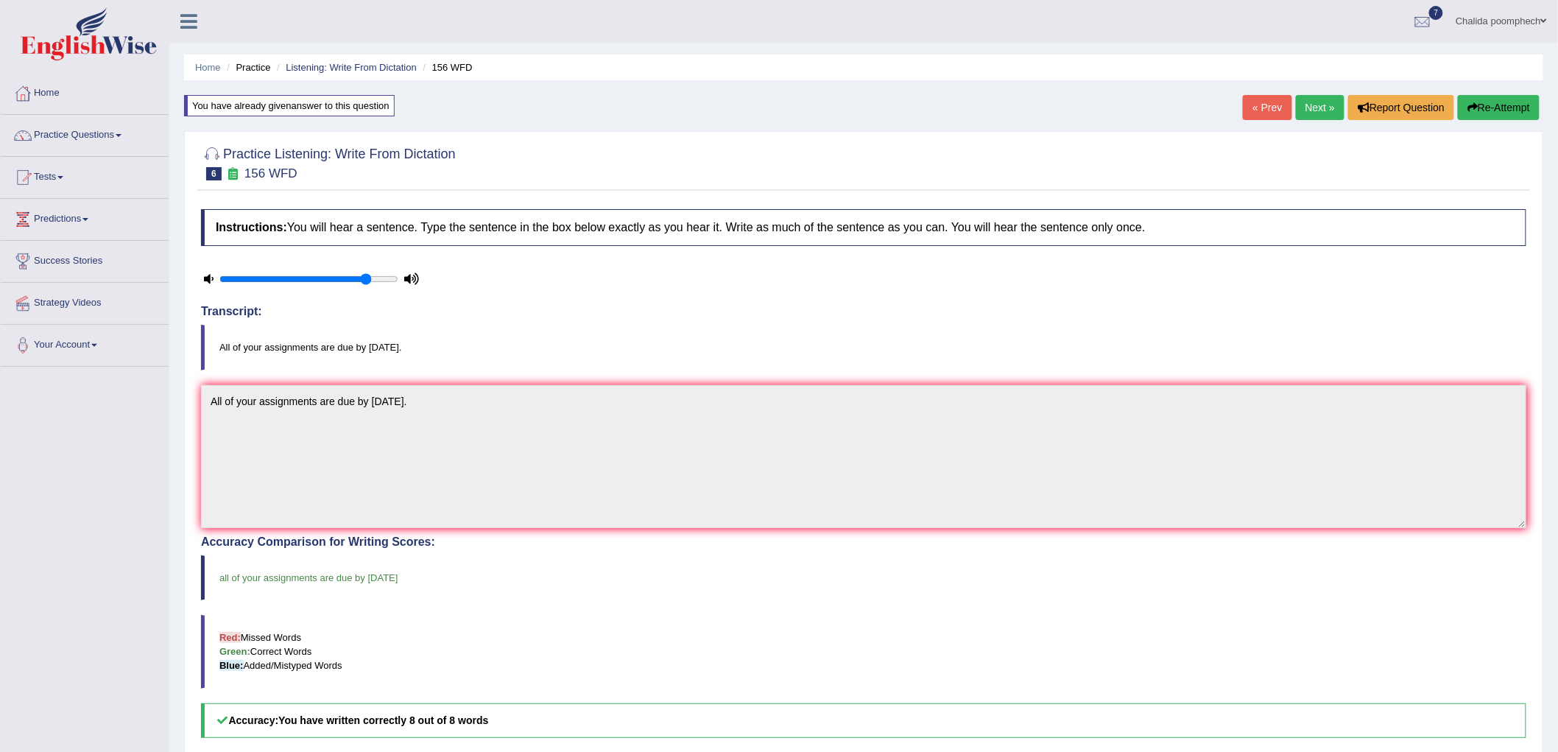
click at [1311, 112] on link "Next »" at bounding box center [1319, 107] width 49 height 25
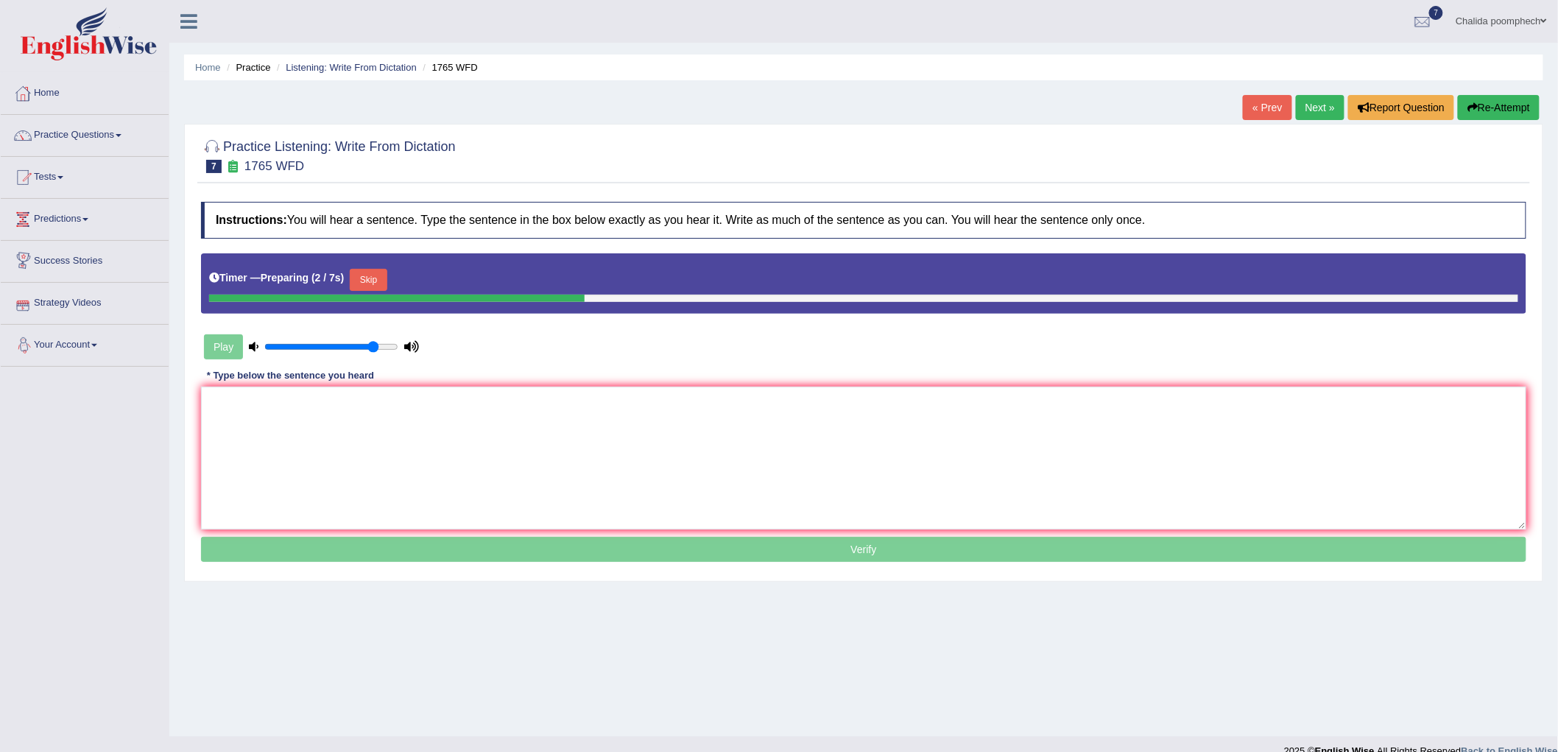
click at [378, 282] on button "Skip" at bounding box center [368, 280] width 37 height 22
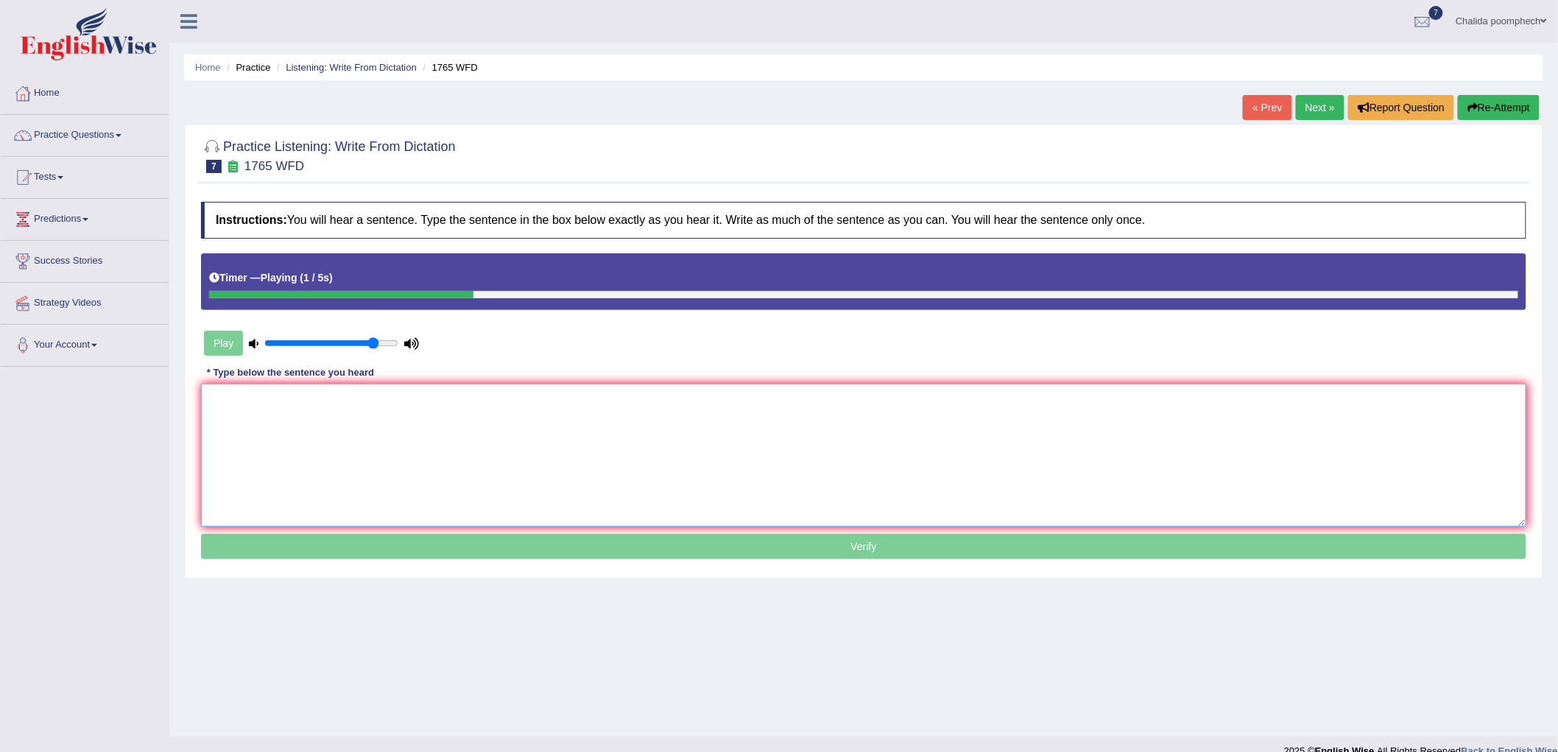
click at [773, 493] on textarea at bounding box center [863, 454] width 1325 height 143
click at [738, 467] on textarea "To enrich screen reader interactions, please activate Accessibility in Grammarl…" at bounding box center [863, 454] width 1325 height 143
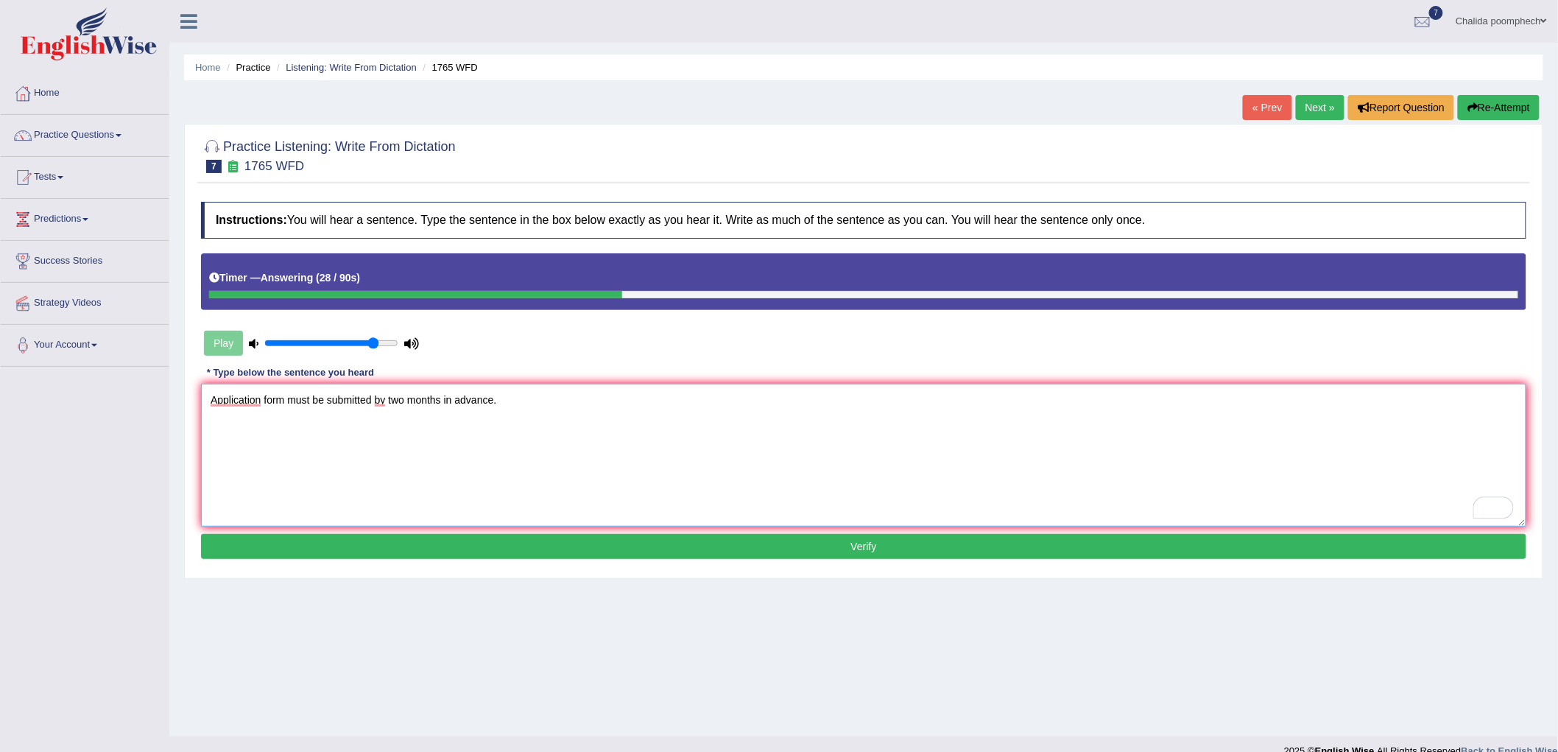
click at [287, 403] on textarea "Application form must be submitted by two months in advance." at bounding box center [863, 454] width 1325 height 143
type textarea "Application form forms must be submitted by two months in advance."
click at [409, 549] on button "Verify" at bounding box center [863, 546] width 1325 height 25
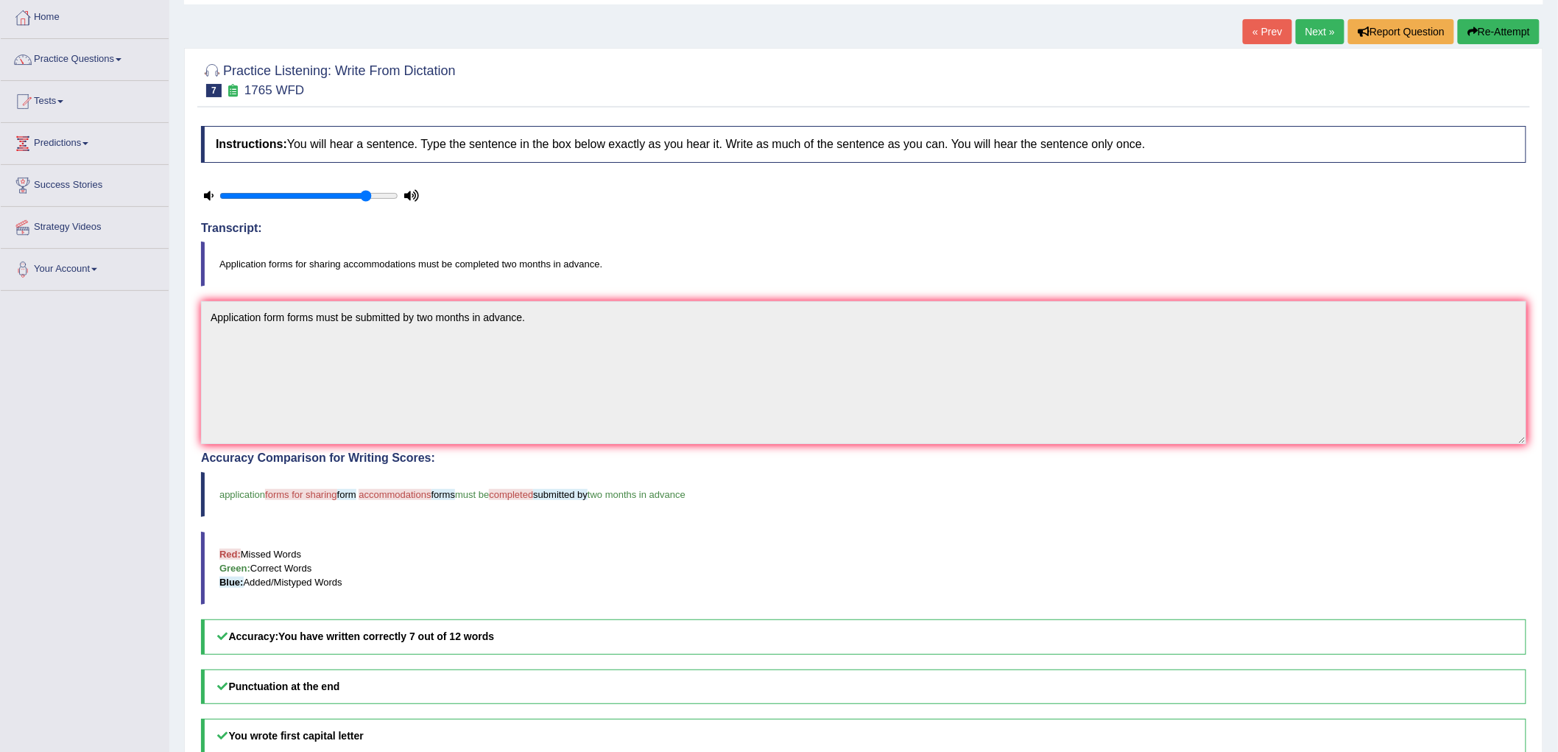
scroll to position [70, 0]
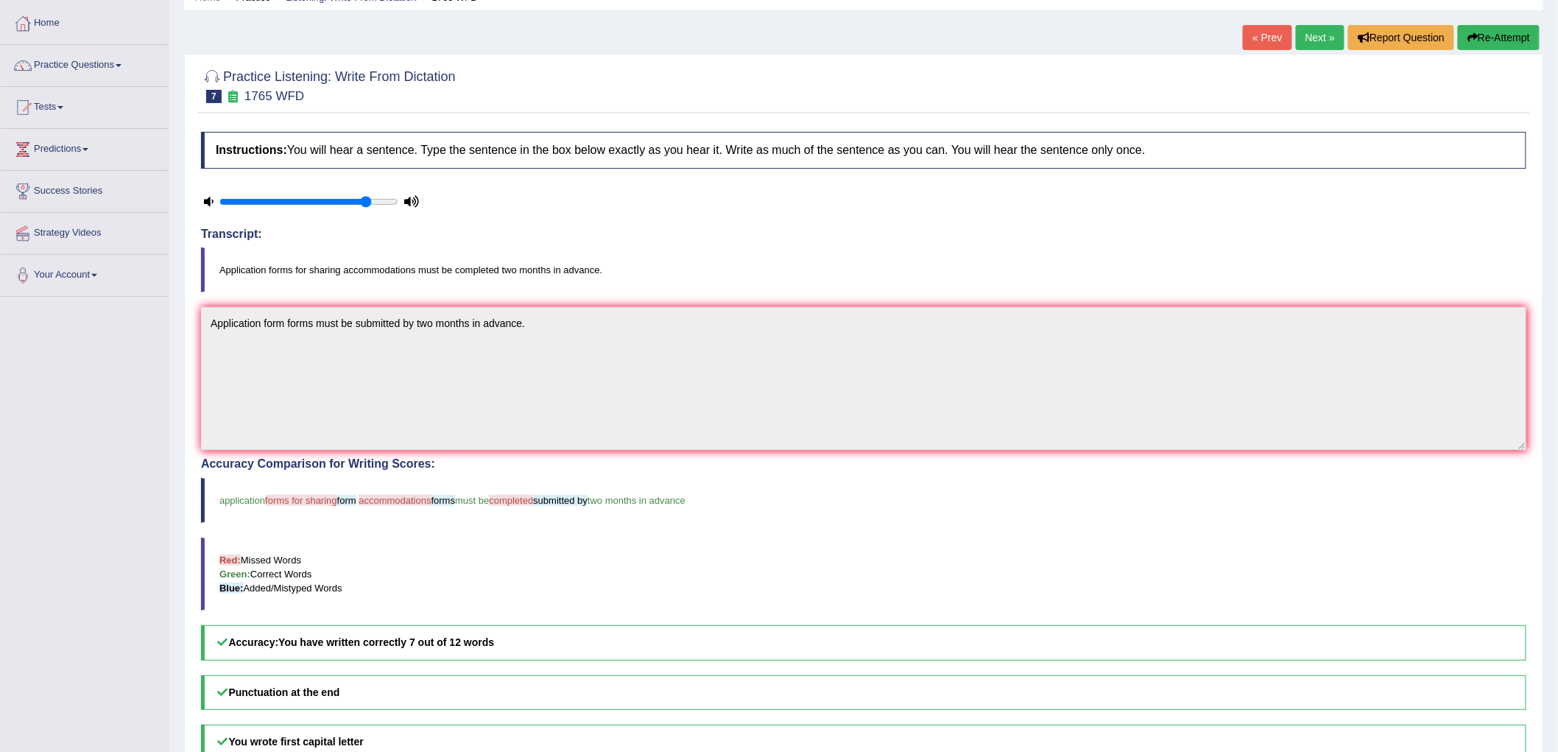
click at [1521, 38] on button "Re-Attempt" at bounding box center [1498, 37] width 82 height 25
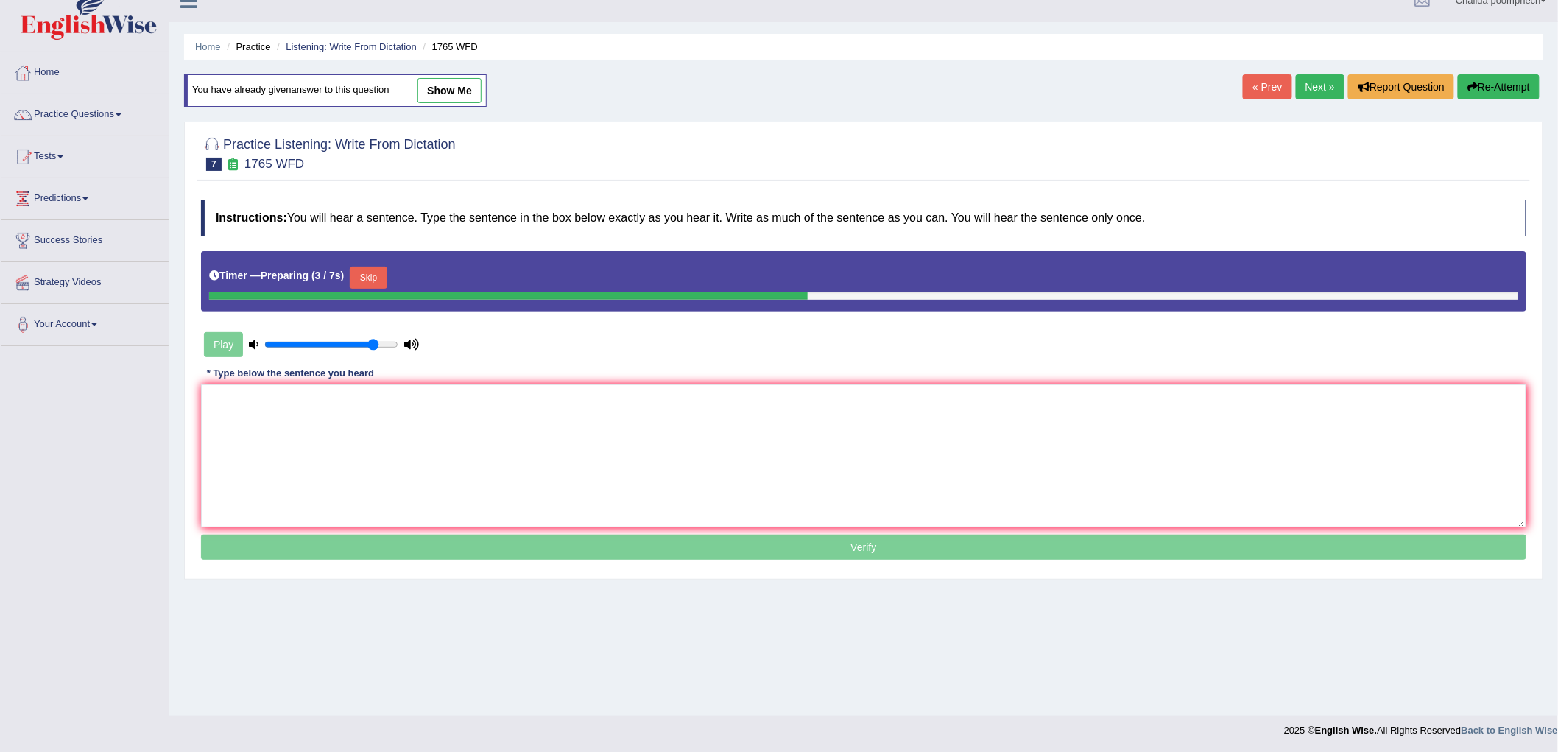
click at [376, 283] on button "Skip" at bounding box center [368, 277] width 37 height 22
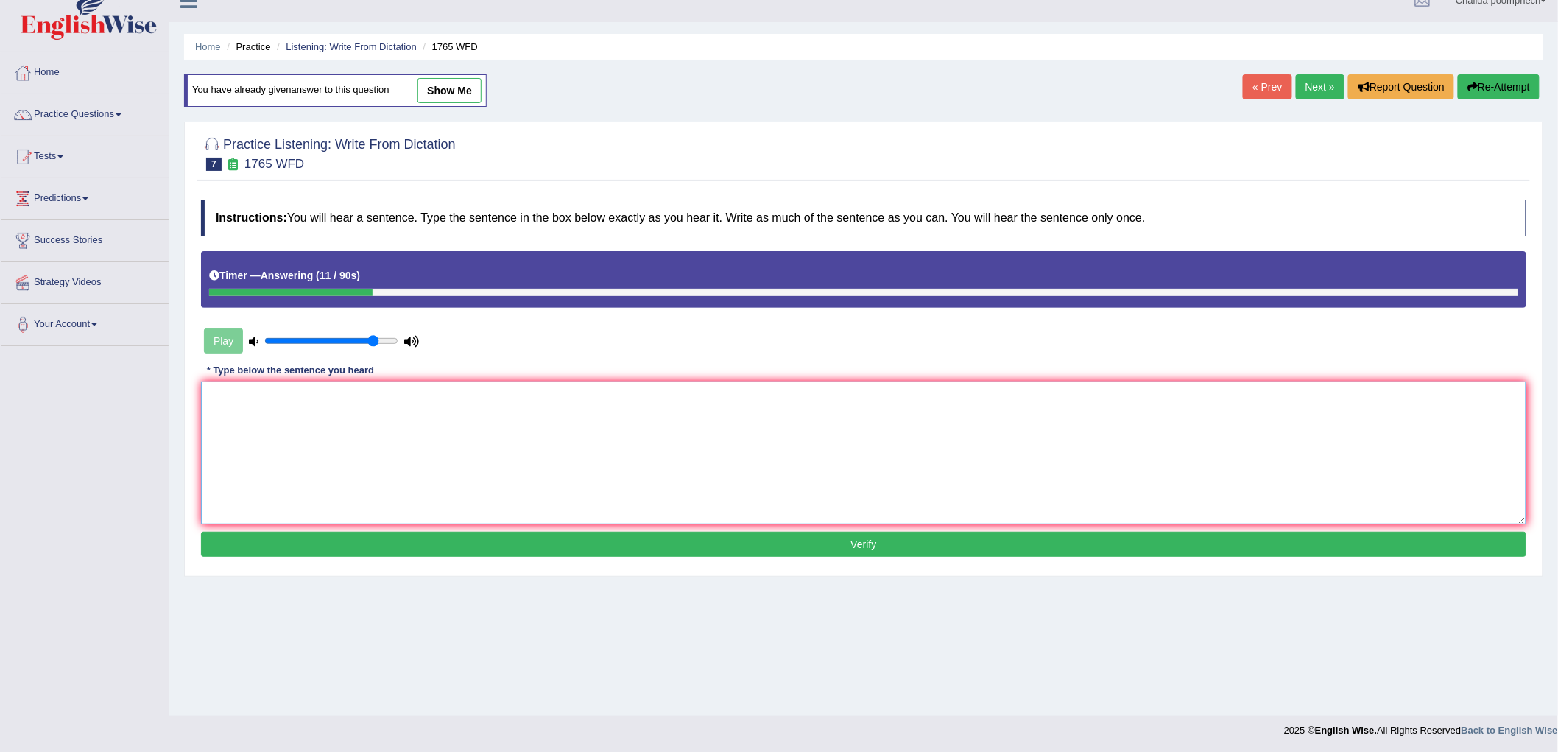
click at [361, 439] on textarea at bounding box center [863, 452] width 1325 height 143
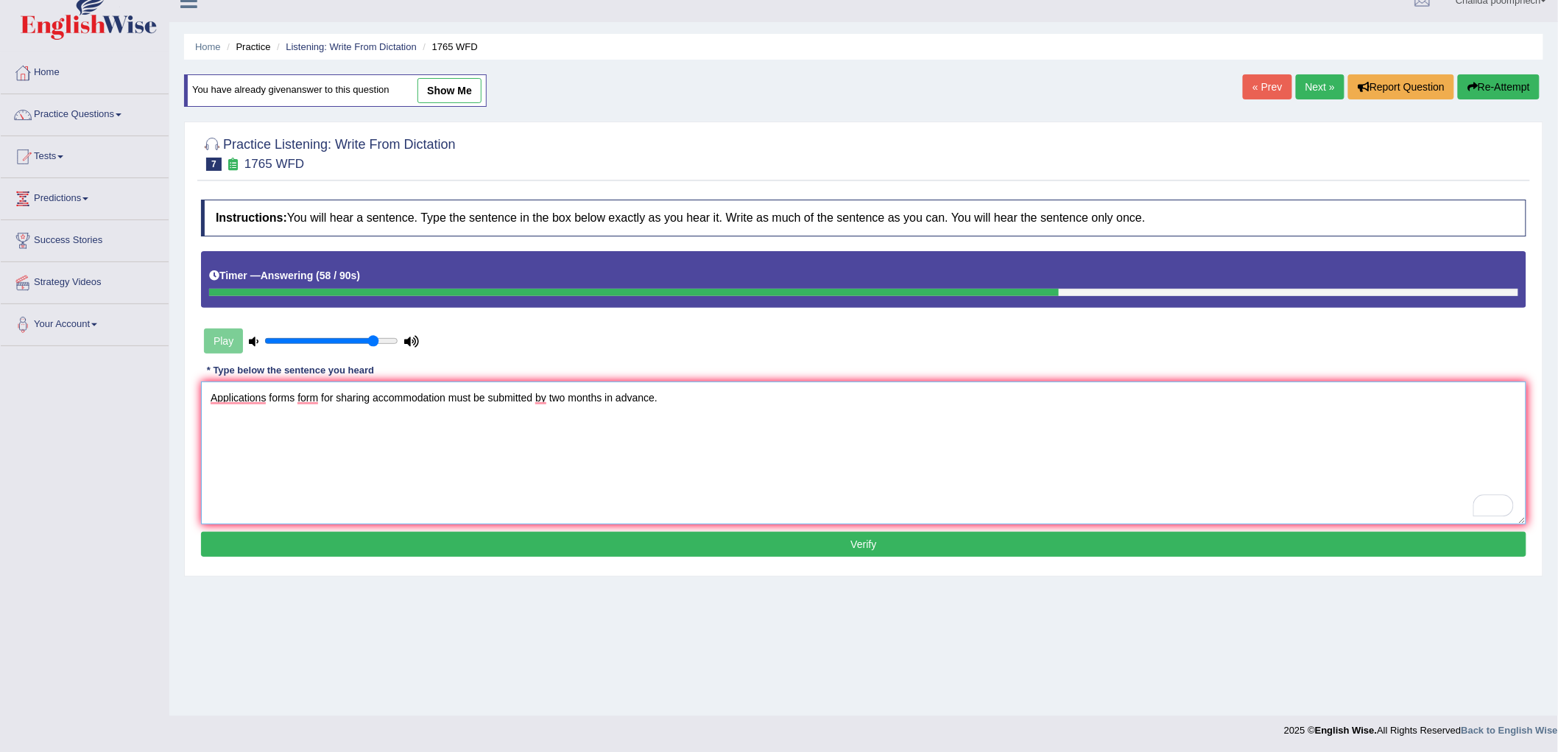
type textarea "Applications forms form for sharing accommodation must be submitted by two mont…"
click at [622, 545] on button "Verify" at bounding box center [863, 543] width 1325 height 25
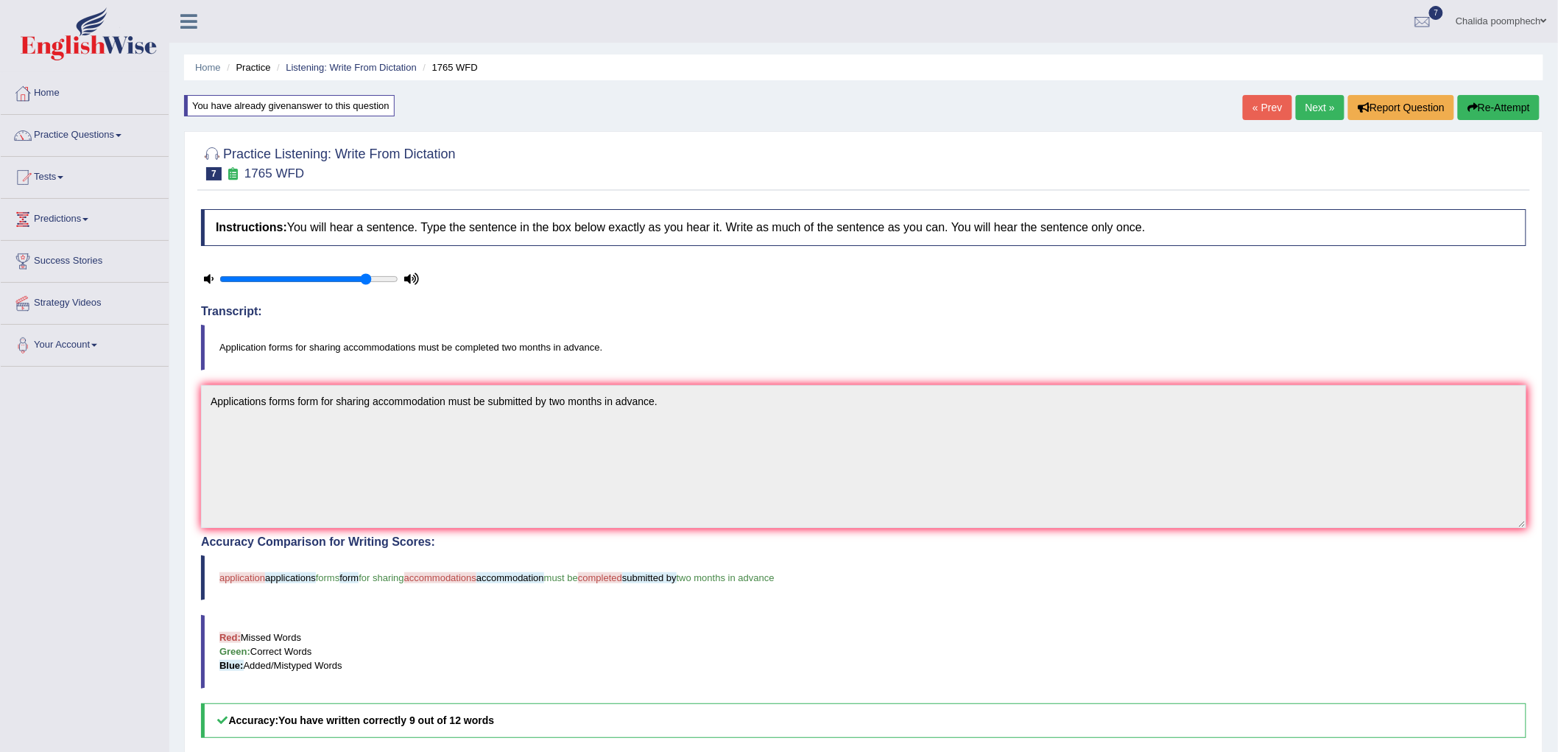
click at [1321, 98] on link "Next »" at bounding box center [1319, 107] width 49 height 25
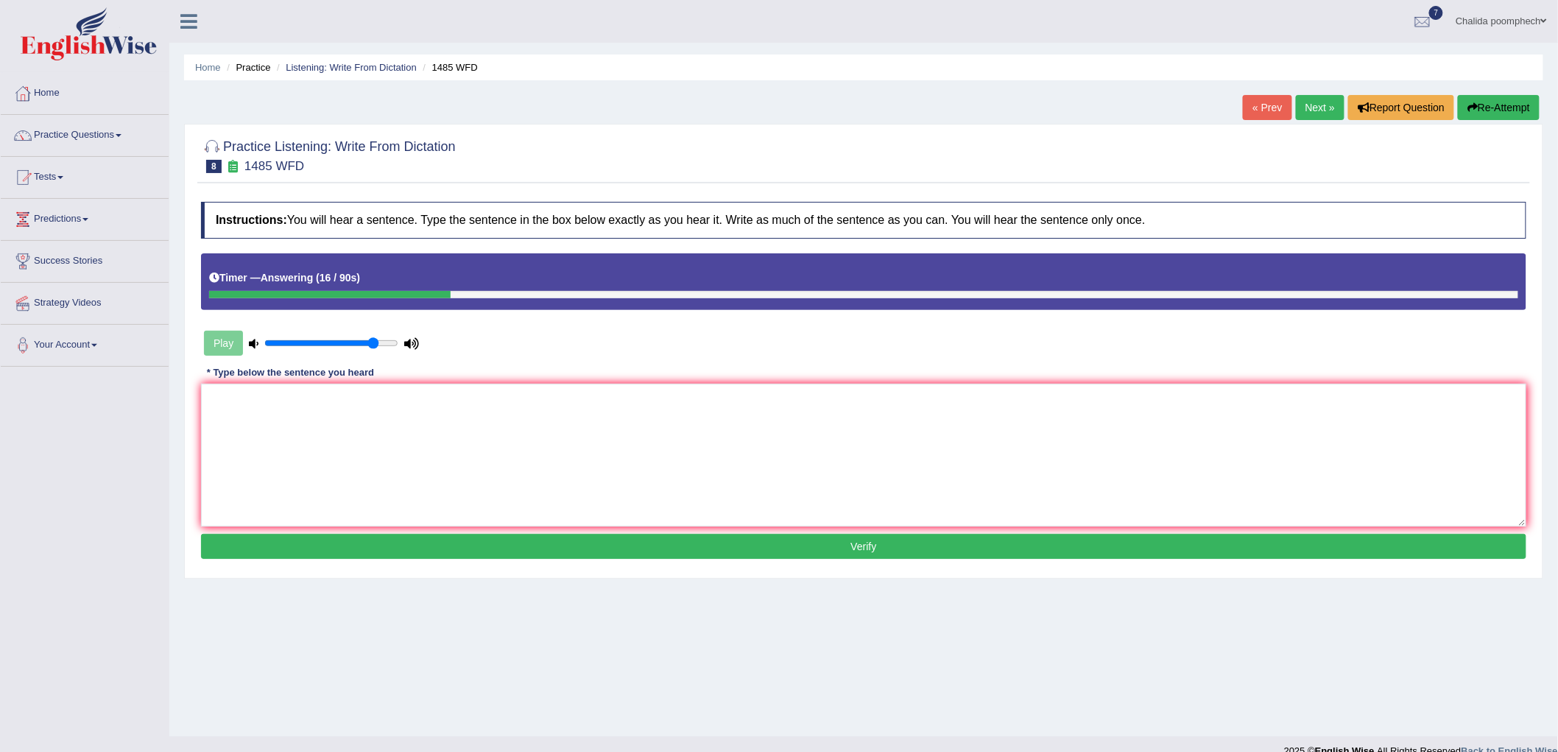
click at [1513, 107] on button "Re-Attempt" at bounding box center [1498, 107] width 82 height 25
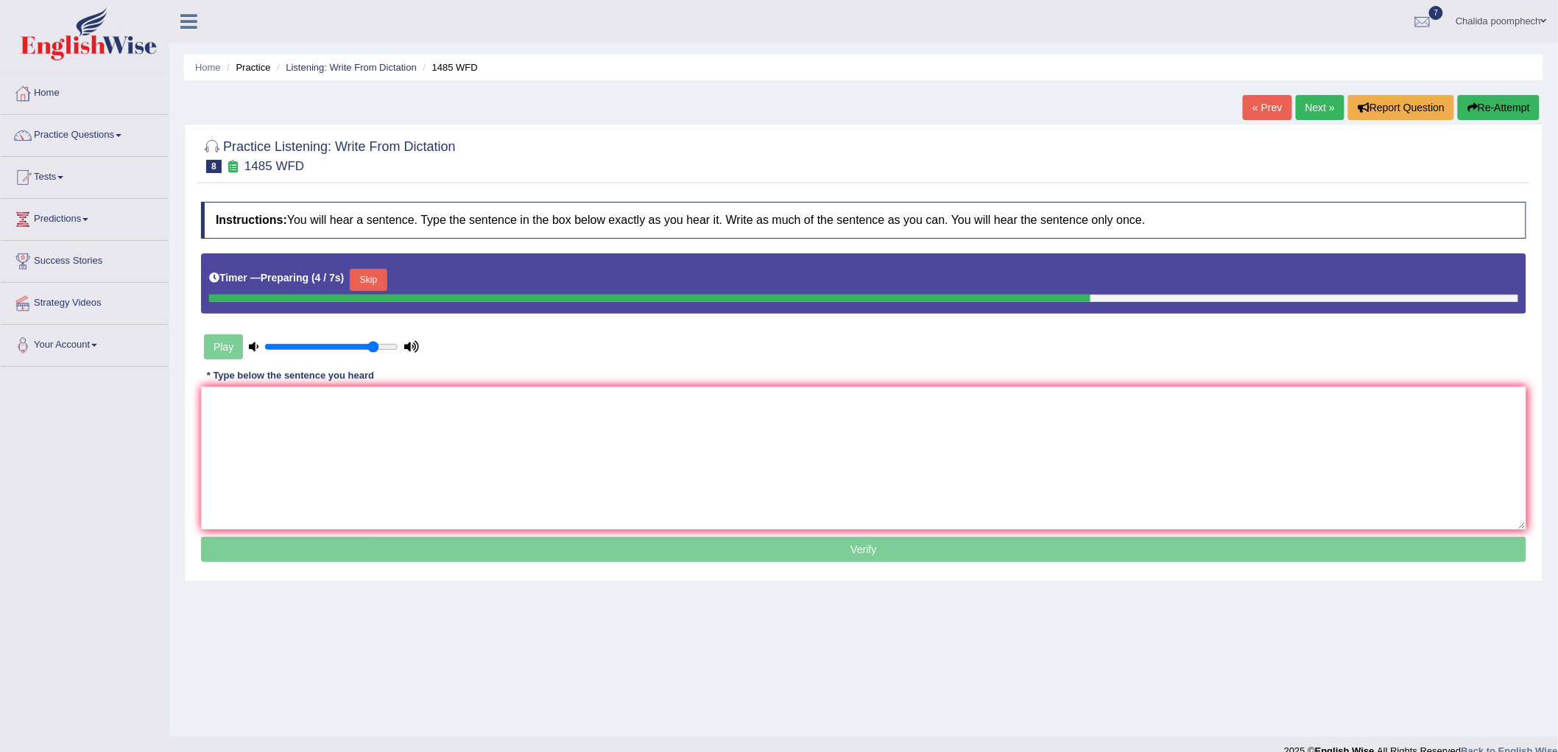
click at [381, 272] on button "Skip" at bounding box center [368, 280] width 37 height 22
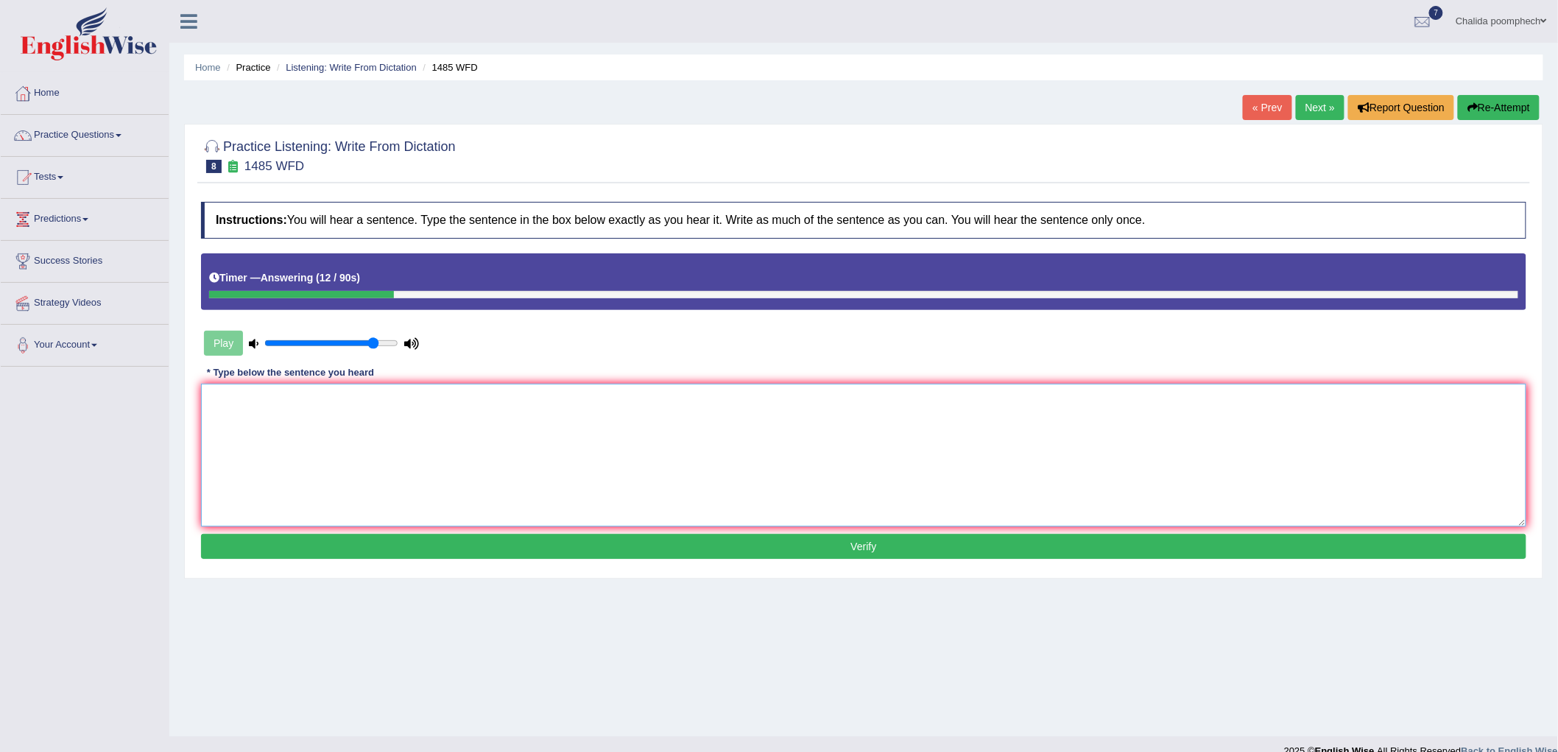
click at [357, 453] on textarea at bounding box center [863, 454] width 1325 height 143
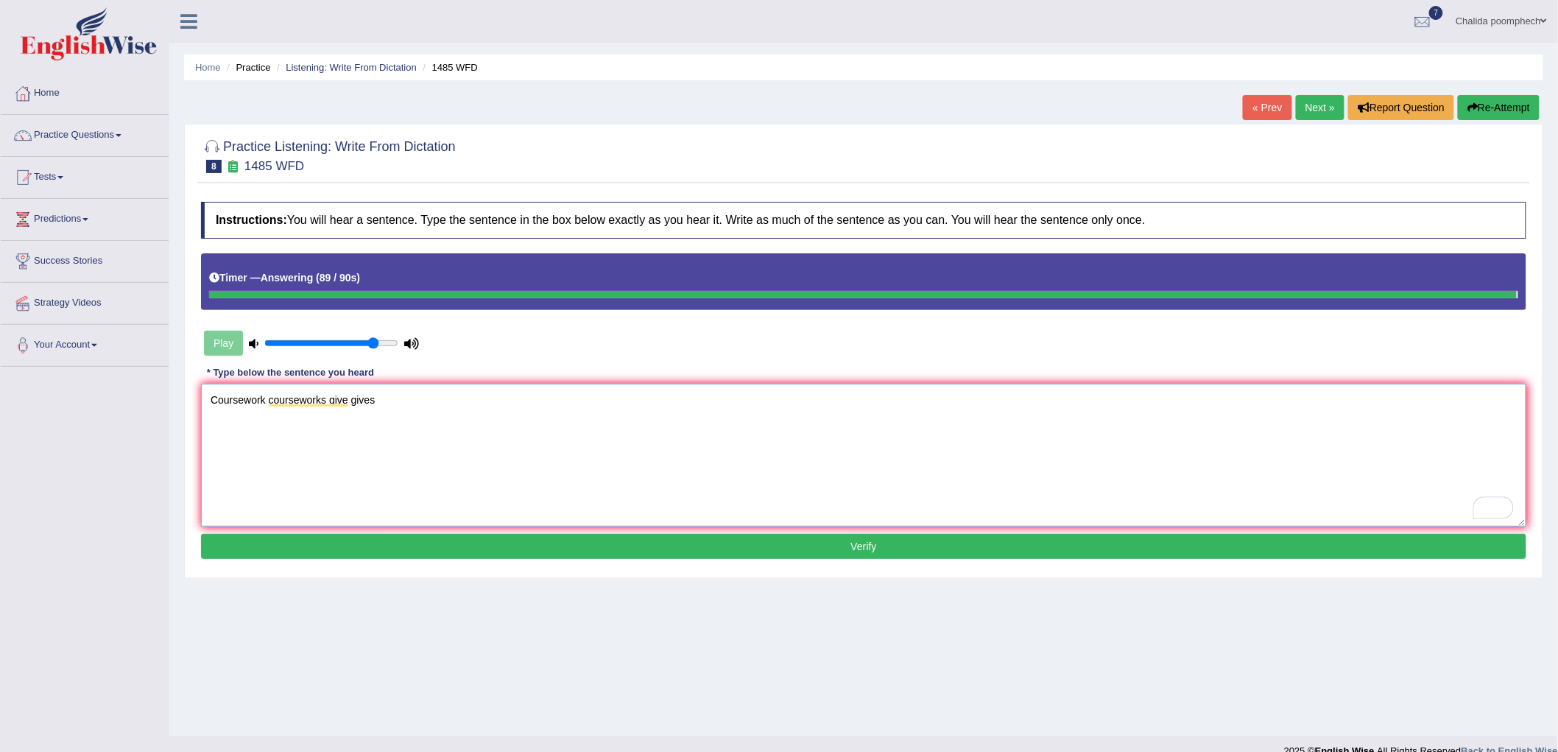
type textarea "Coursework courseworks give gives"
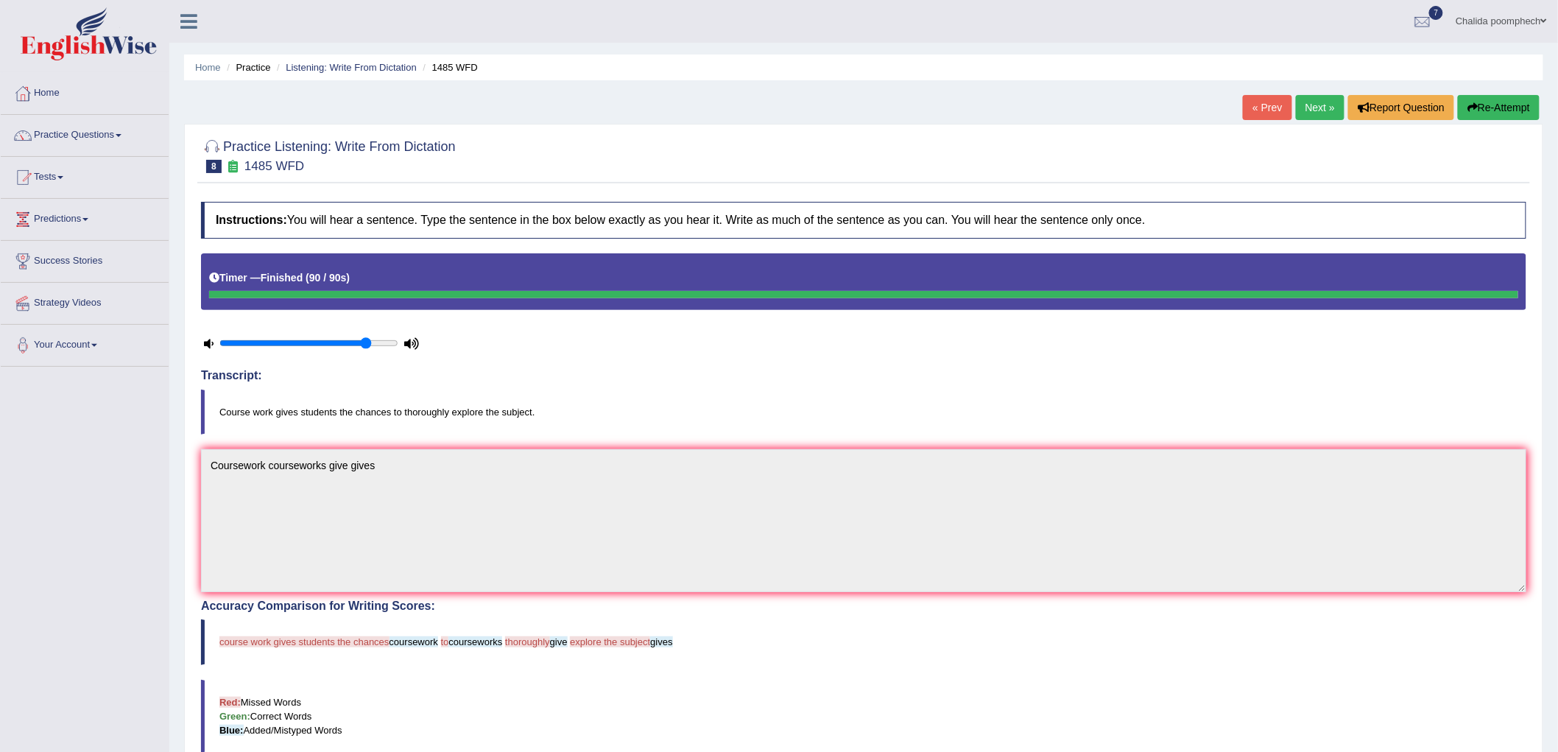
click at [1489, 107] on button "Re-Attempt" at bounding box center [1498, 107] width 82 height 25
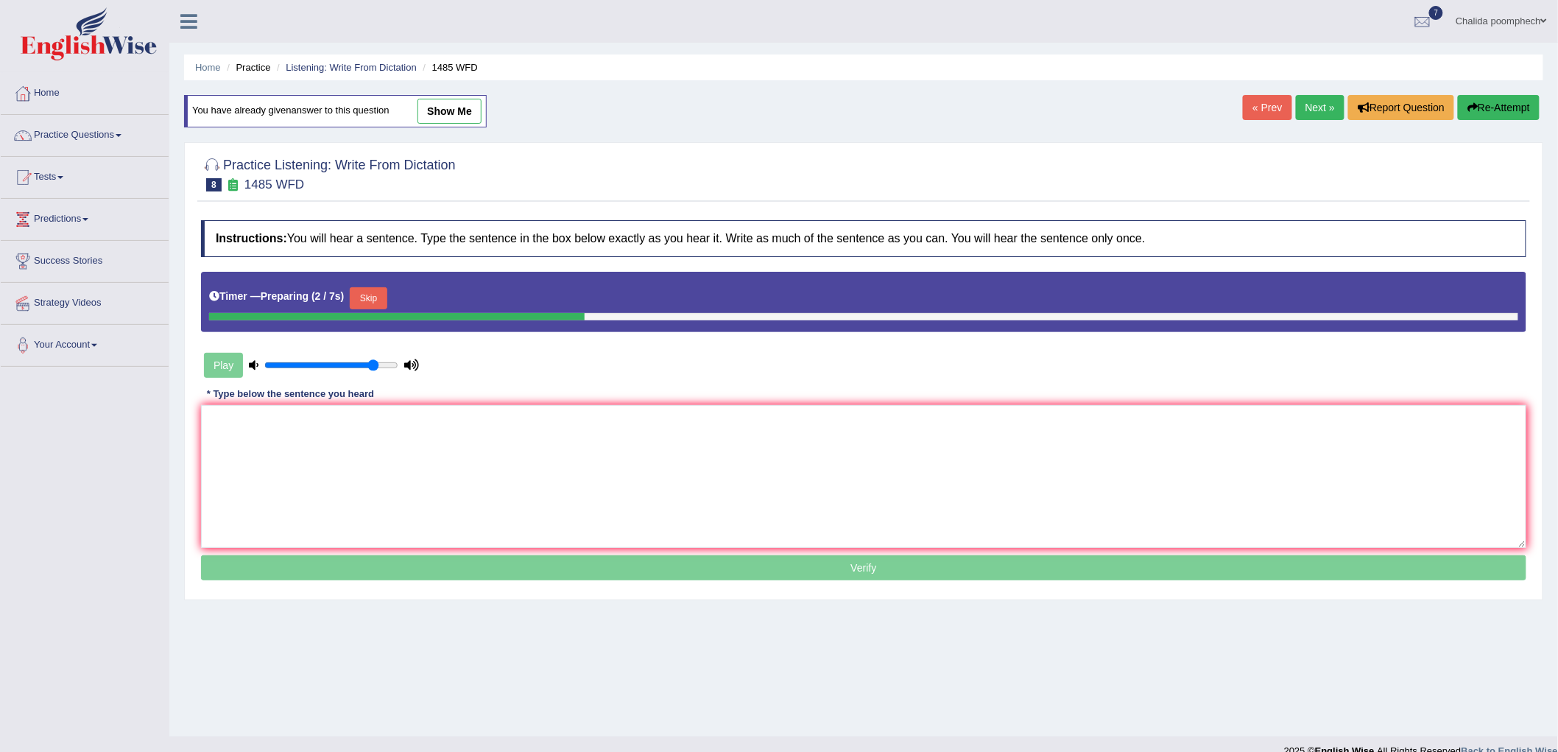
click at [369, 298] on button "Skip" at bounding box center [368, 298] width 37 height 22
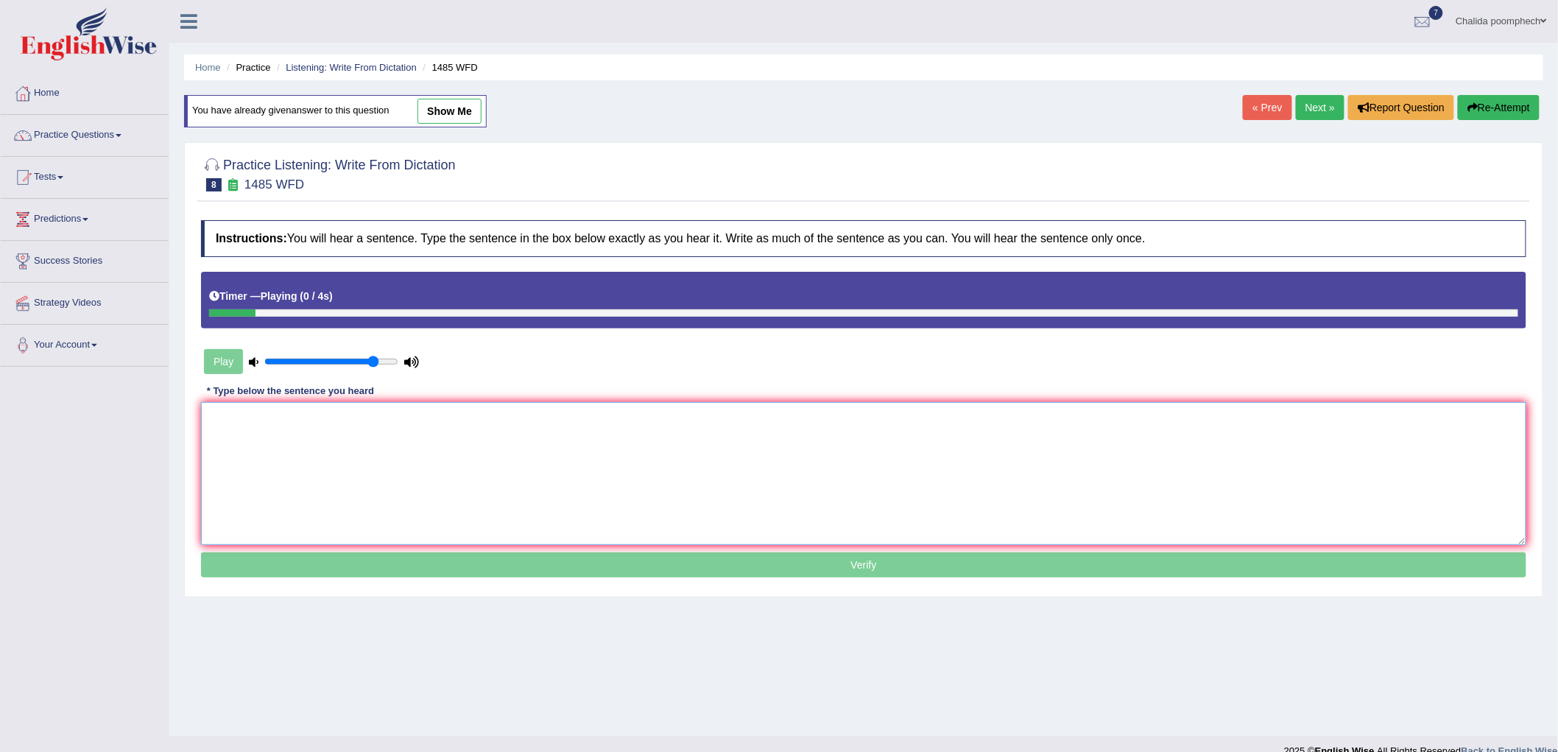
drag, startPoint x: 271, startPoint y: 420, endPoint x: 252, endPoint y: 421, distance: 19.2
click at [270, 420] on textarea at bounding box center [863, 473] width 1325 height 143
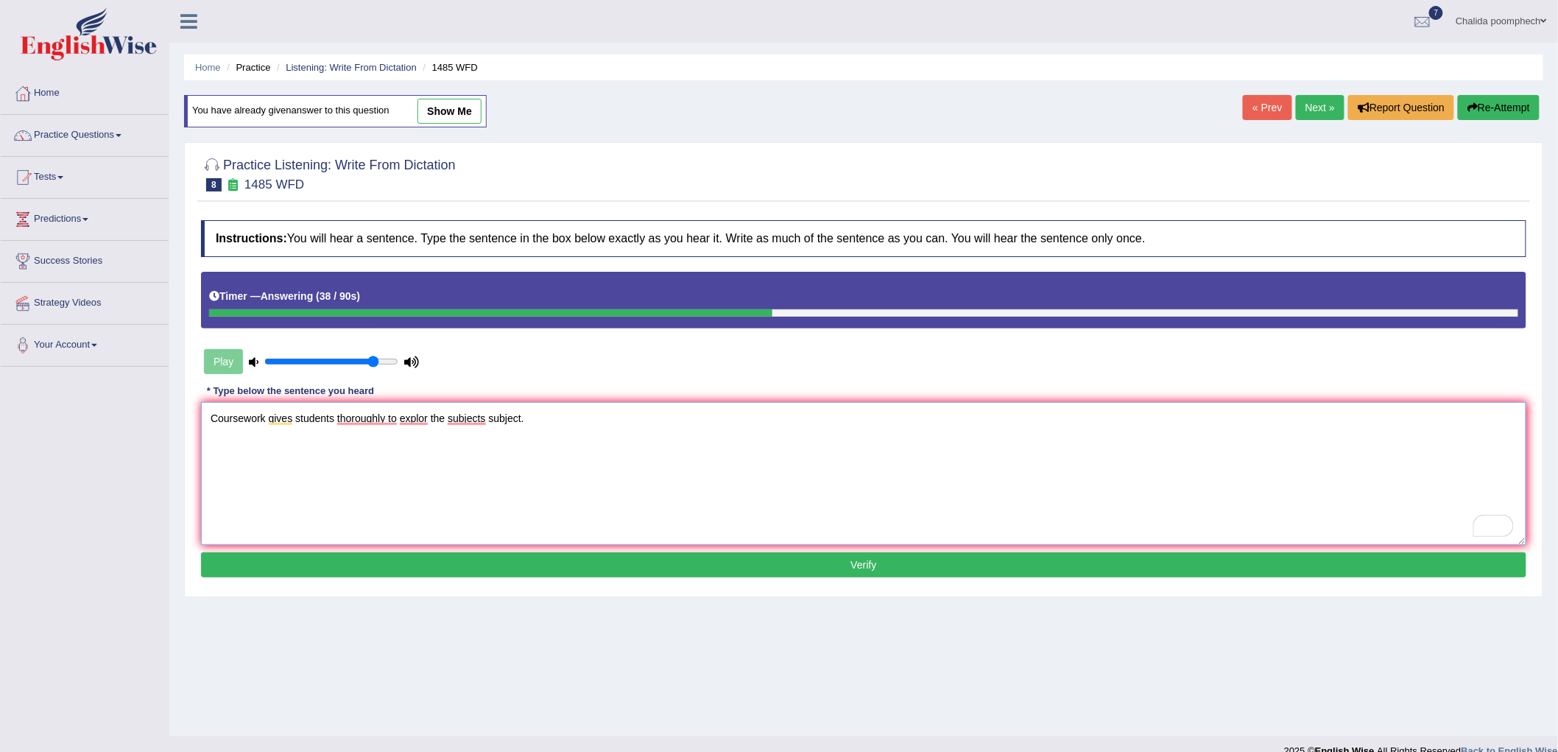
click at [294, 424] on textarea "Coursework gives students thoroughly to explor the subjects subject." at bounding box center [863, 473] width 1325 height 143
click at [270, 423] on textarea "Coursework gives givestudents to thoroughly explore the subjects subject." at bounding box center [863, 473] width 1325 height 143
type textarea "Coursework gives givestudents to thoroughly explore the subjects subject."
click at [290, 560] on button "Verify" at bounding box center [863, 564] width 1325 height 25
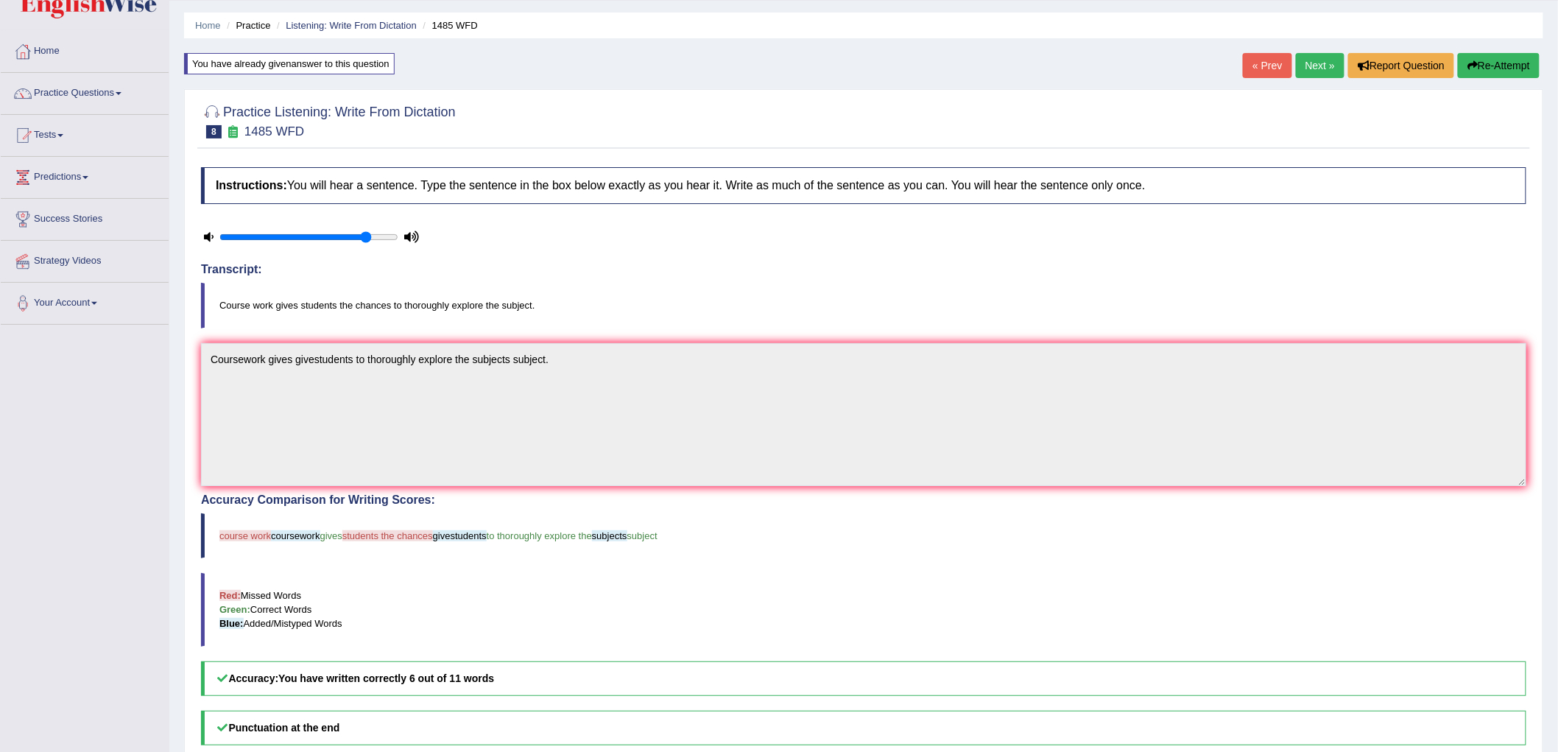
scroll to position [65, 0]
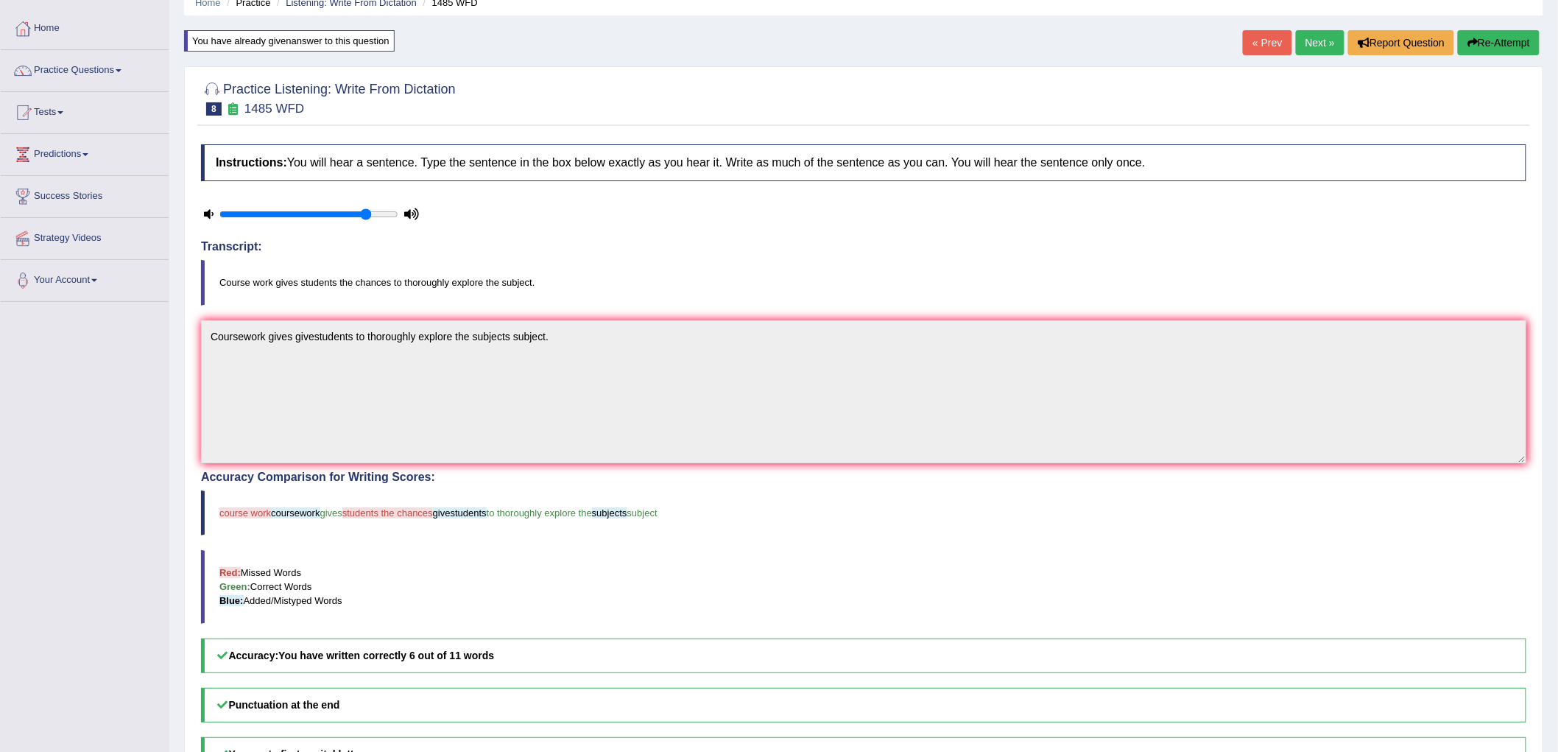
click at [1307, 46] on link "Next »" at bounding box center [1319, 42] width 49 height 25
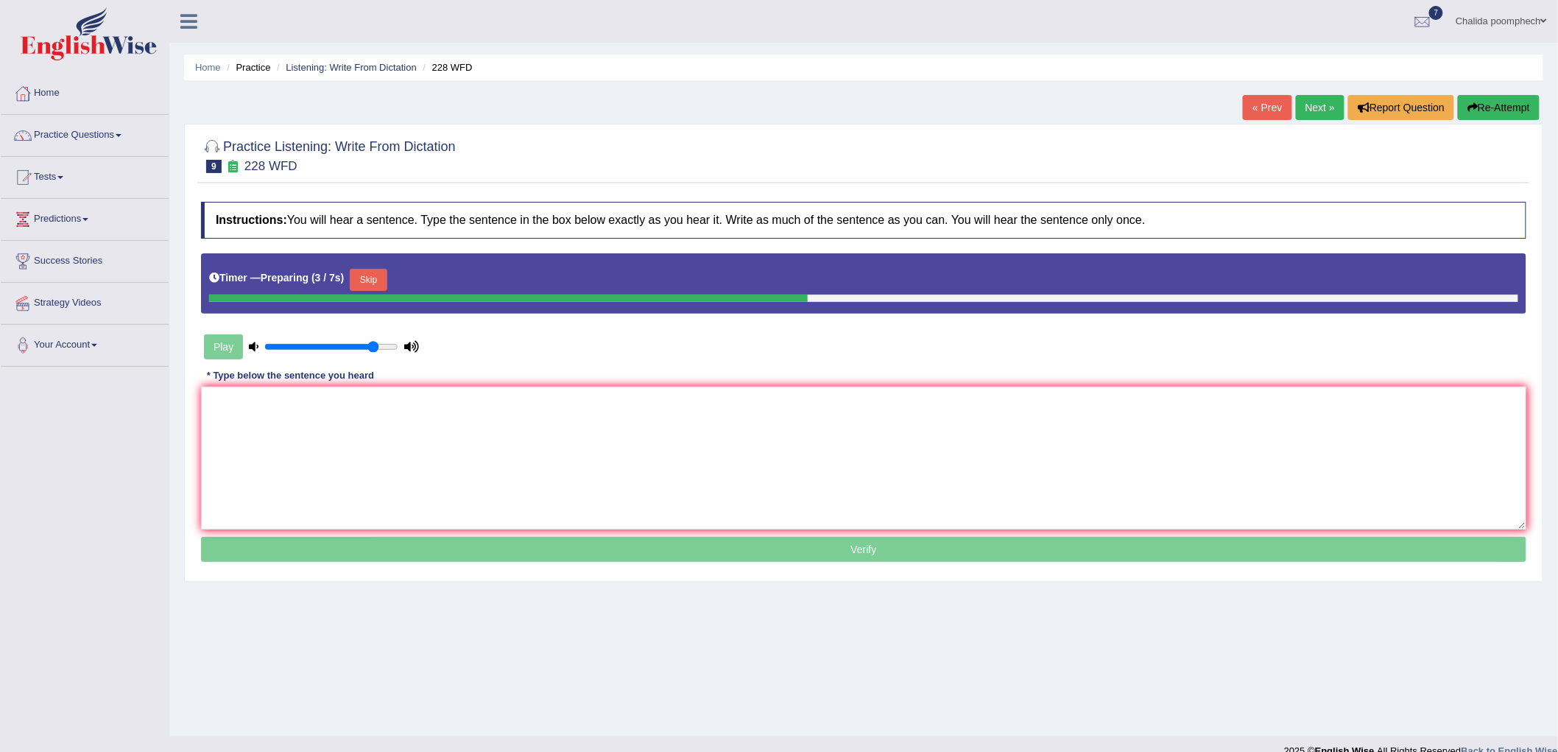
click at [375, 280] on button "Skip" at bounding box center [368, 280] width 37 height 22
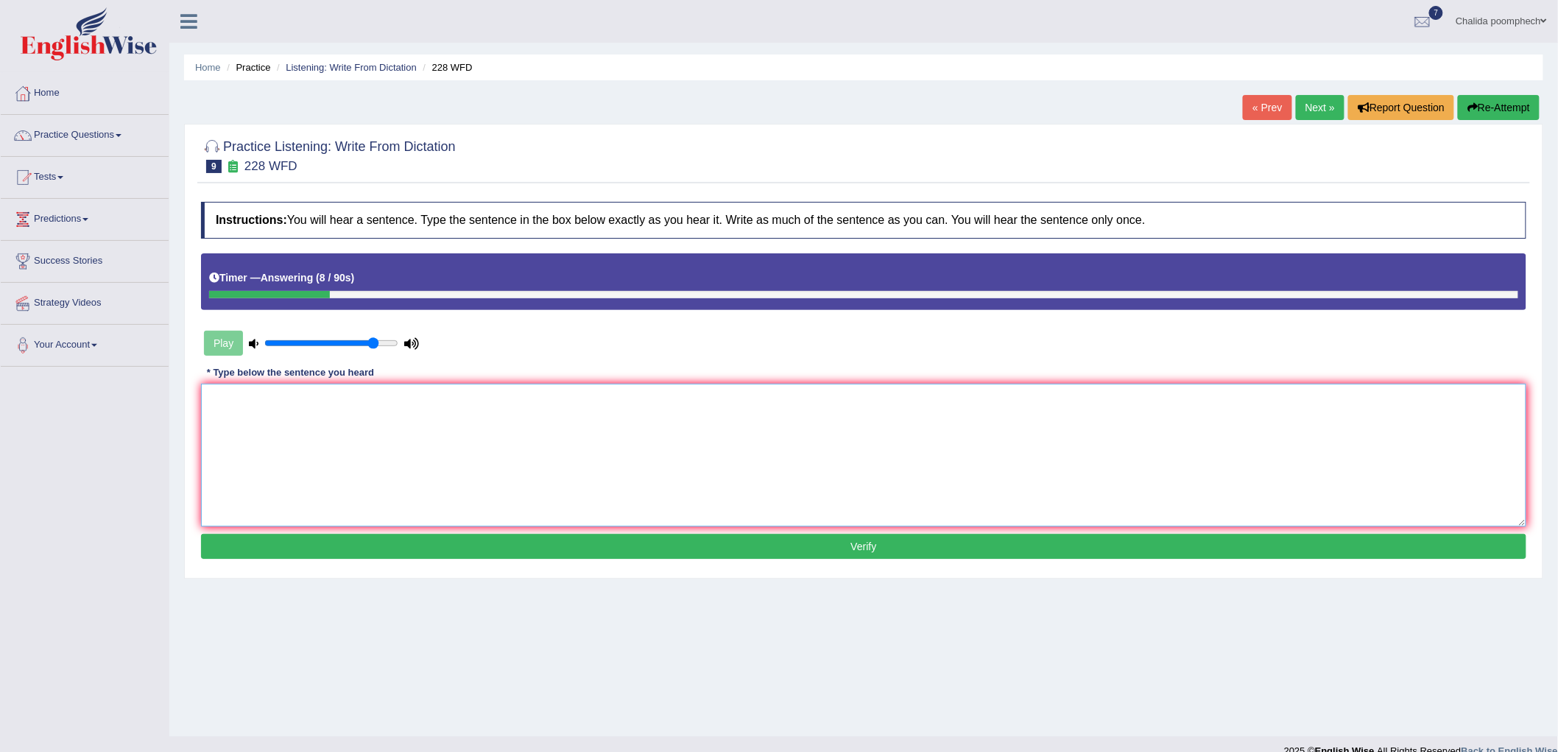
click at [425, 431] on textarea at bounding box center [863, 454] width 1325 height 143
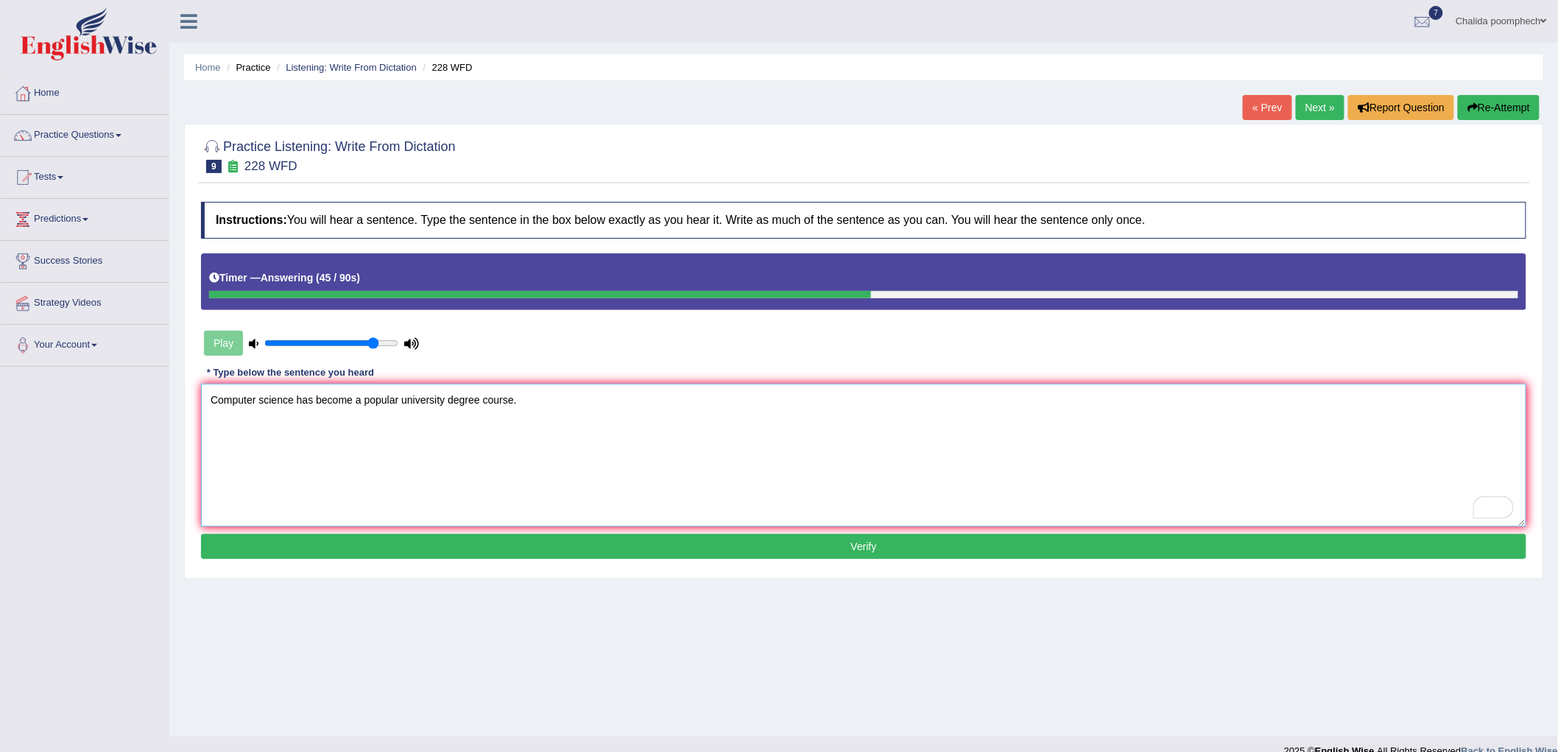
type textarea "Computer science has become a popular university degree course."
click at [464, 543] on button "Verify" at bounding box center [863, 546] width 1325 height 25
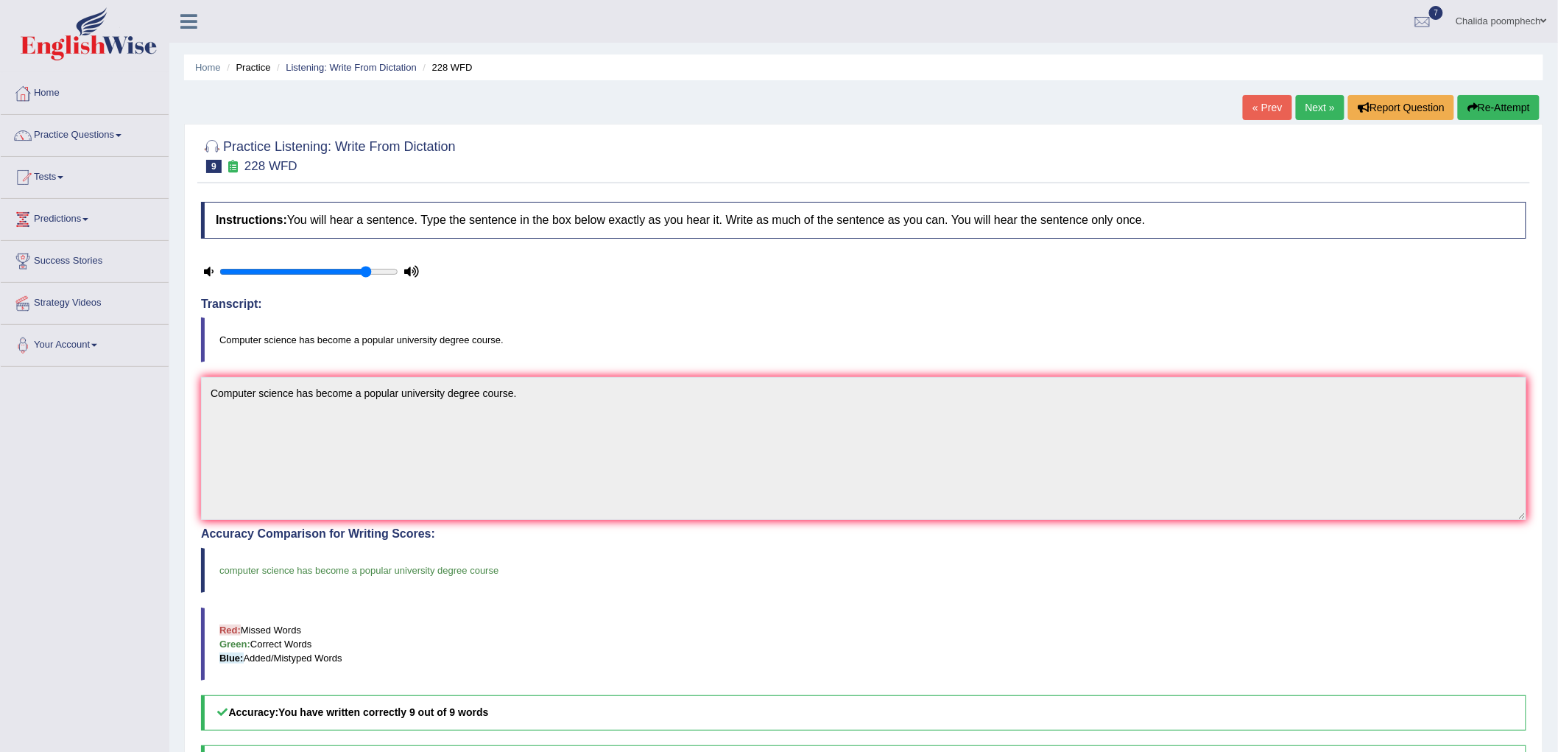
click at [1323, 102] on link "Next »" at bounding box center [1319, 107] width 49 height 25
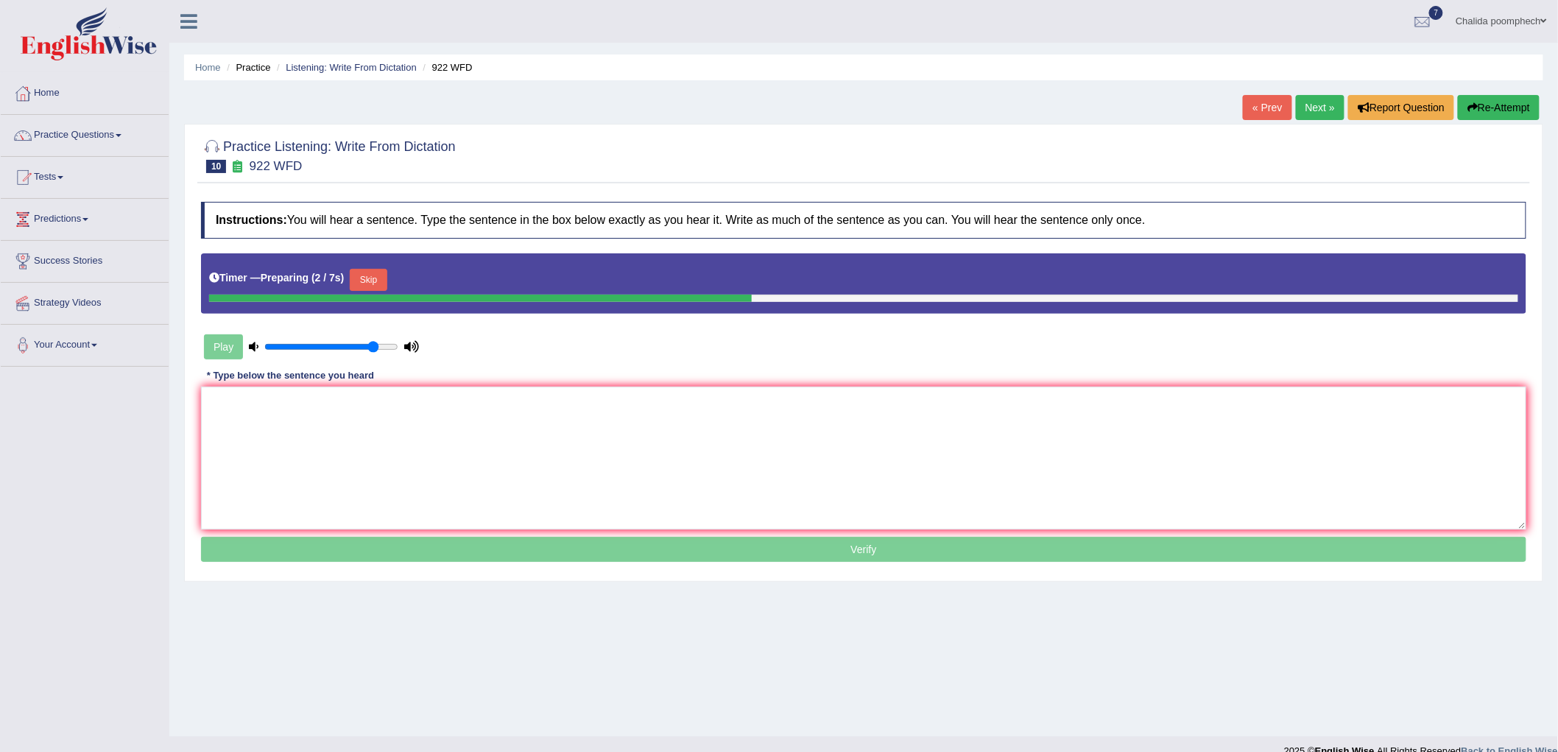
click at [371, 277] on button "Skip" at bounding box center [368, 280] width 37 height 22
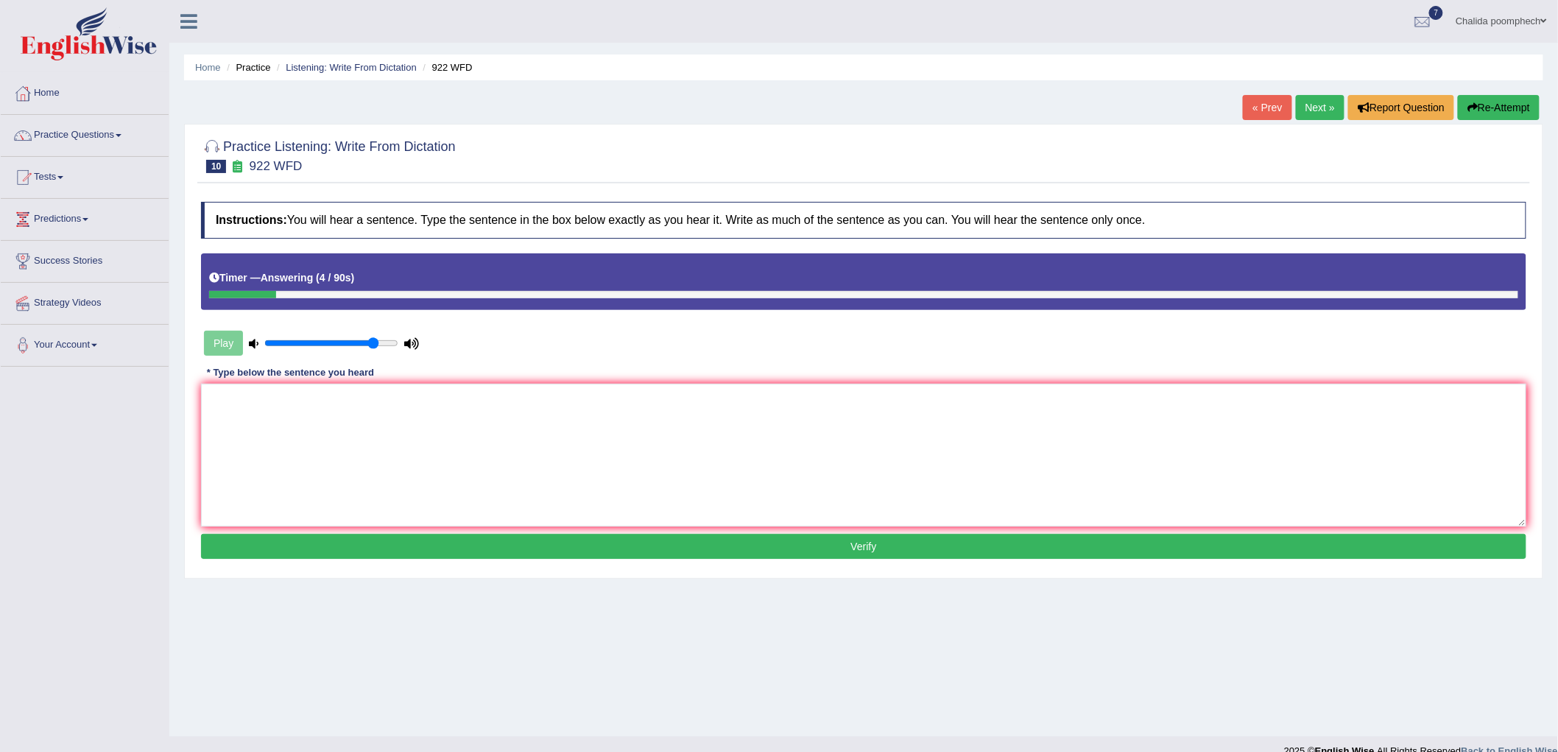
click at [1510, 104] on button "Re-Attempt" at bounding box center [1498, 107] width 82 height 25
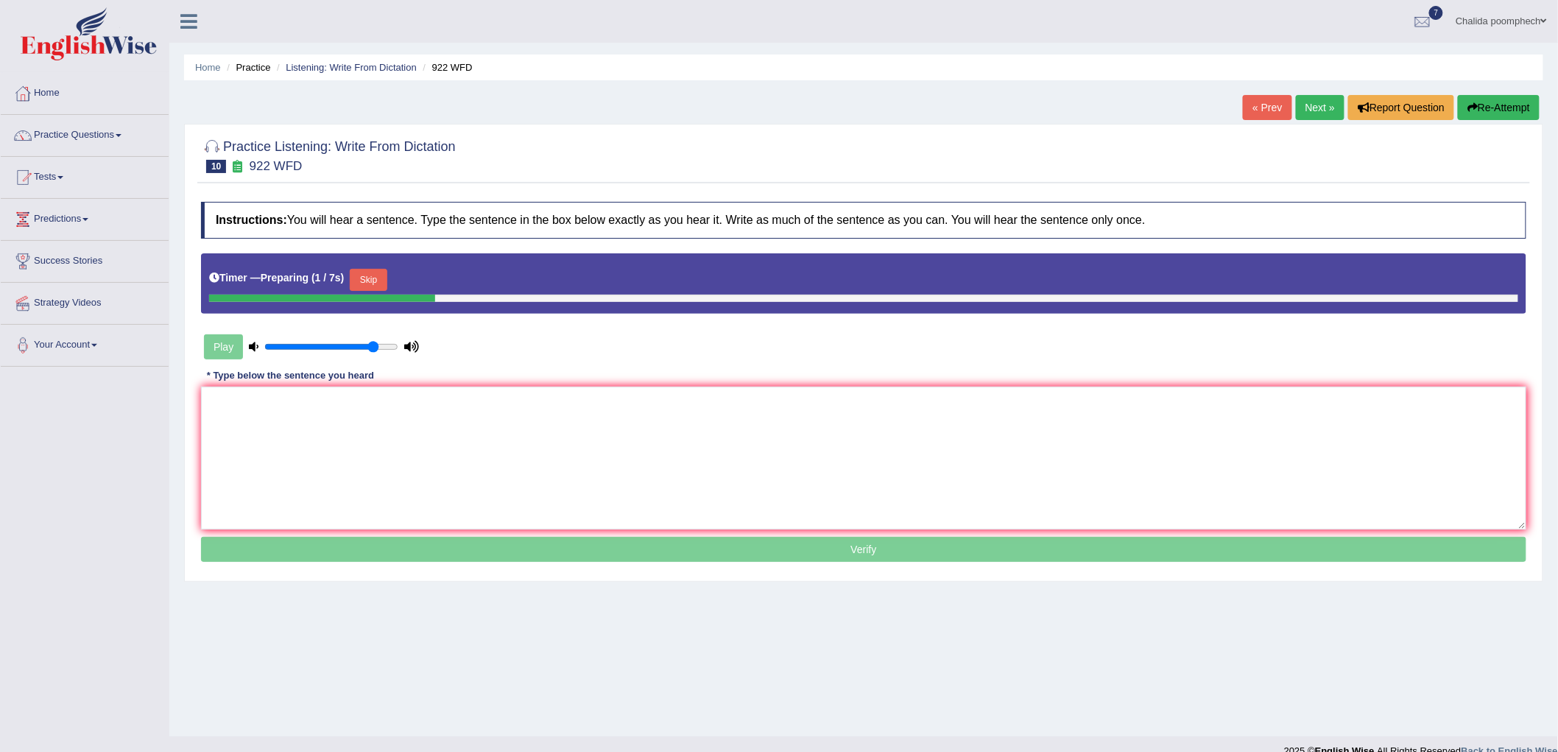
click at [371, 275] on button "Skip" at bounding box center [368, 280] width 37 height 22
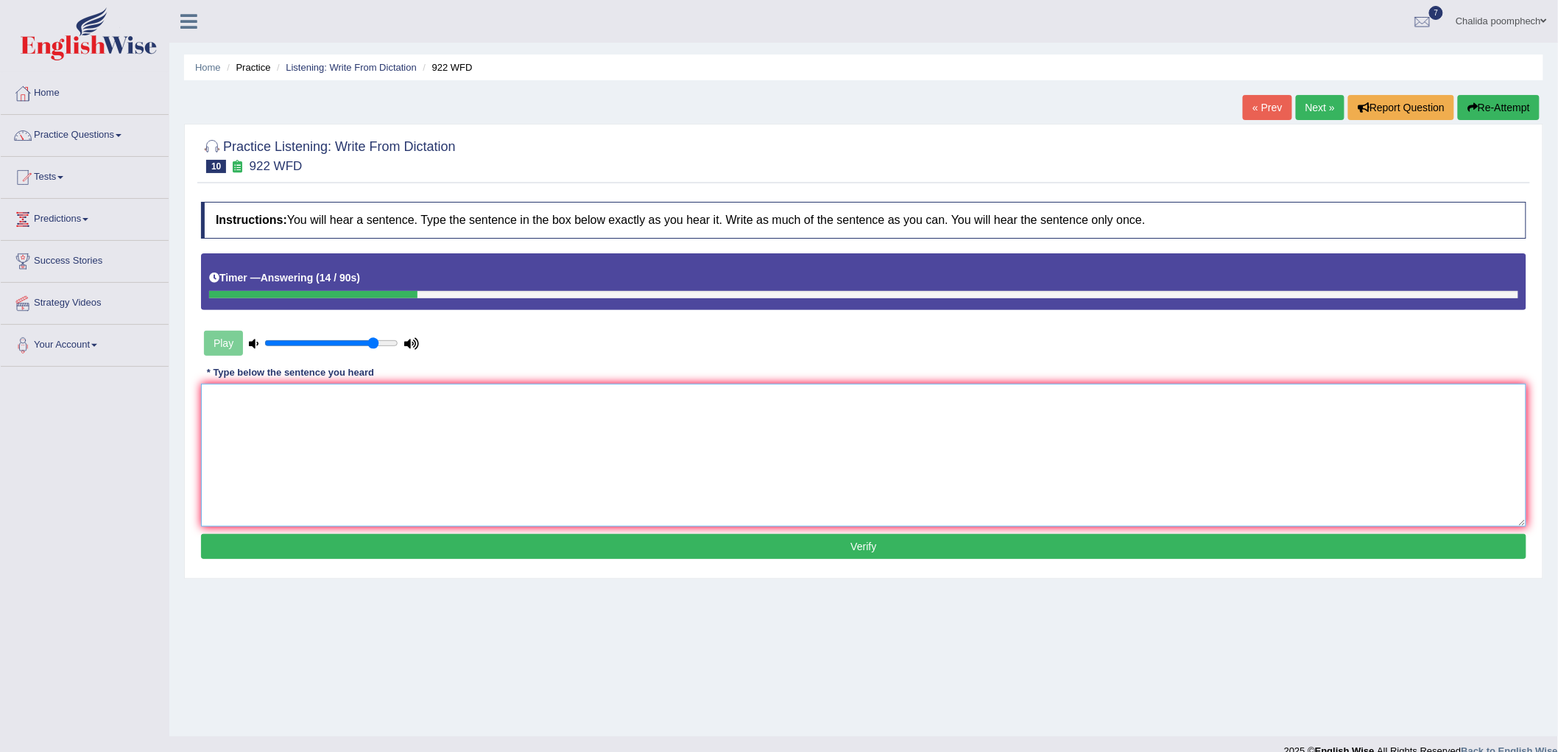
click at [333, 454] on textarea at bounding box center [863, 454] width 1325 height 143
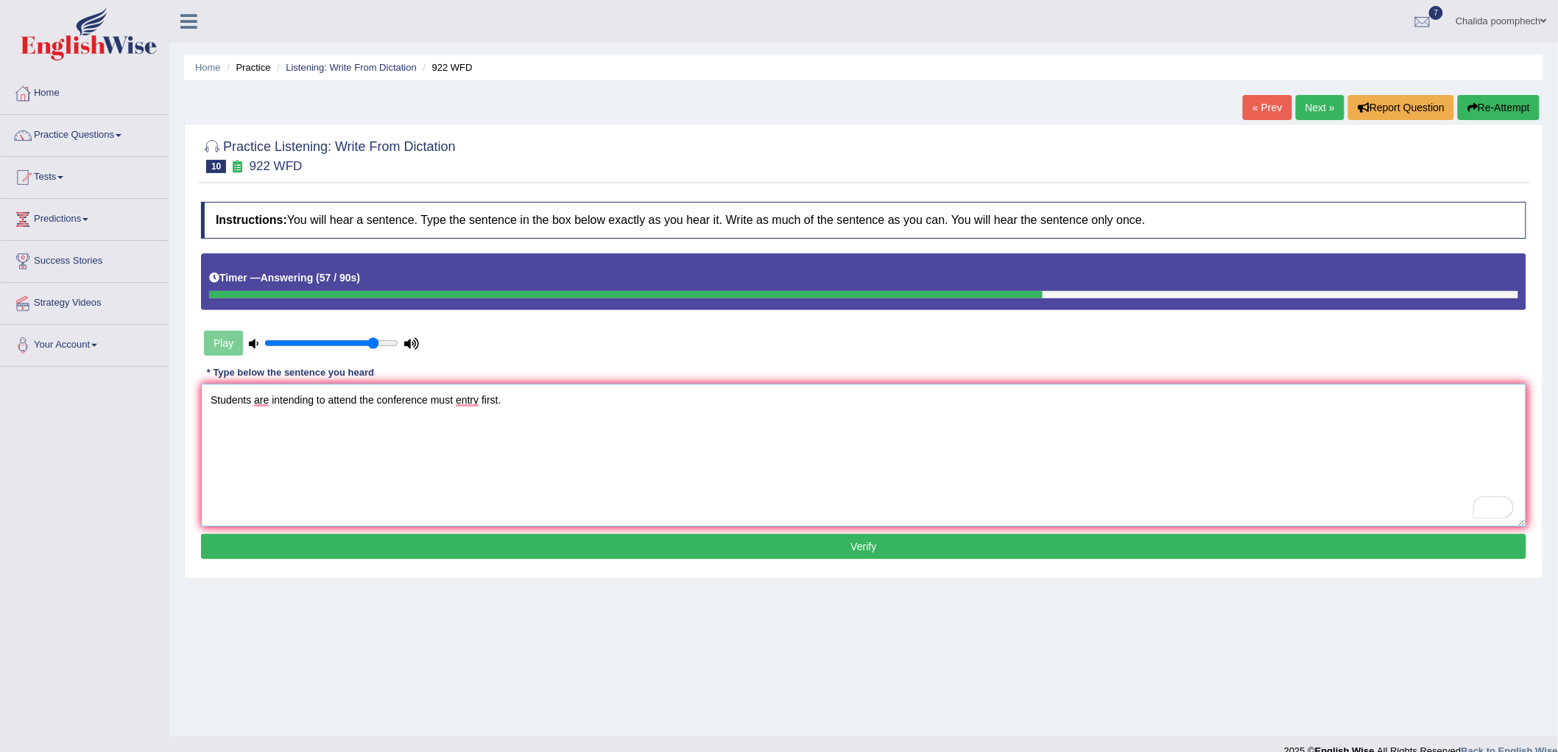
type textarea "Students are intending to attend the conference must entry first."
click at [363, 548] on button "Verify" at bounding box center [863, 546] width 1325 height 25
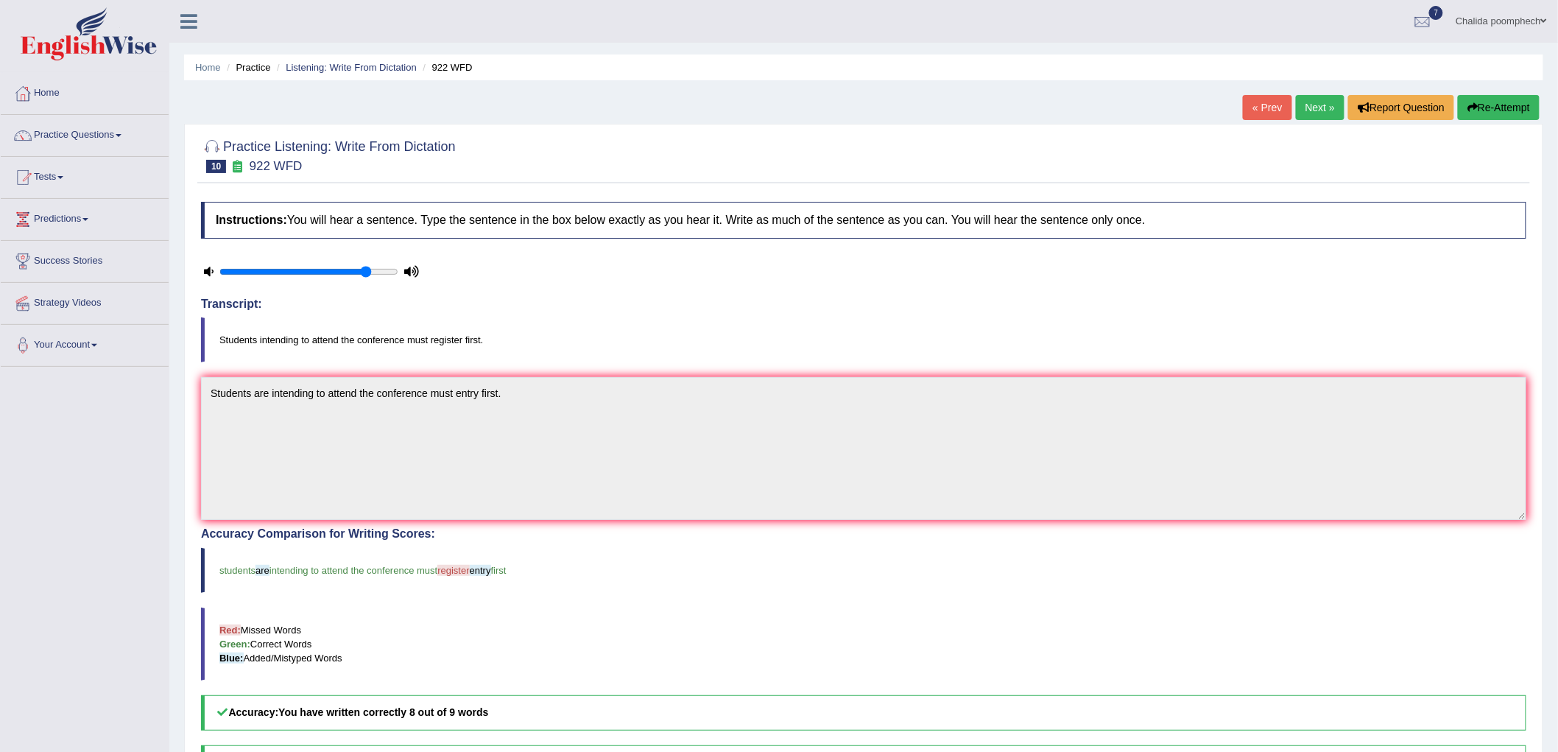
click at [1310, 110] on link "Next »" at bounding box center [1319, 107] width 49 height 25
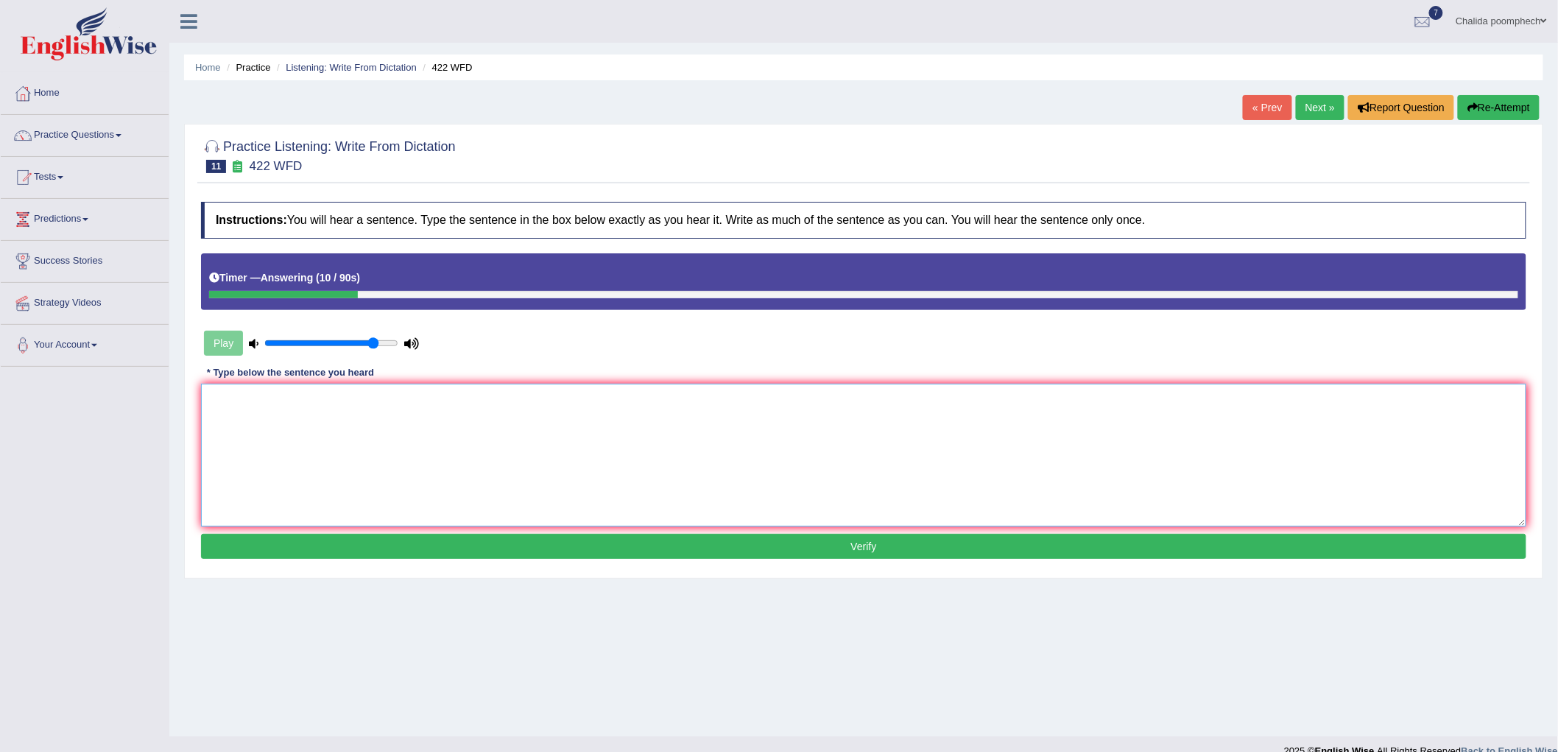
click at [370, 440] on textarea at bounding box center [863, 454] width 1325 height 143
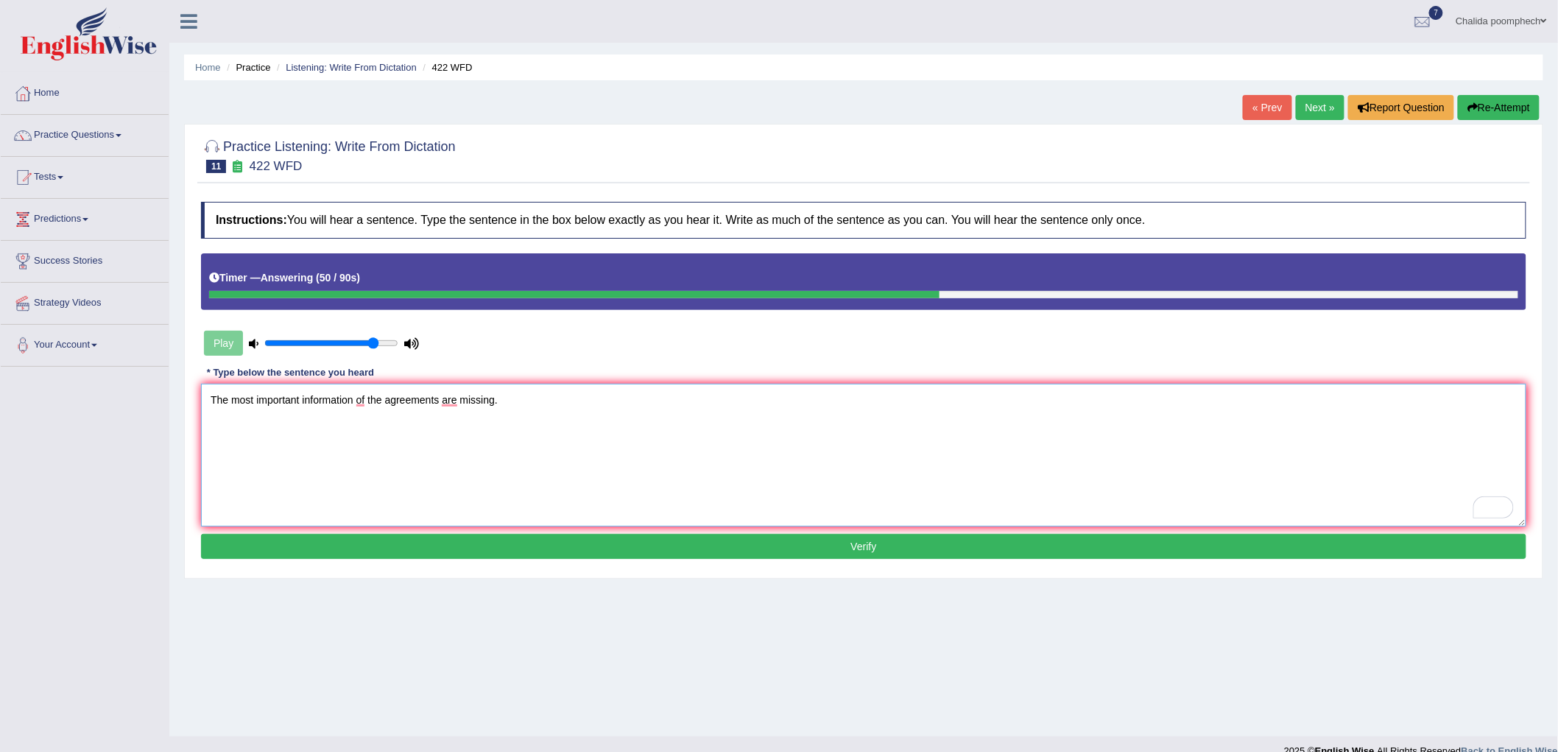
type textarea "The most important information of the agreements are missing."
click at [440, 540] on button "Verify" at bounding box center [863, 546] width 1325 height 25
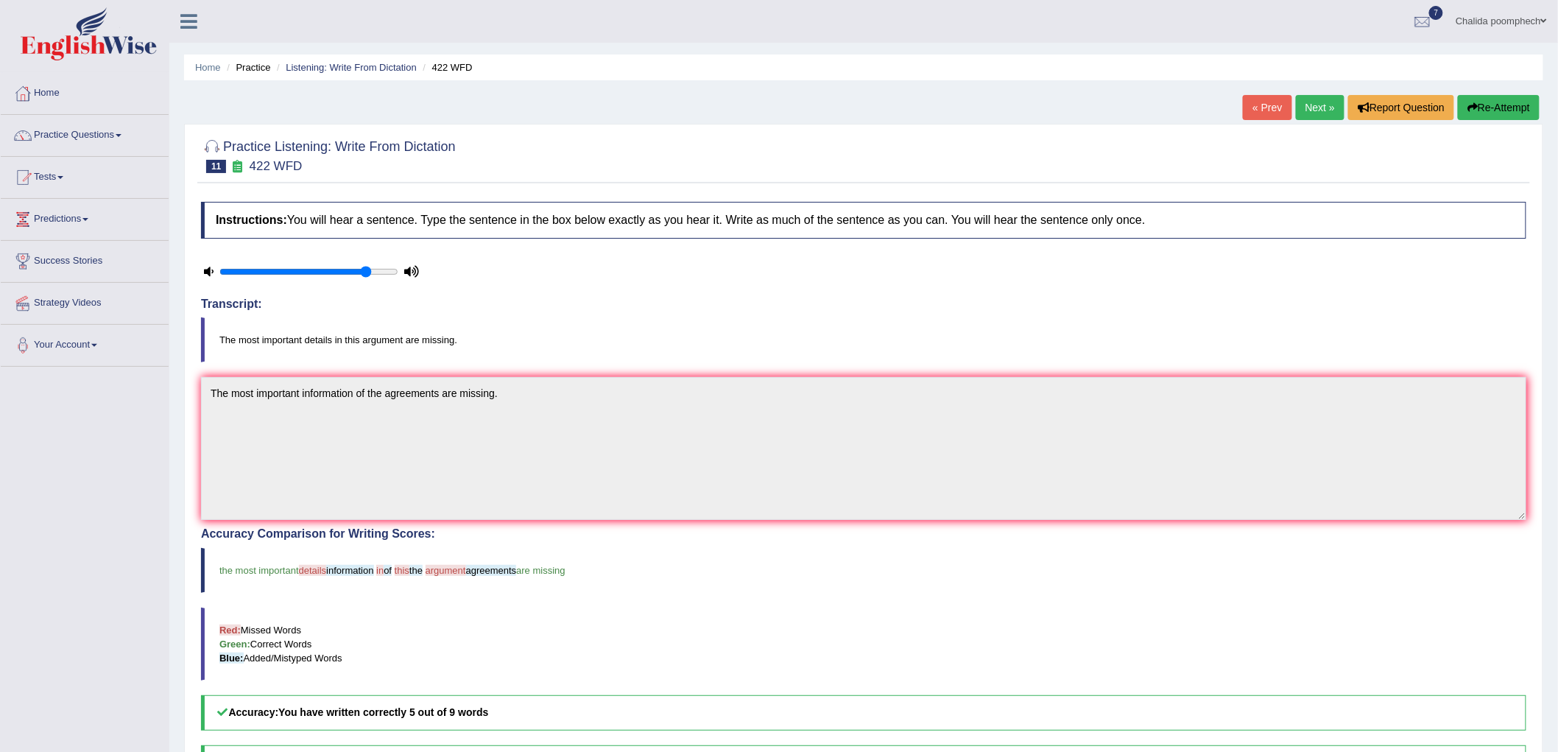
click at [1485, 101] on button "Re-Attempt" at bounding box center [1498, 107] width 82 height 25
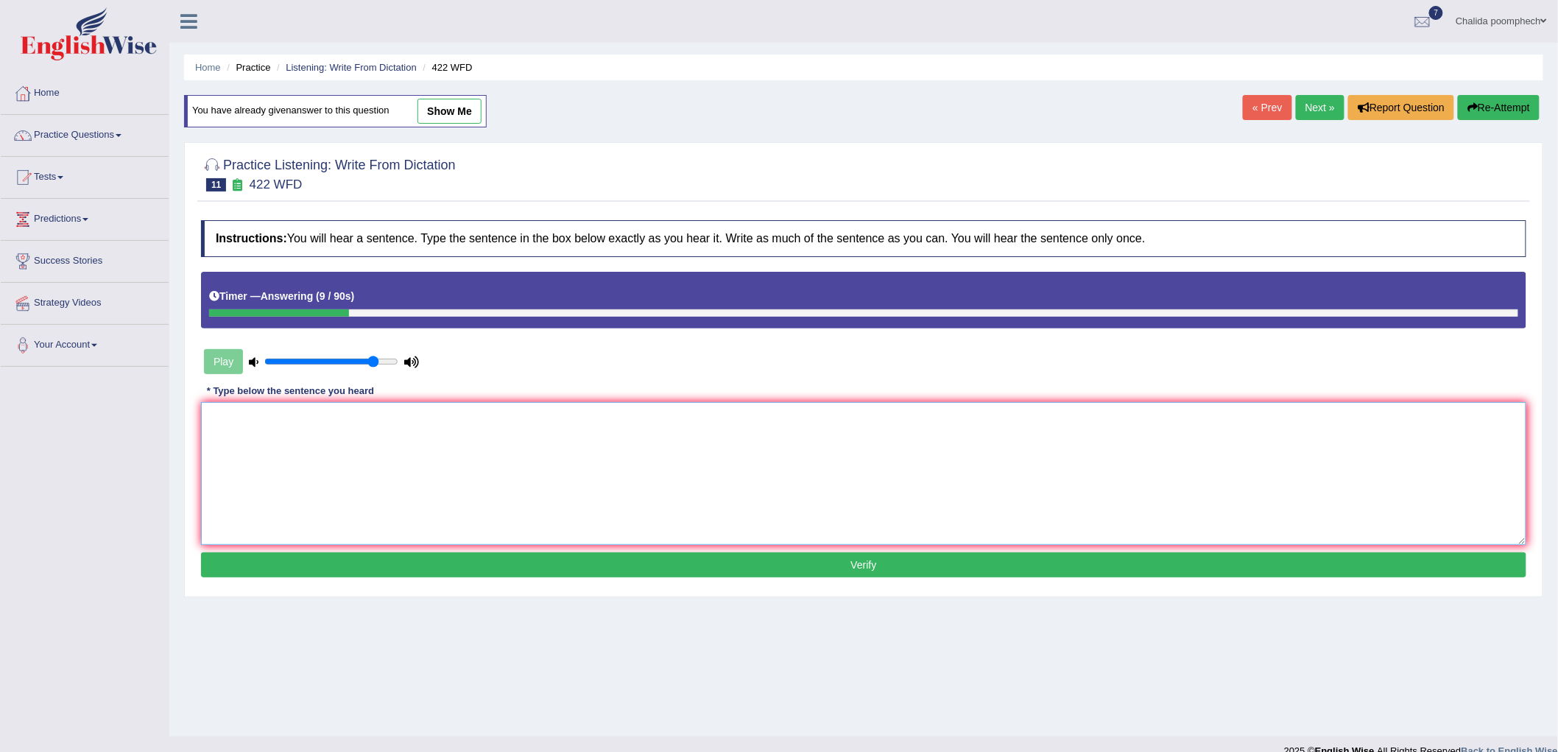
click at [604, 474] on textarea at bounding box center [863, 473] width 1325 height 143
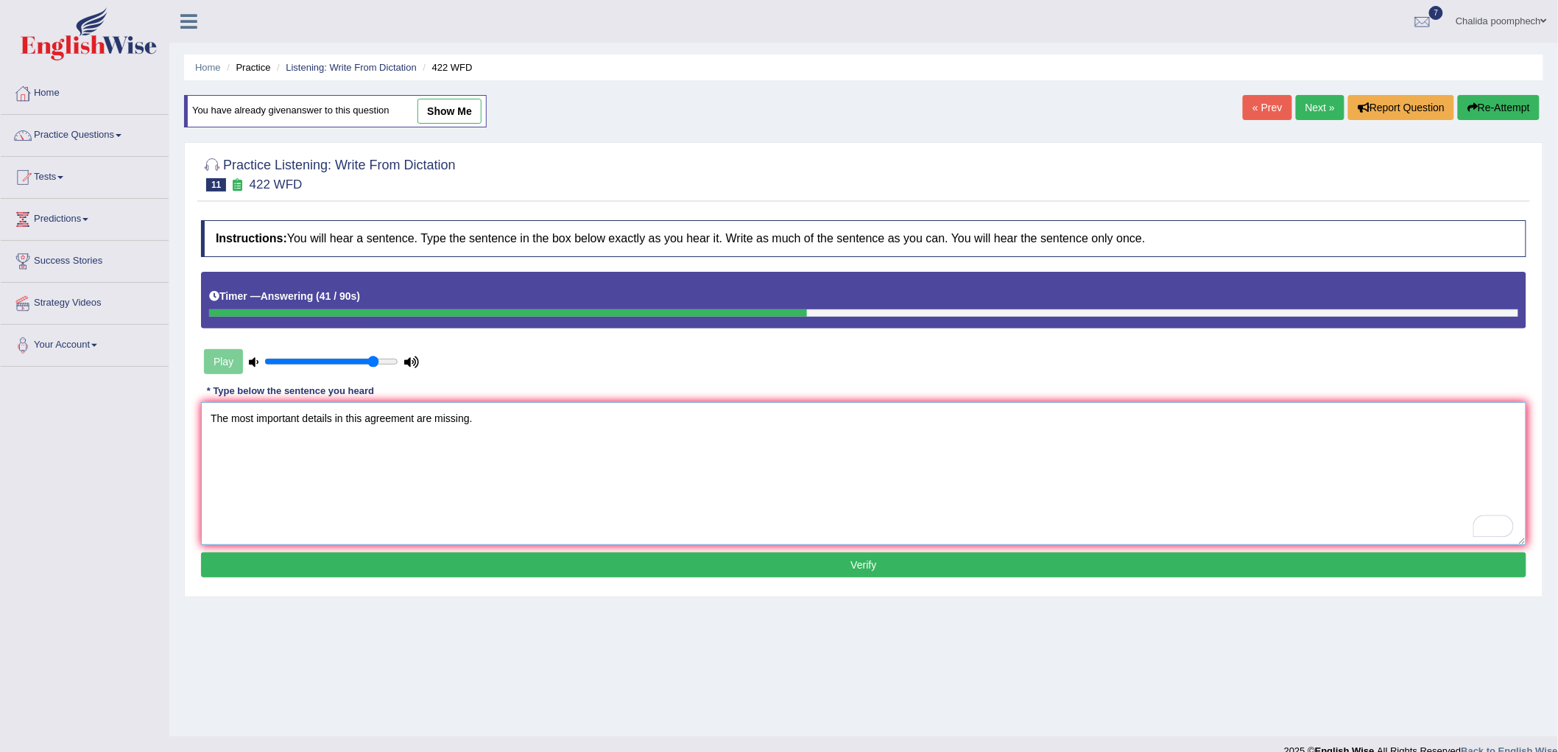
type textarea "The most important details in this agreement are missing."
click at [623, 560] on button "Verify" at bounding box center [863, 564] width 1325 height 25
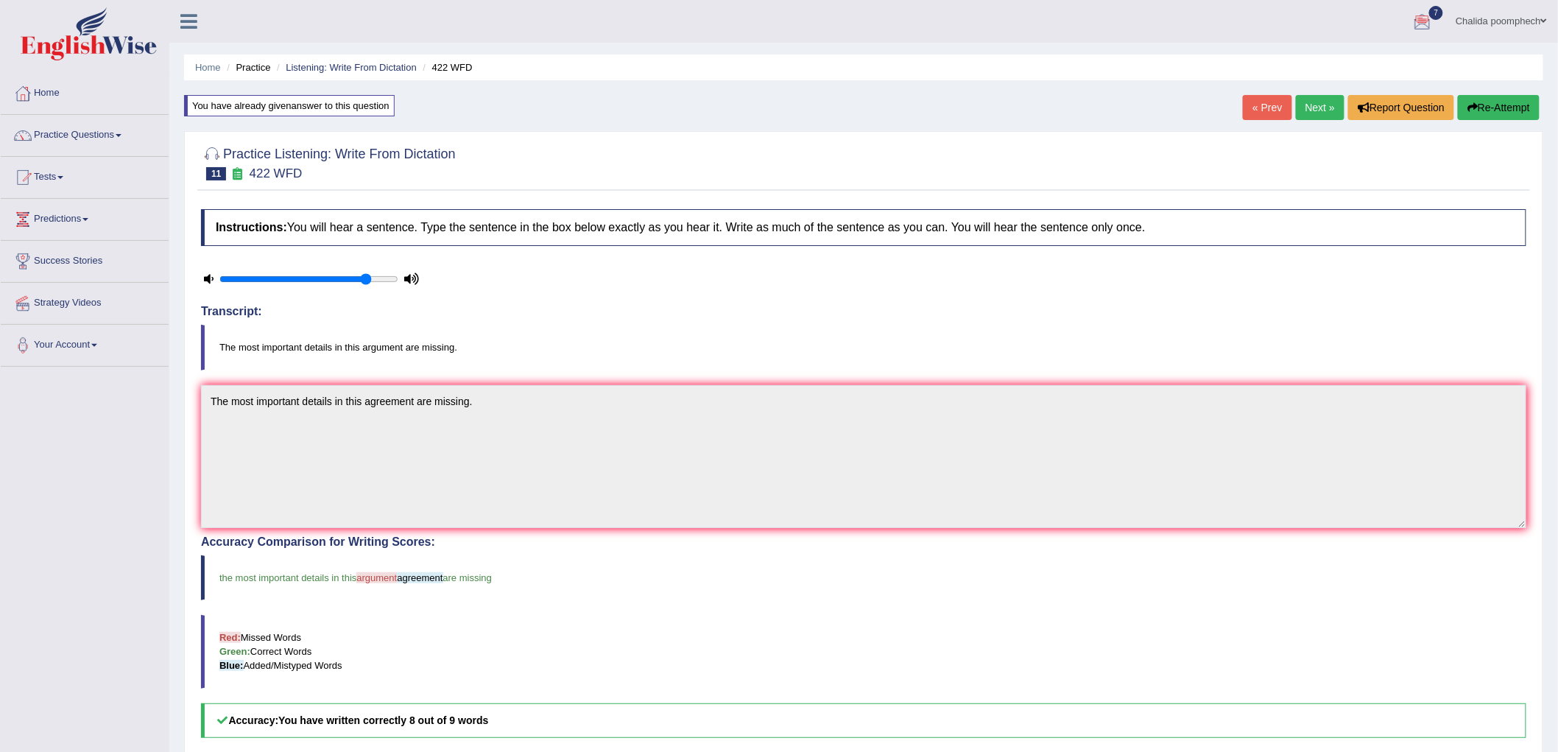
click at [1319, 105] on link "Next »" at bounding box center [1319, 107] width 49 height 25
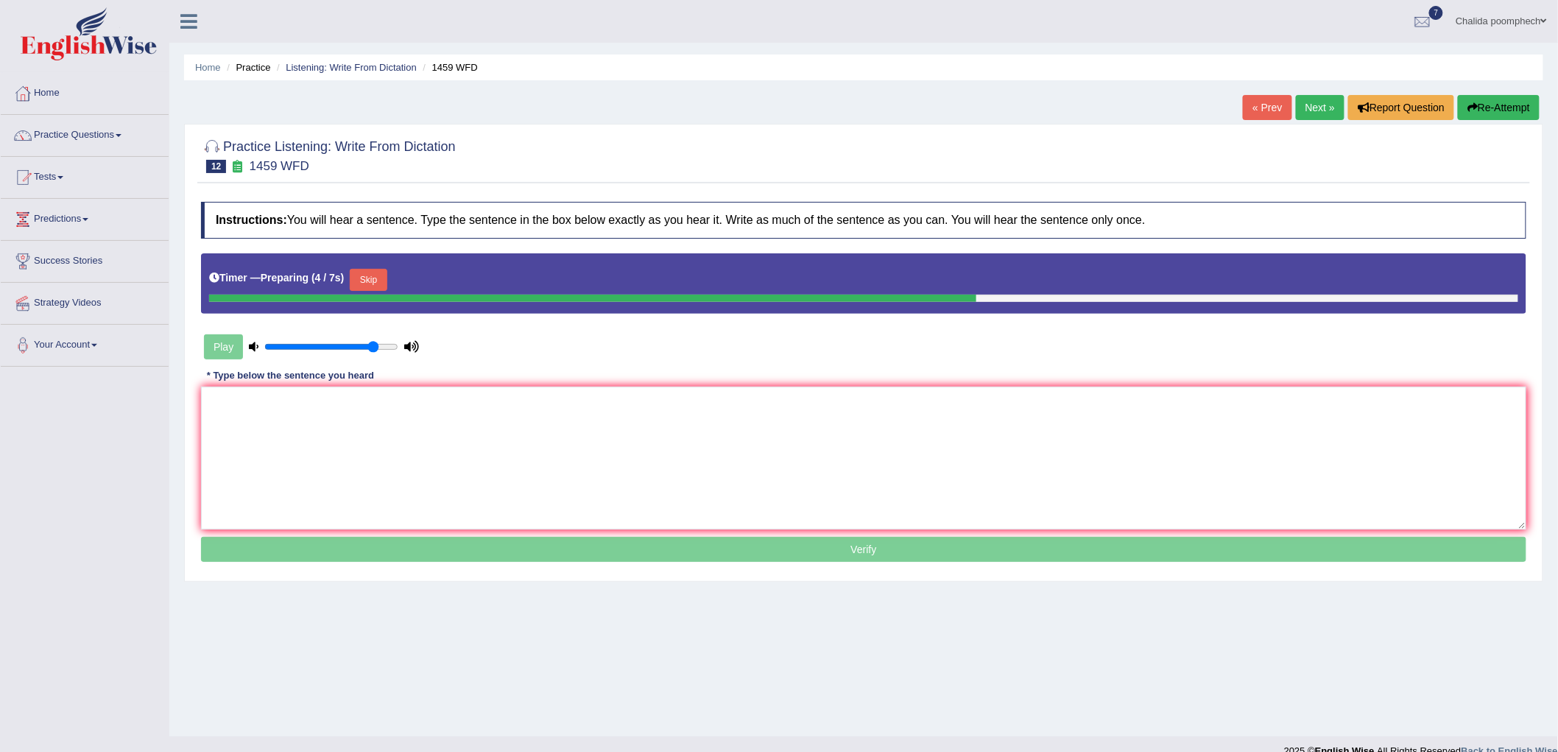
click at [373, 274] on button "Skip" at bounding box center [368, 280] width 37 height 22
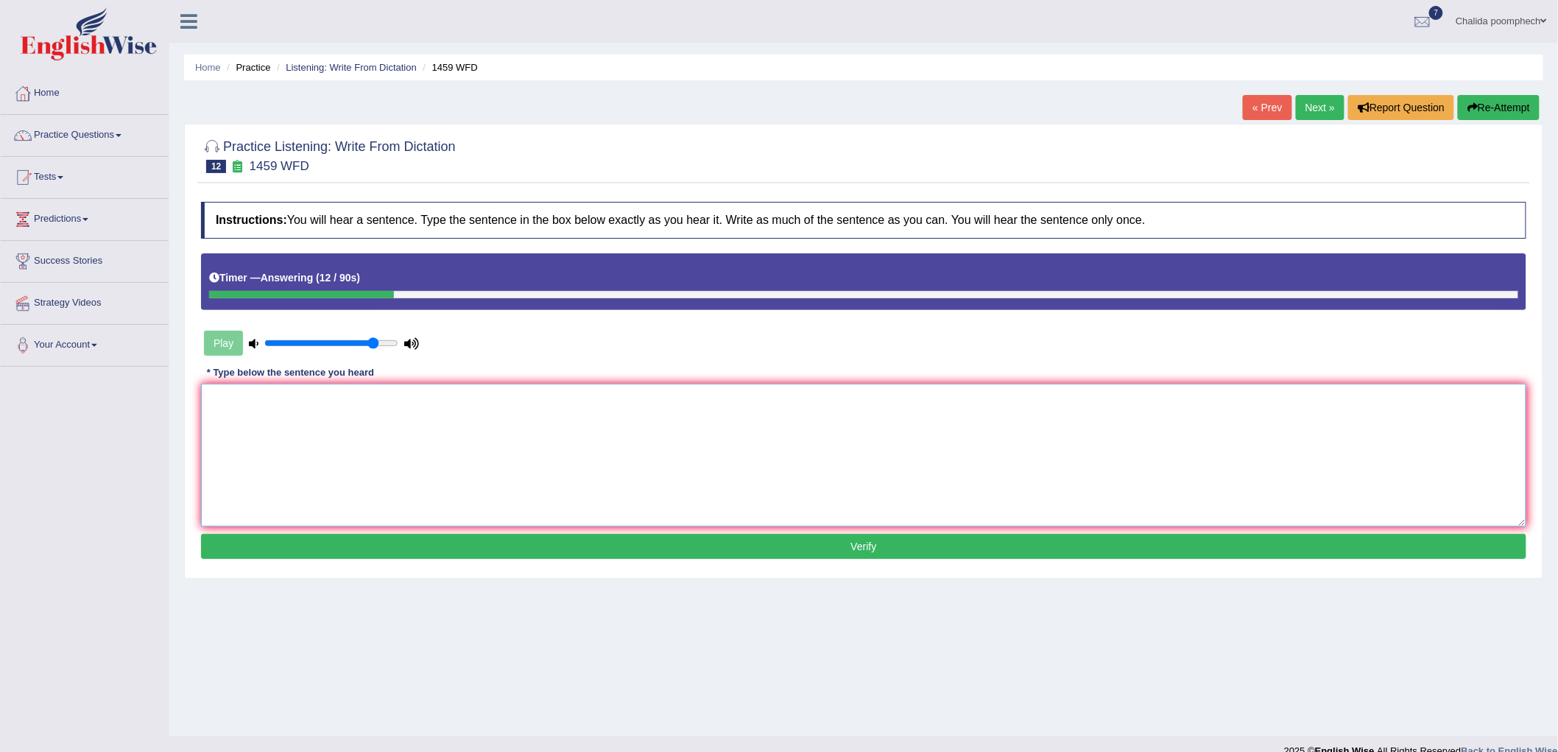
click at [339, 429] on textarea at bounding box center [863, 454] width 1325 height 143
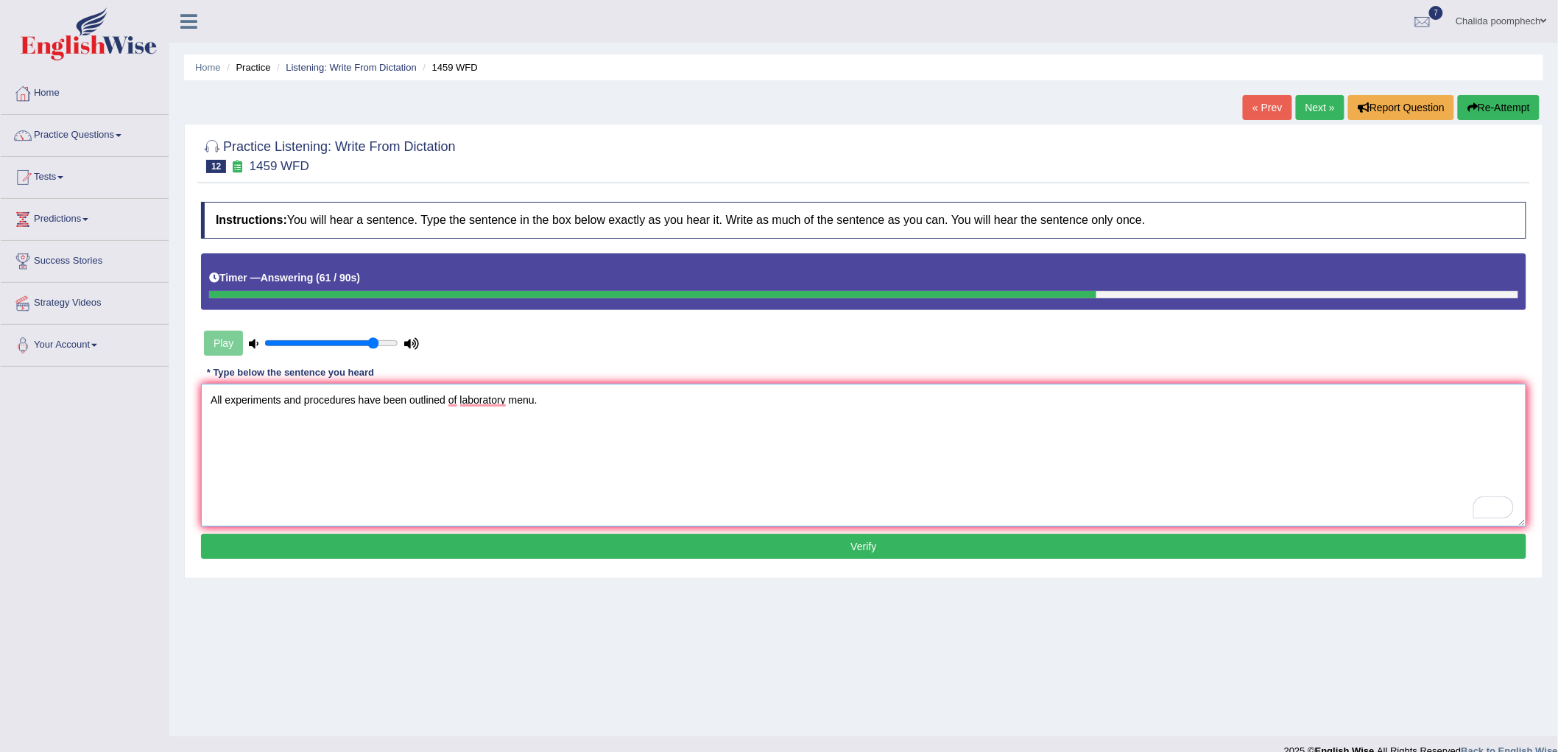
type textarea "All experiments and procedures have been outlined of laboratory menu."
click at [506, 548] on button "Verify" at bounding box center [863, 546] width 1325 height 25
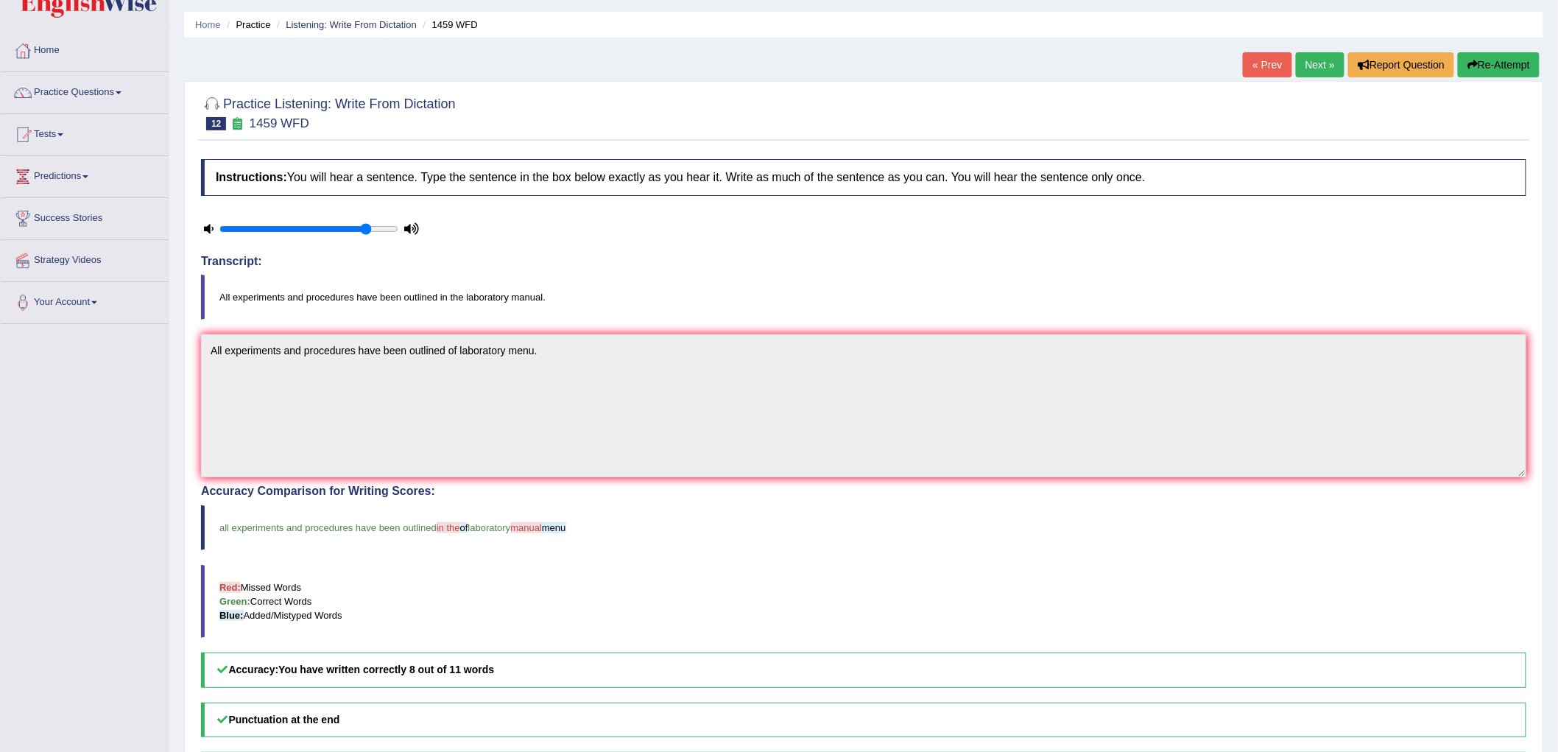
scroll to position [82, 0]
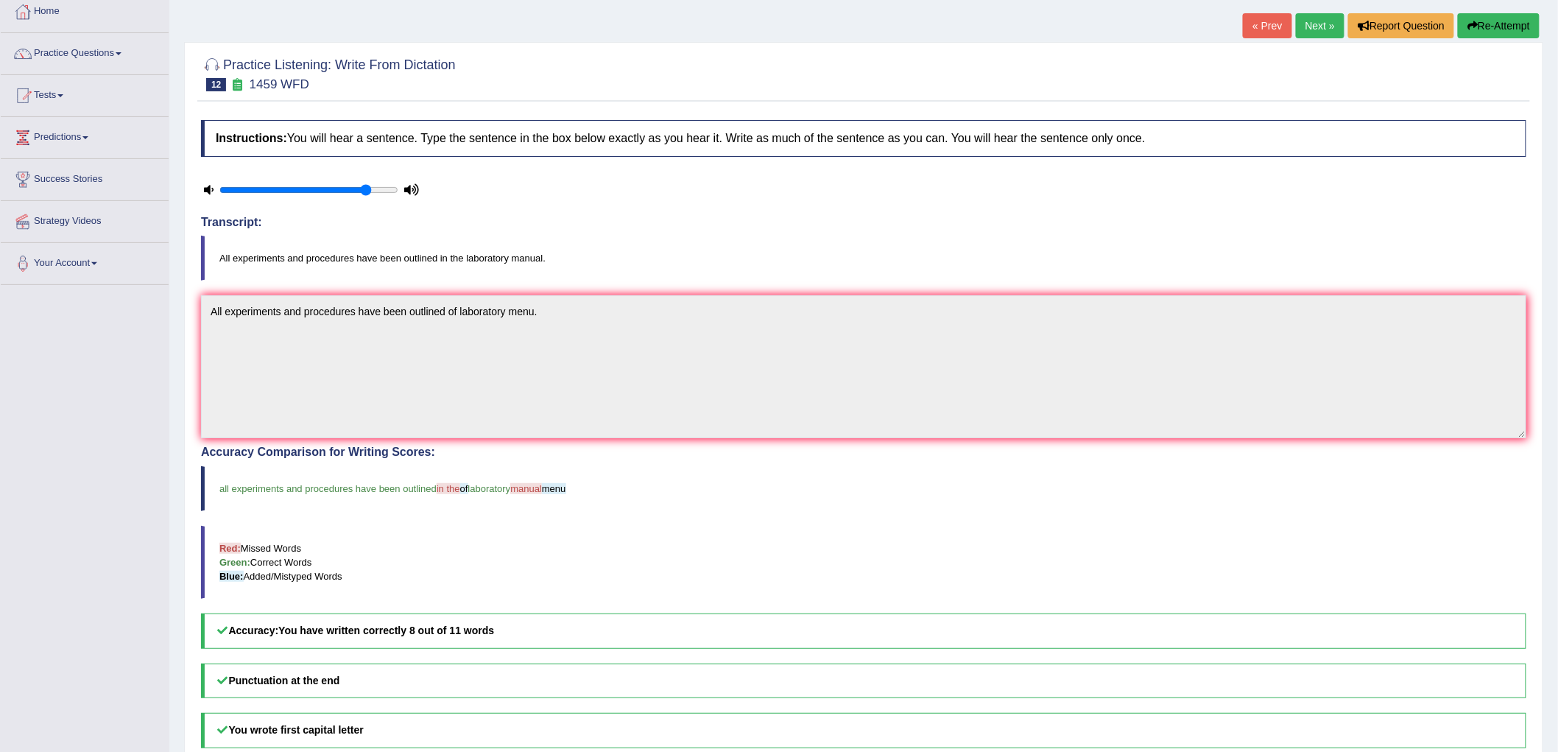
click at [1314, 23] on link "Next »" at bounding box center [1319, 25] width 49 height 25
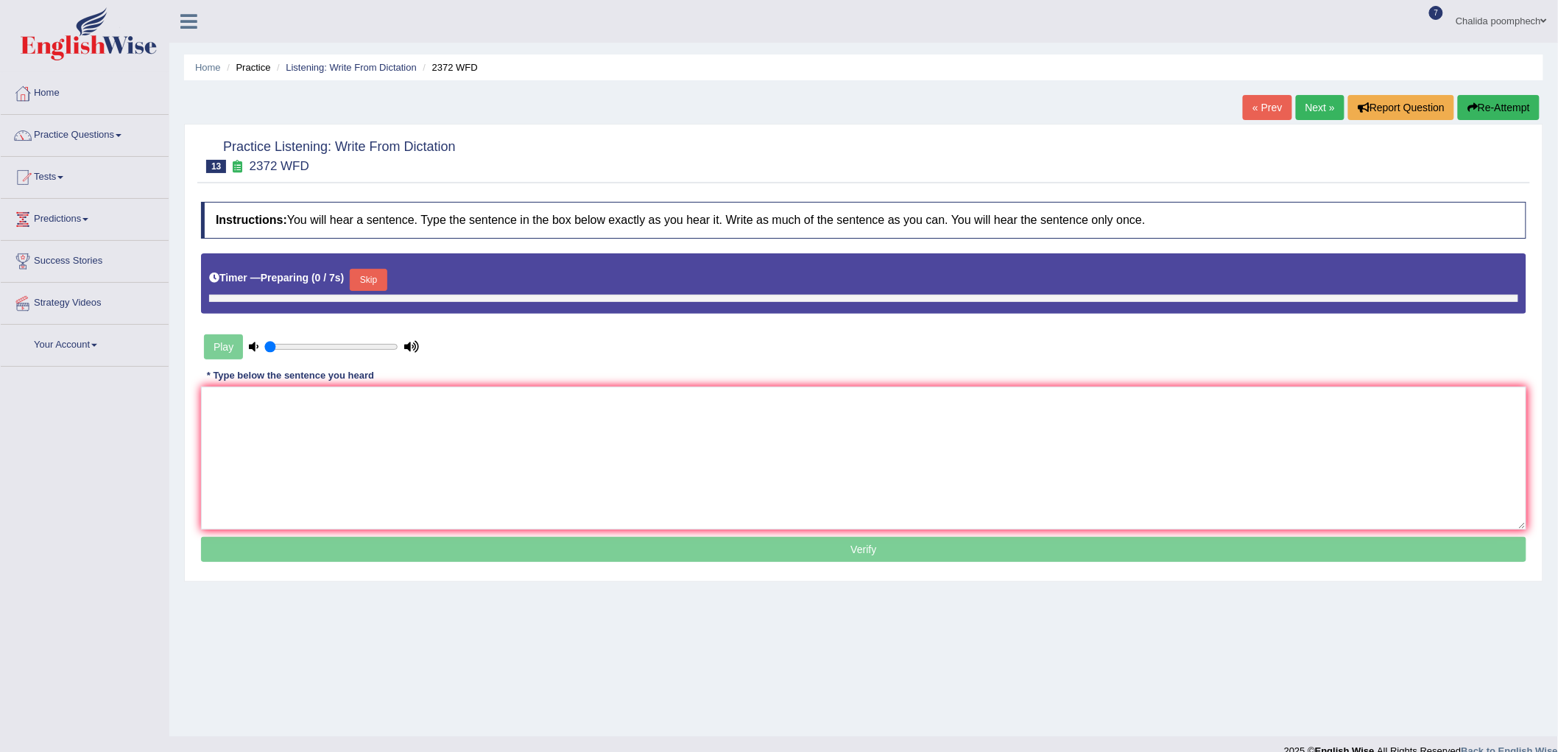
type input "0.85"
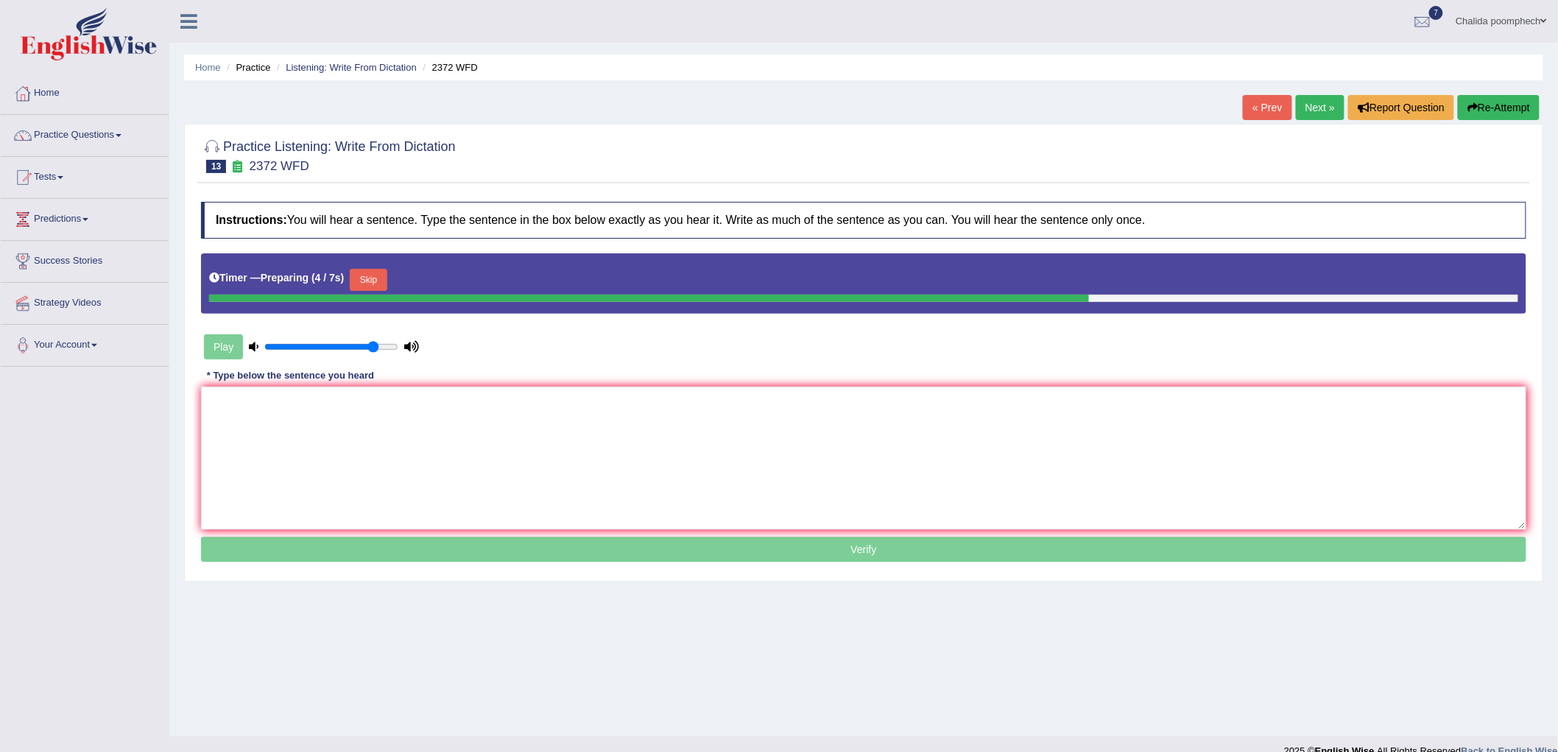
click at [376, 277] on button "Skip" at bounding box center [368, 280] width 37 height 22
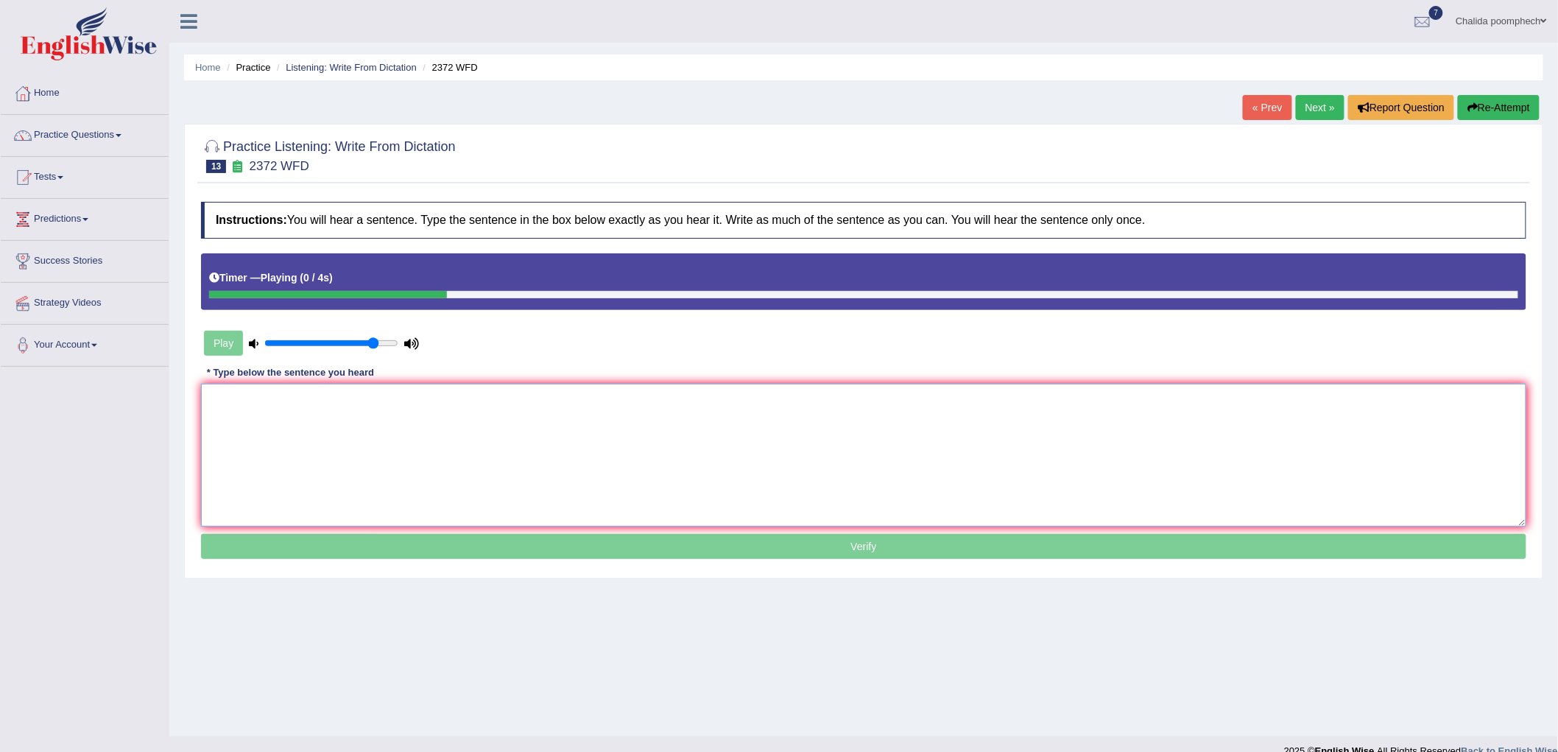
click at [705, 459] on textarea at bounding box center [863, 454] width 1325 height 143
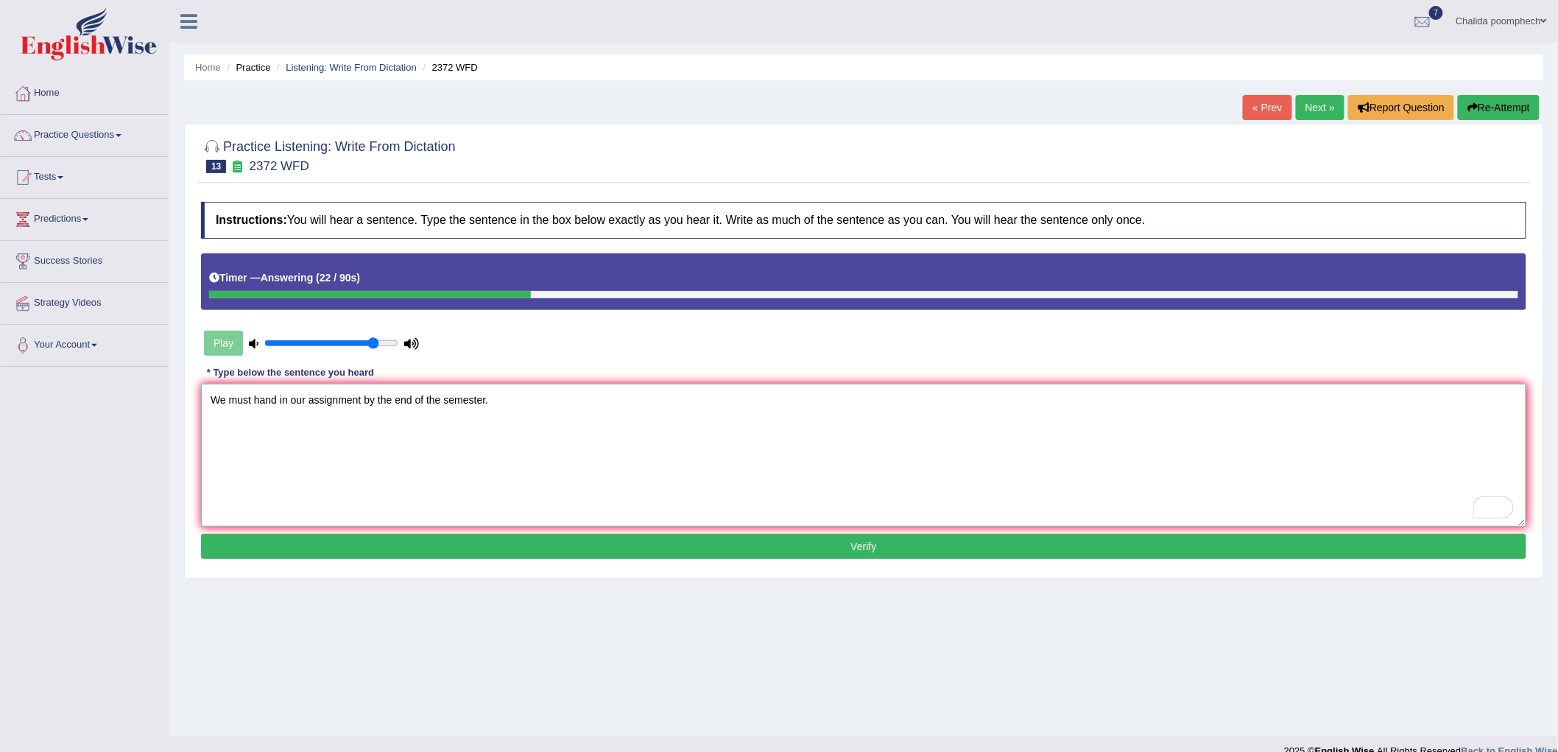
type textarea "We must hand in our assignment by the end of the semester."
click at [464, 548] on button "Verify" at bounding box center [863, 546] width 1325 height 25
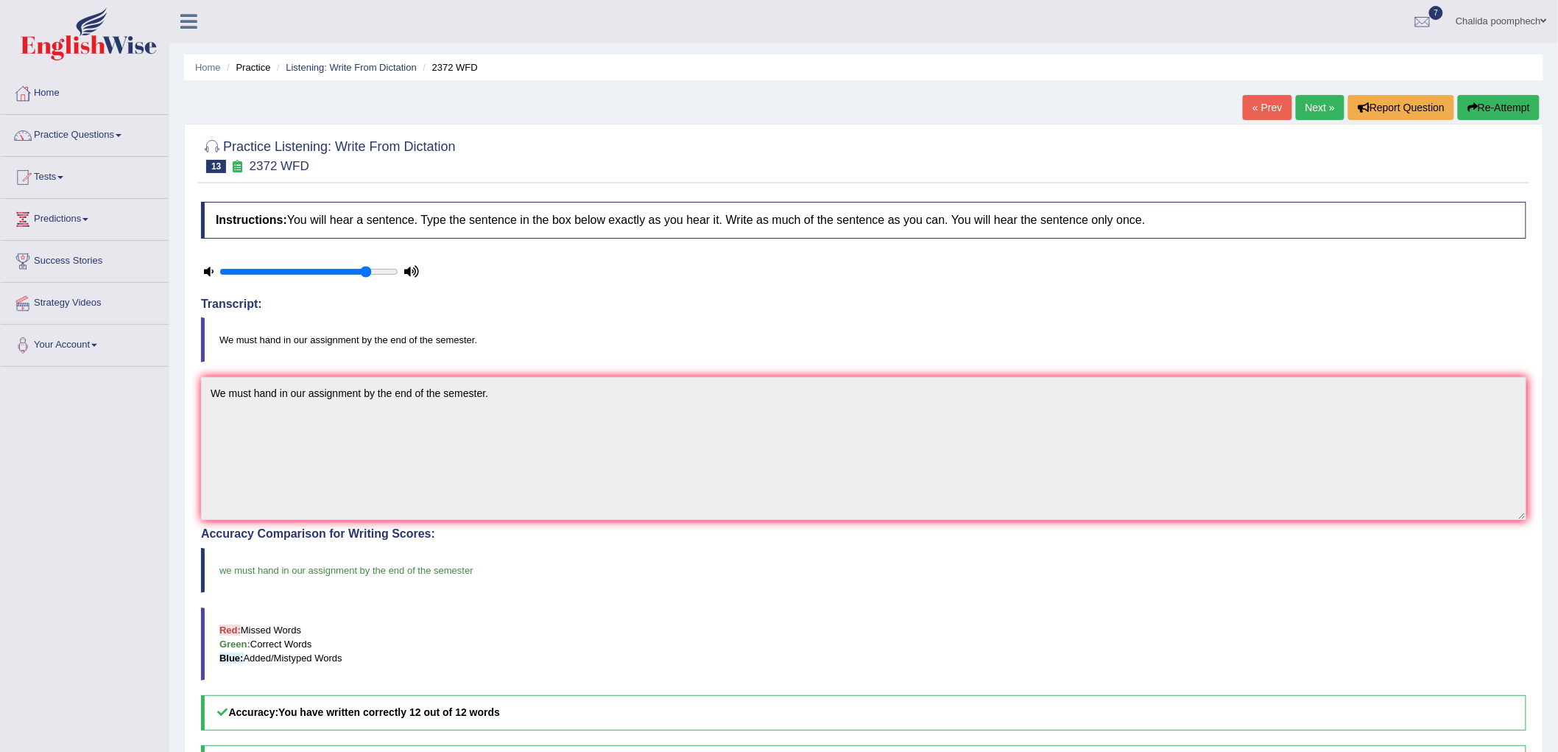
click at [1315, 106] on link "Next »" at bounding box center [1319, 107] width 49 height 25
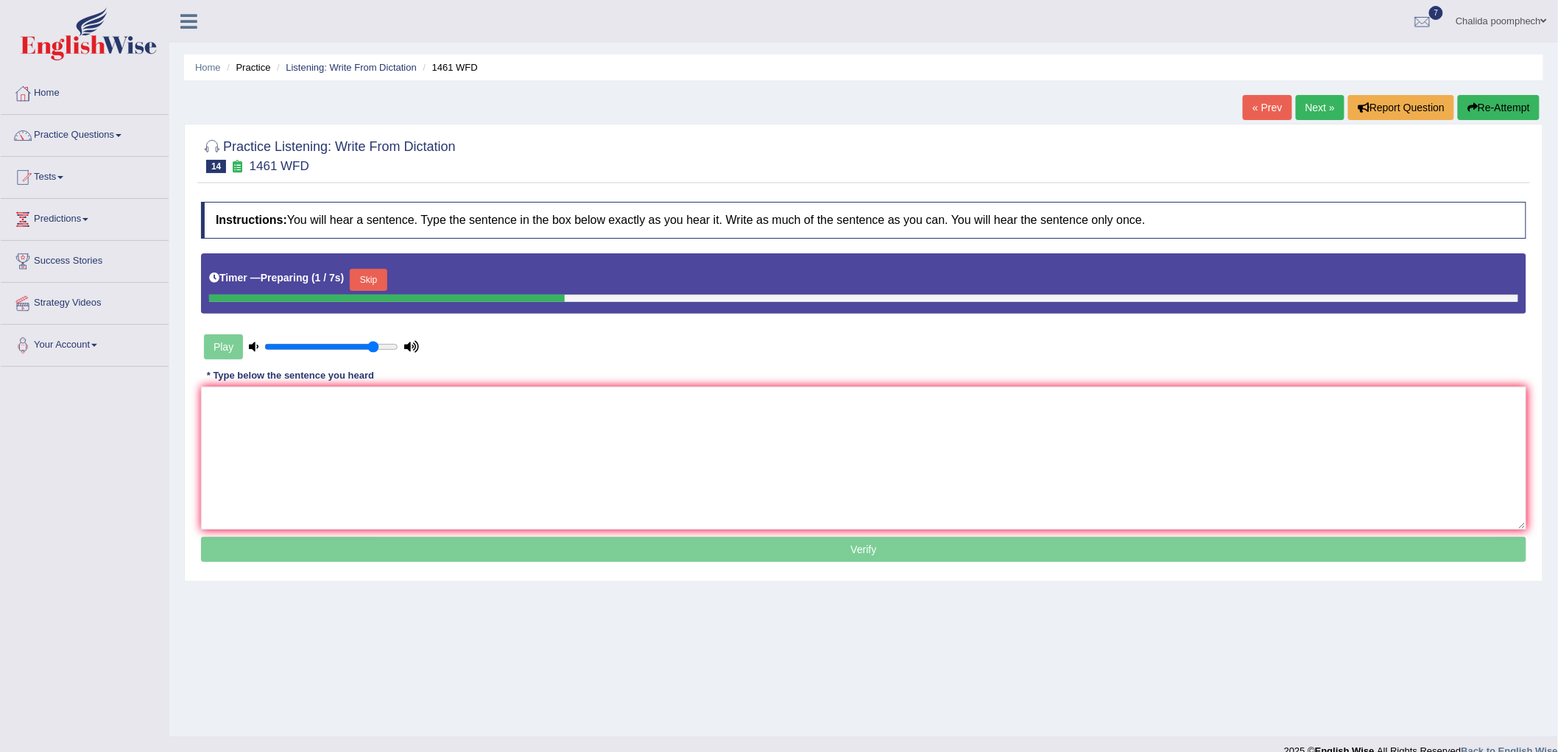
click at [377, 274] on button "Skip" at bounding box center [368, 280] width 37 height 22
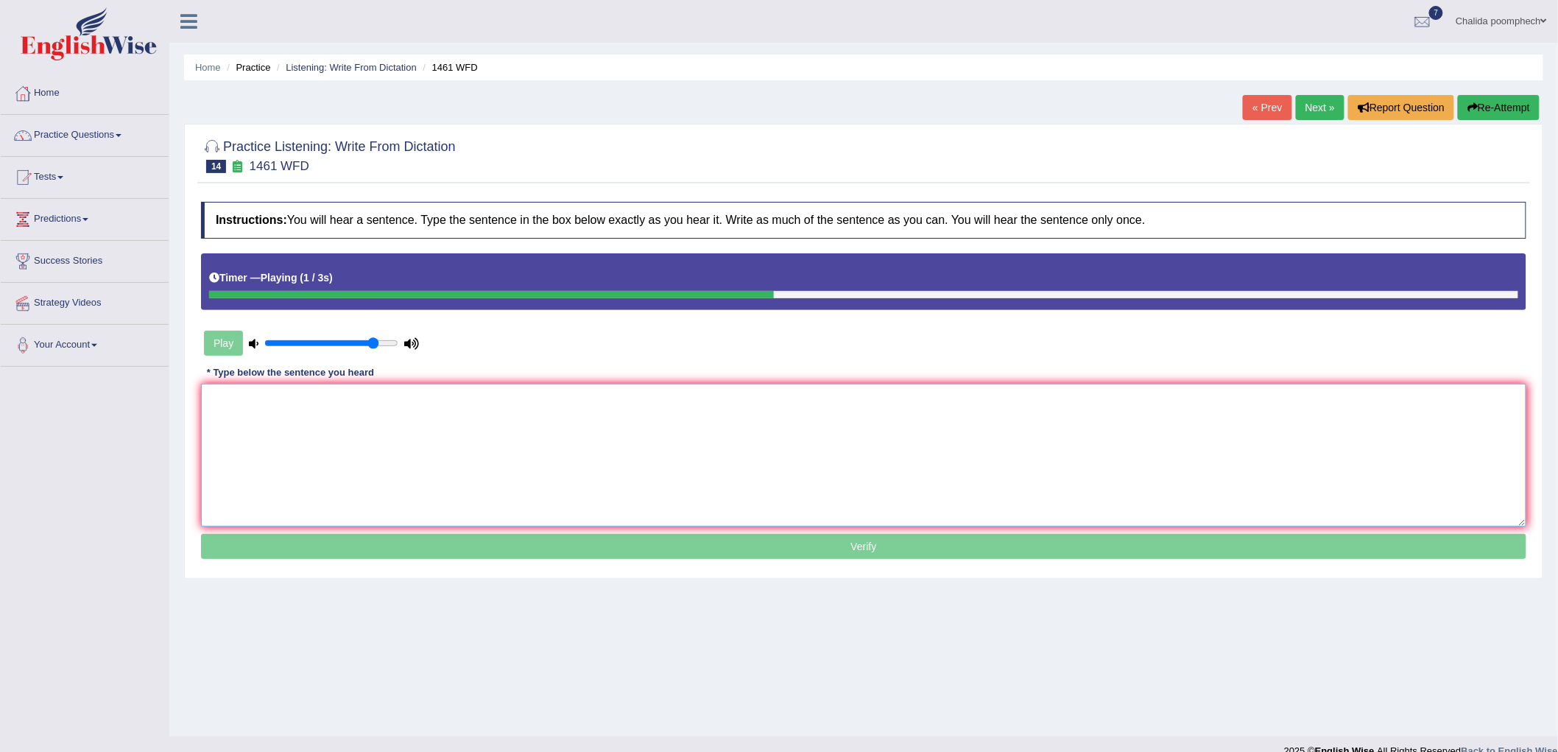
click at [418, 473] on textarea at bounding box center [863, 454] width 1325 height 143
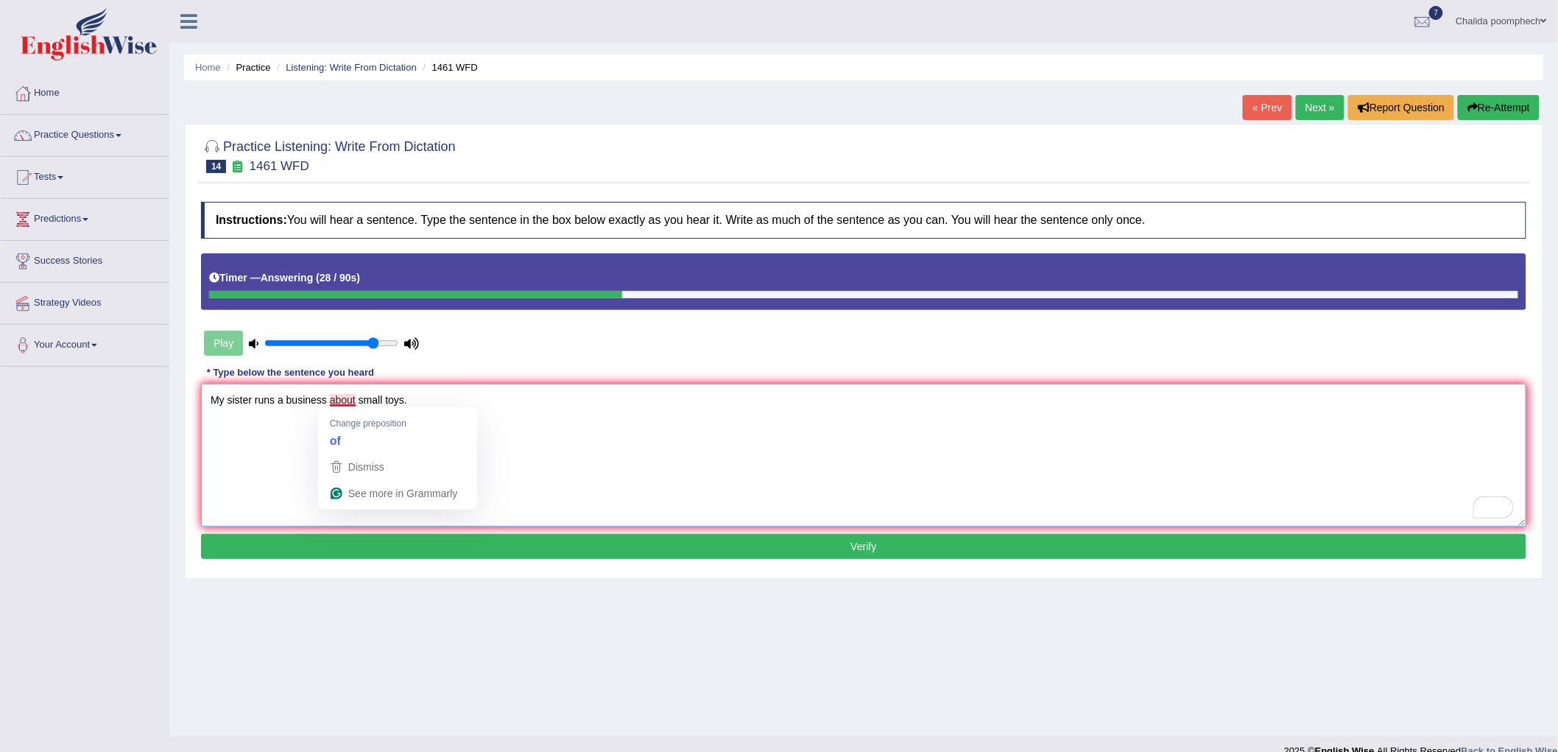
click at [328, 400] on textarea "My sister runs a business about small toys." at bounding box center [863, 454] width 1325 height 143
type textarea "My sister runs a business businesses about small toys."
click at [467, 545] on button "Verify" at bounding box center [863, 546] width 1325 height 25
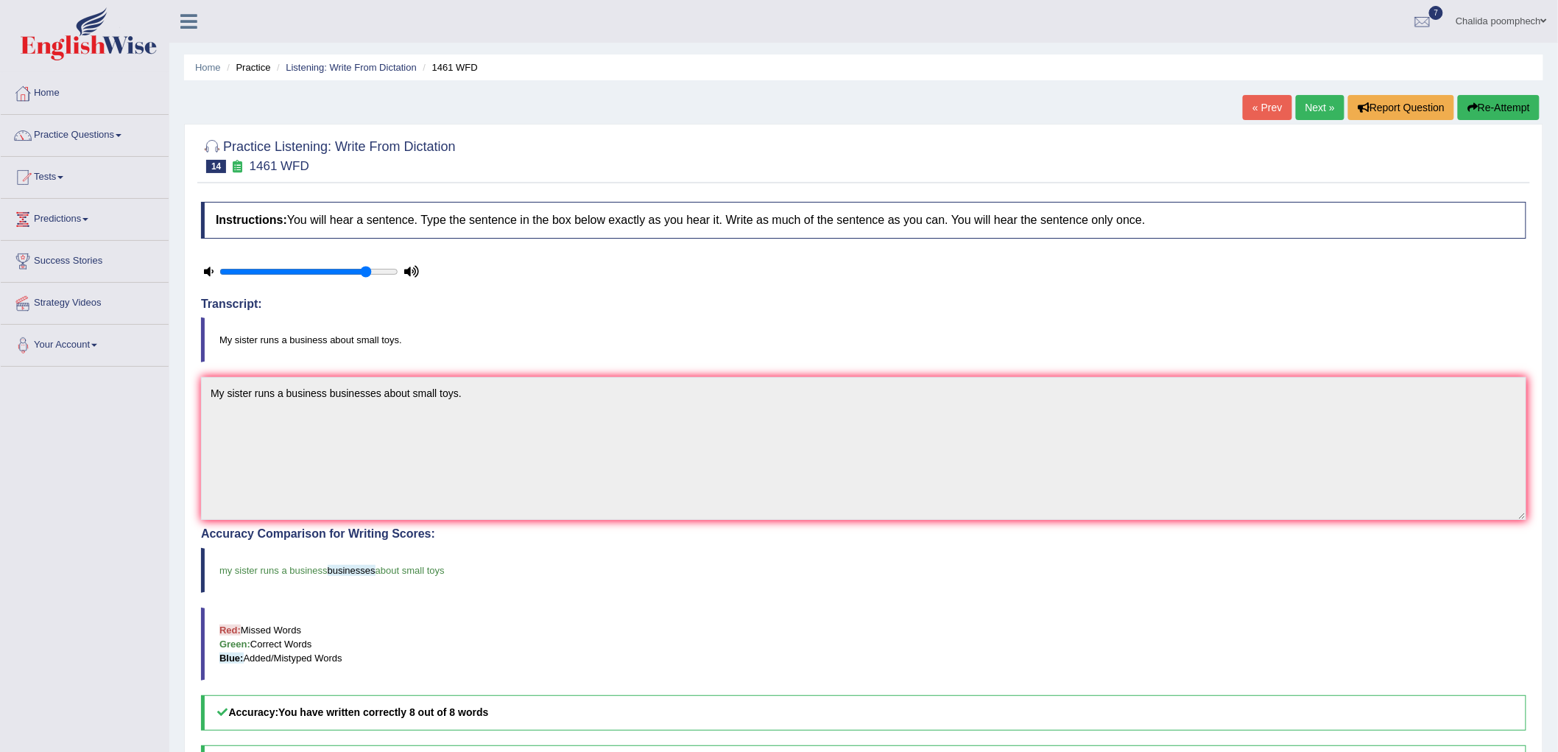
click at [1304, 107] on link "Next »" at bounding box center [1319, 107] width 49 height 25
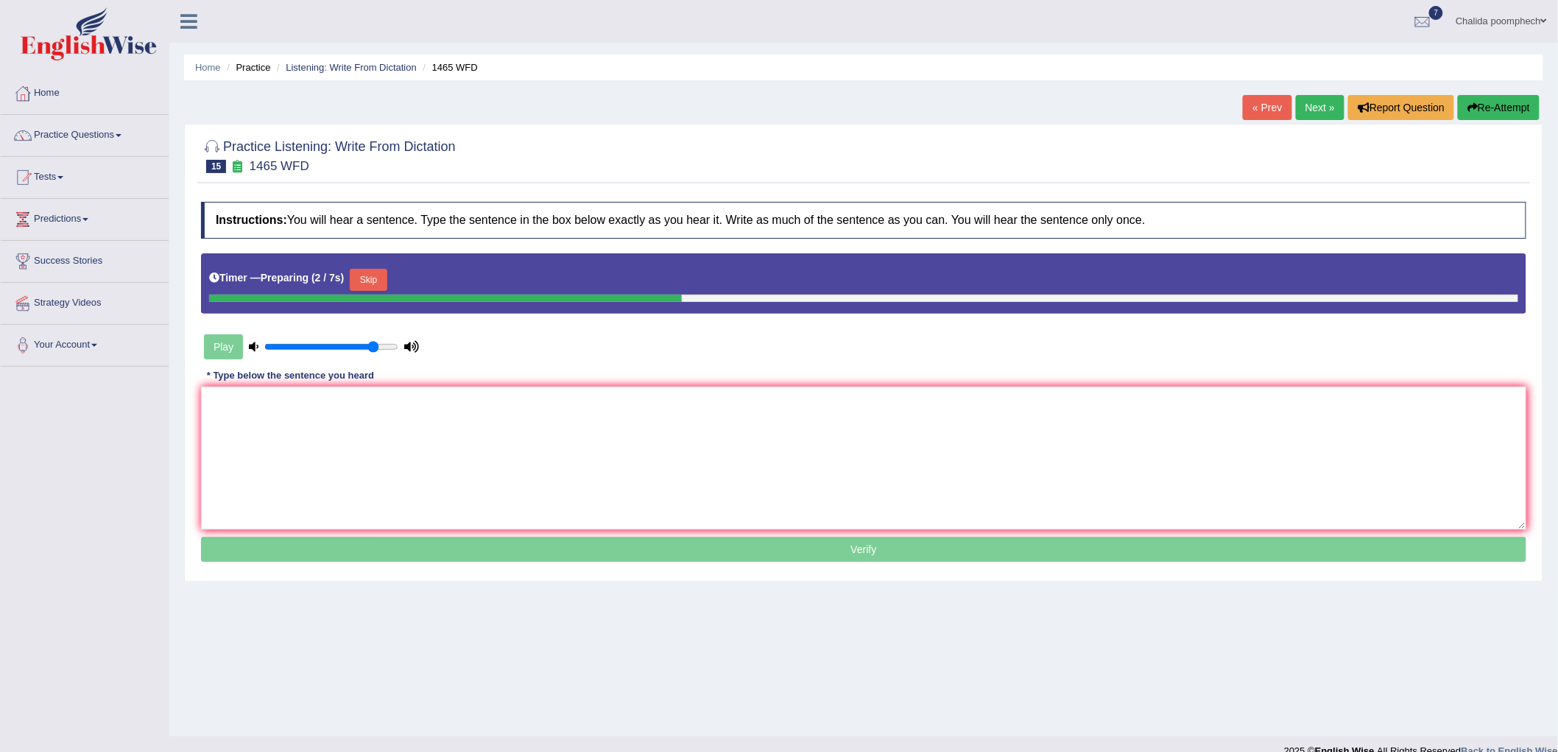
click at [386, 273] on button "Skip" at bounding box center [368, 280] width 37 height 22
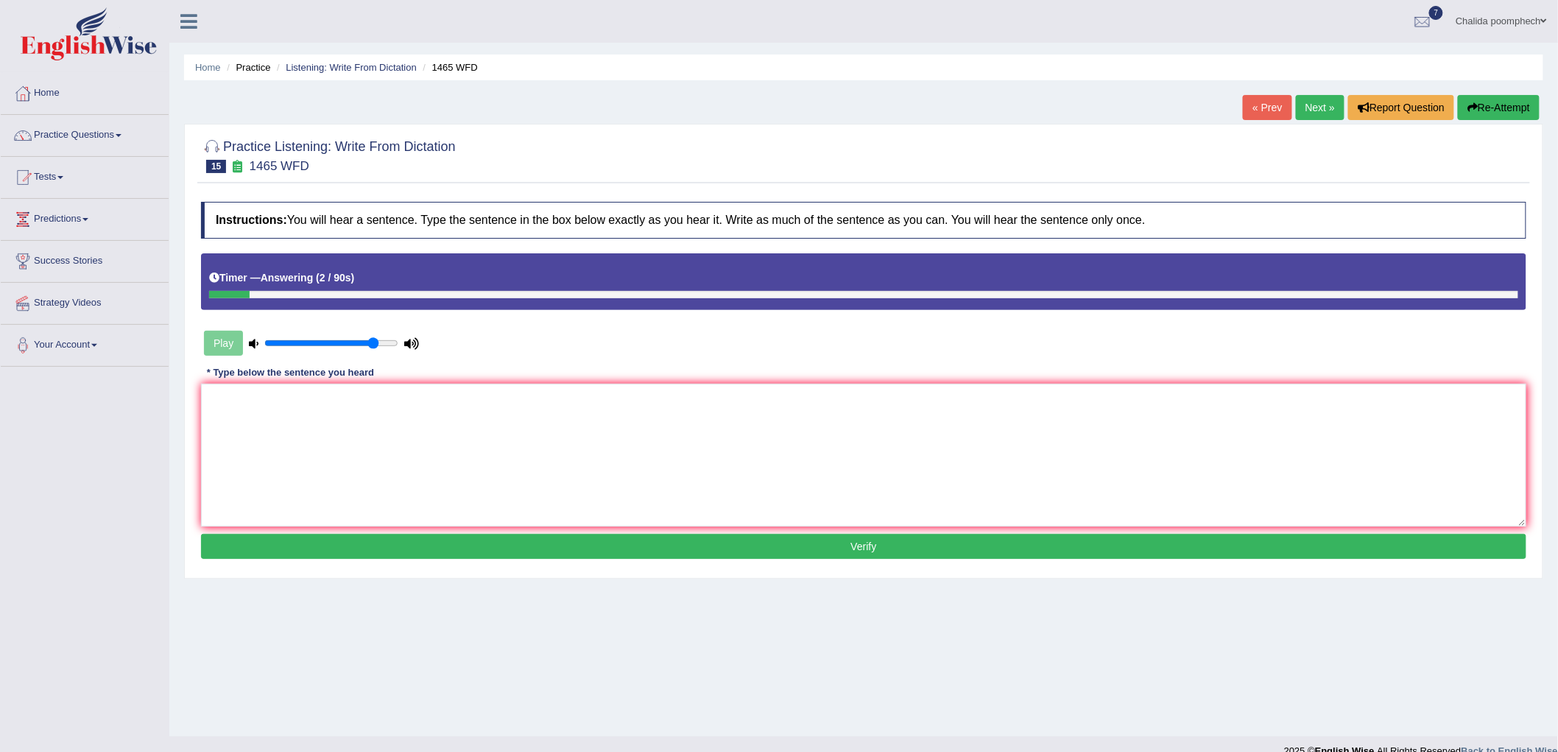
click at [1478, 107] on button "Re-Attempt" at bounding box center [1498, 107] width 82 height 25
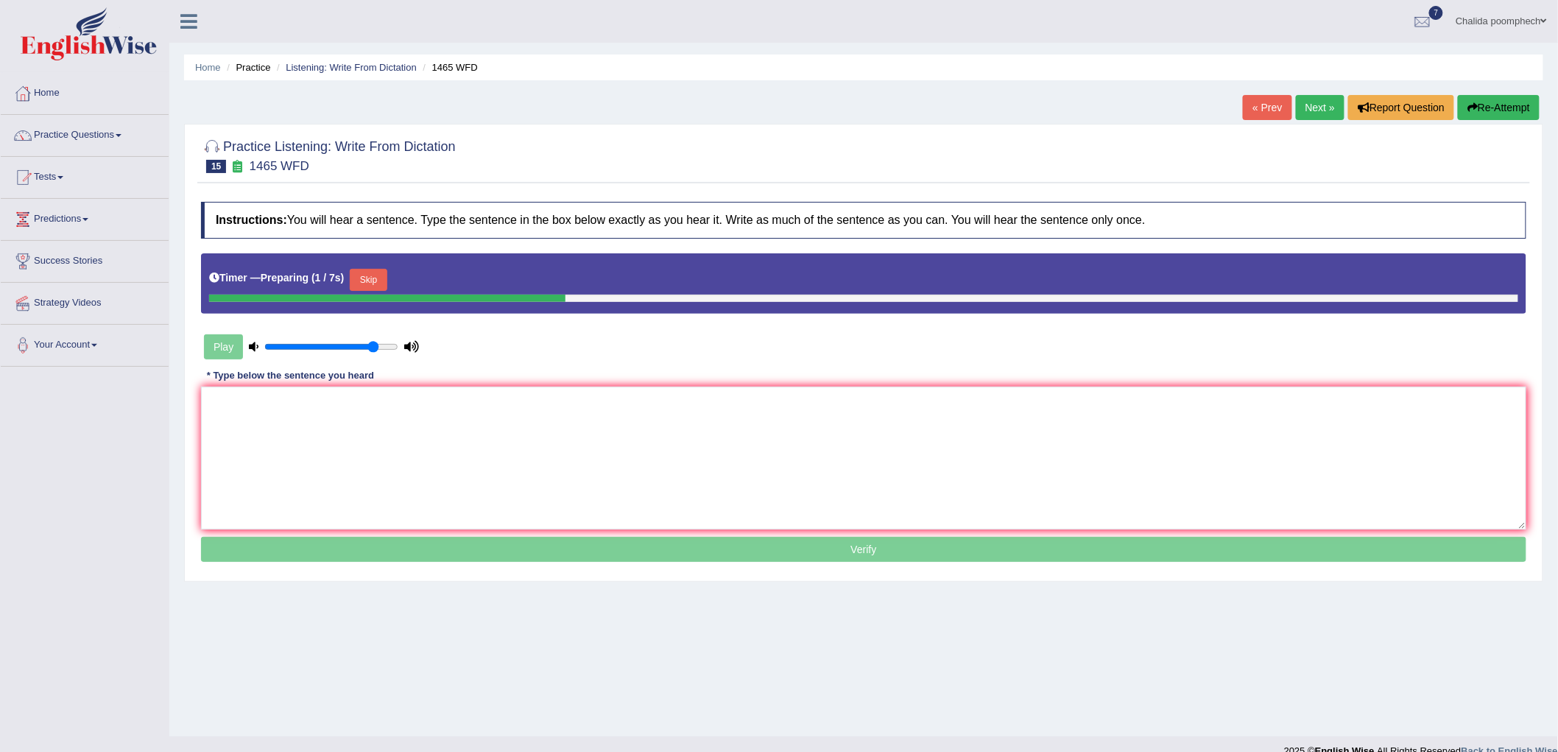
click at [386, 275] on button "Skip" at bounding box center [368, 280] width 37 height 22
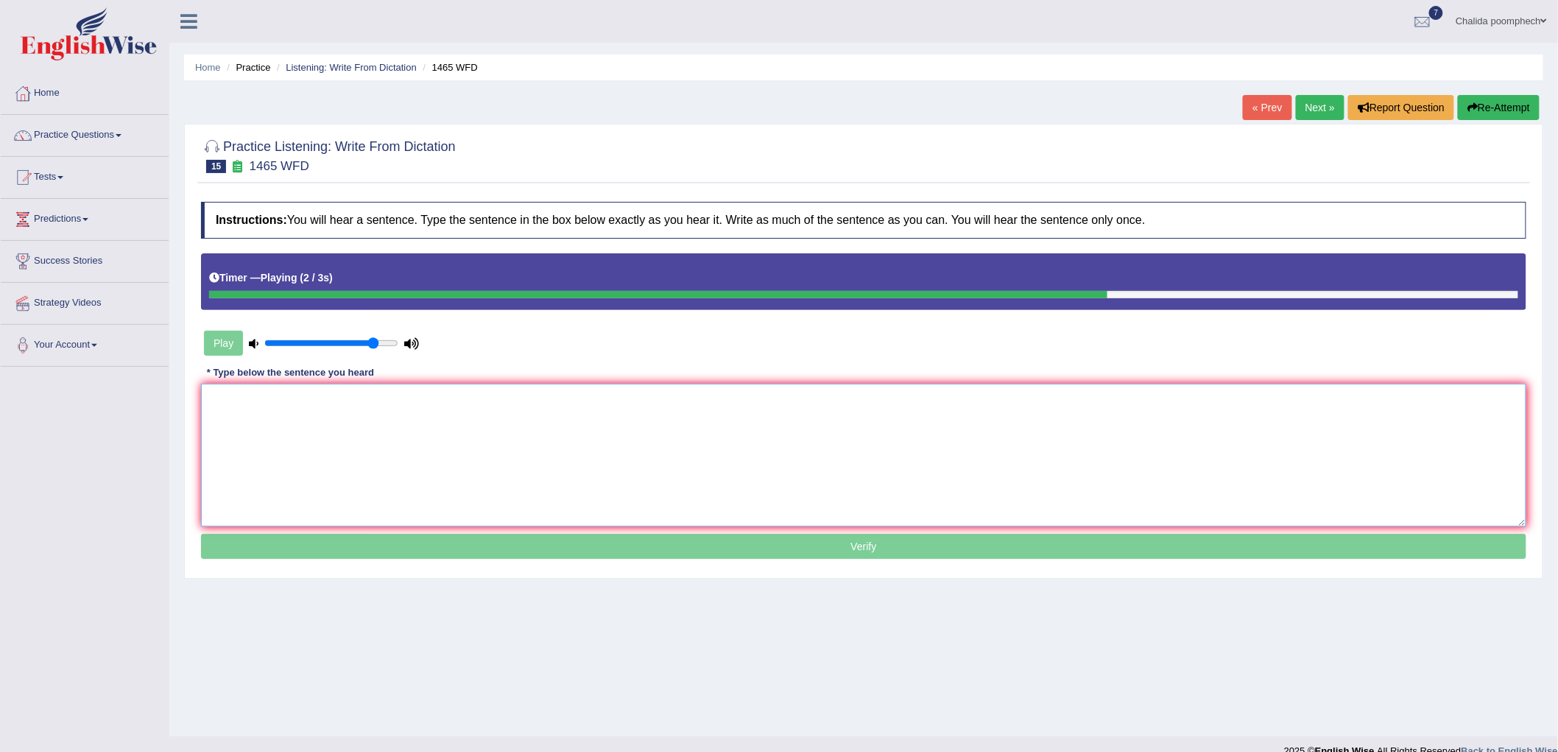
click at [396, 427] on textarea at bounding box center [863, 454] width 1325 height 143
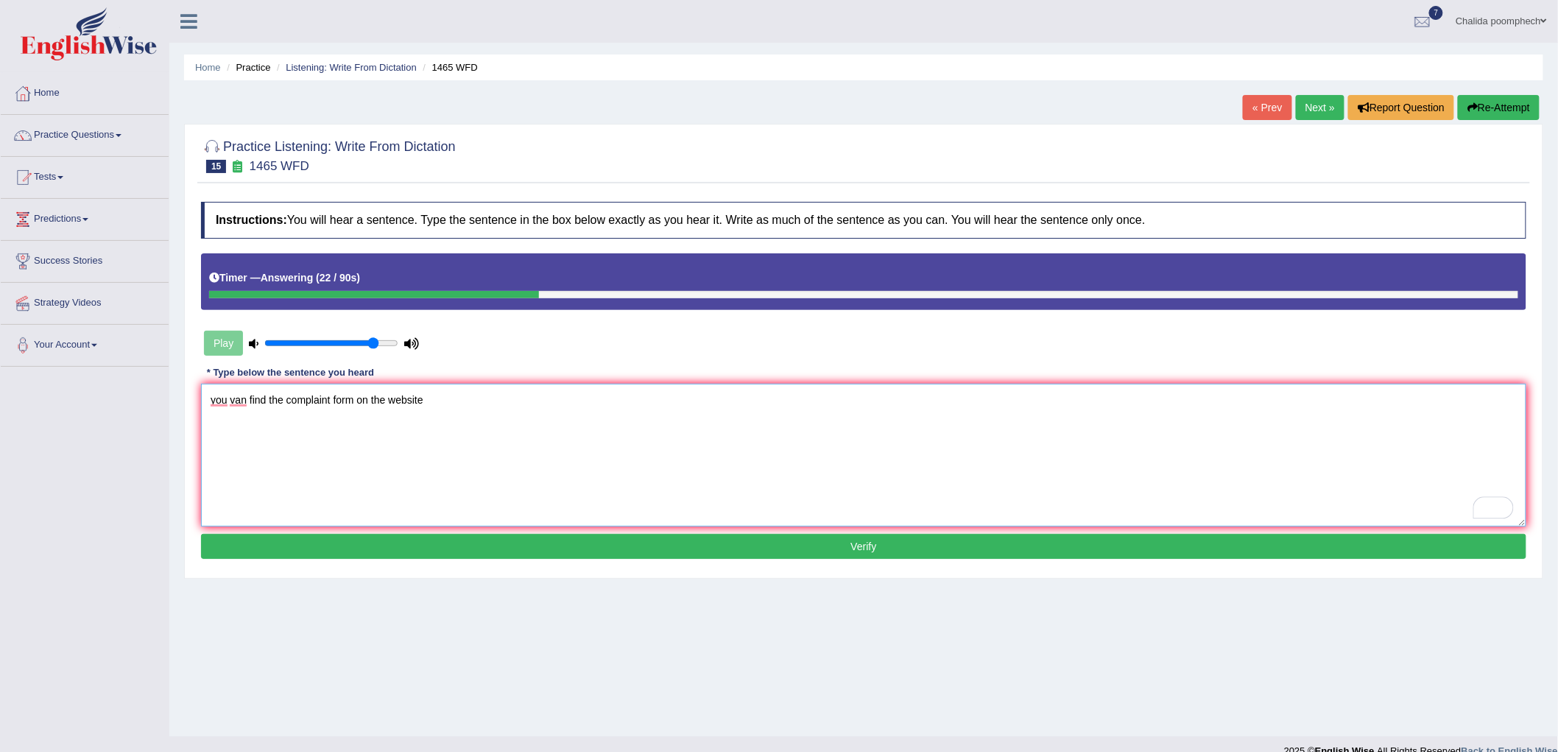
type textarea "you van find the complaint form on the website"
click at [395, 549] on button "Verify" at bounding box center [863, 546] width 1325 height 25
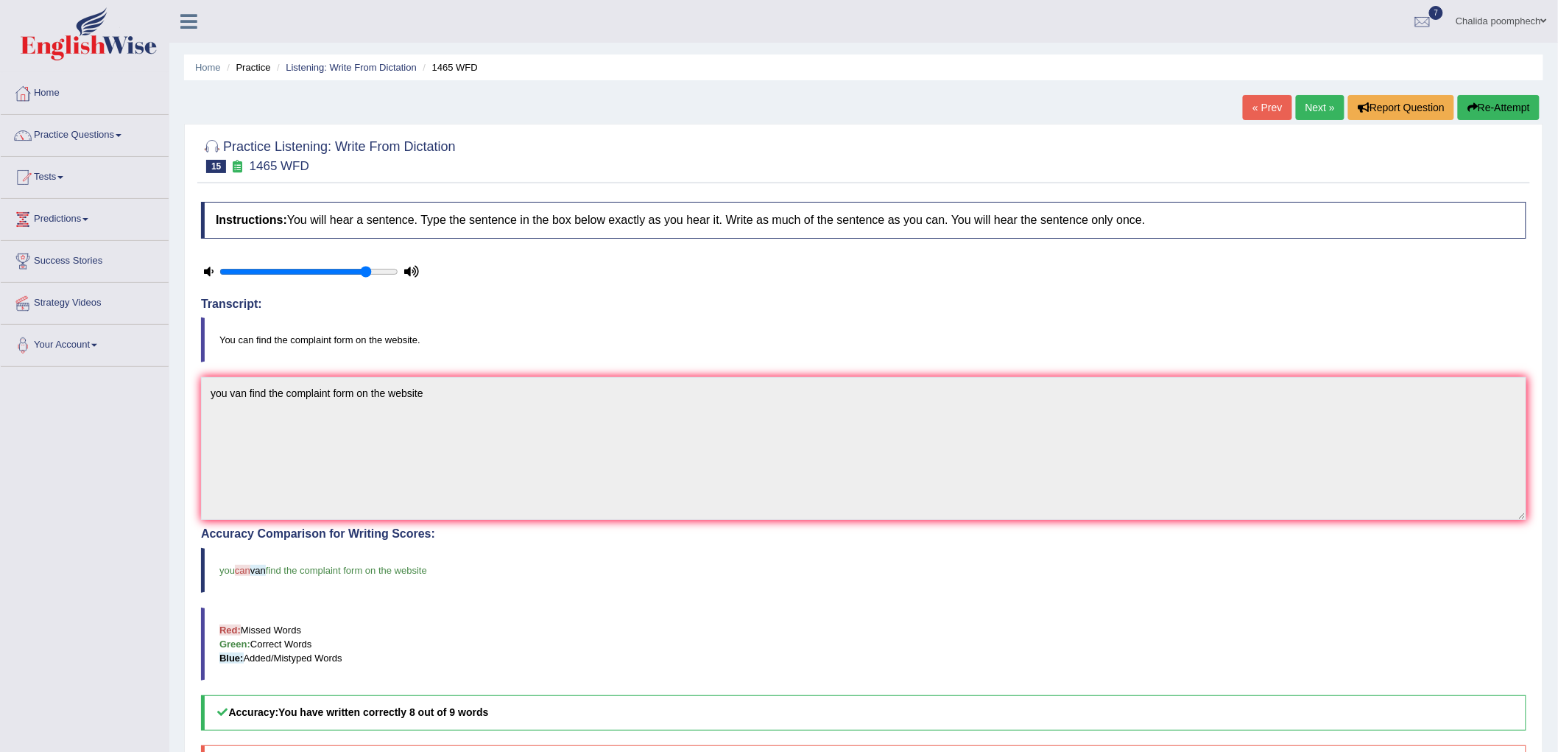
drag, startPoint x: 330, startPoint y: 336, endPoint x: 299, endPoint y: 328, distance: 31.8
click at [303, 330] on blockquote "You can find the complaint form on the website." at bounding box center [863, 339] width 1325 height 45
